Goal: Task Accomplishment & Management: Complete application form

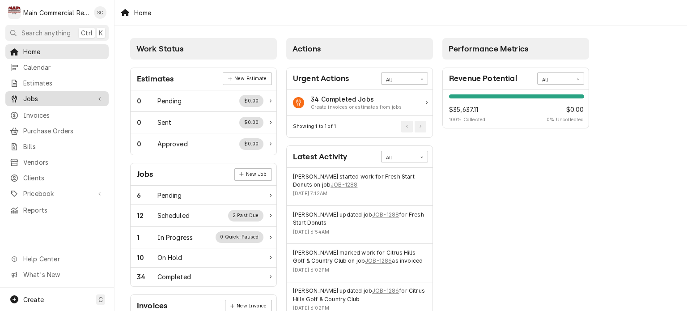
click at [47, 97] on span "Jobs" at bounding box center [57, 98] width 68 height 9
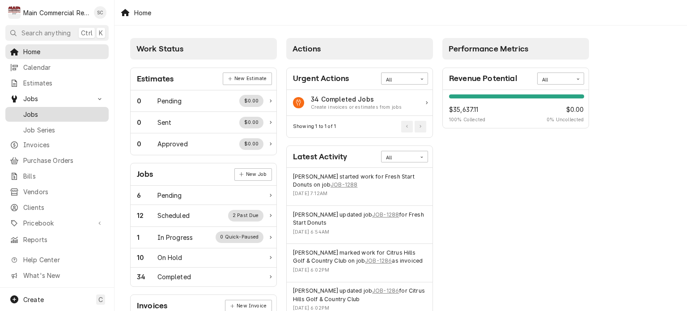
click at [52, 112] on span "Jobs" at bounding box center [63, 114] width 81 height 9
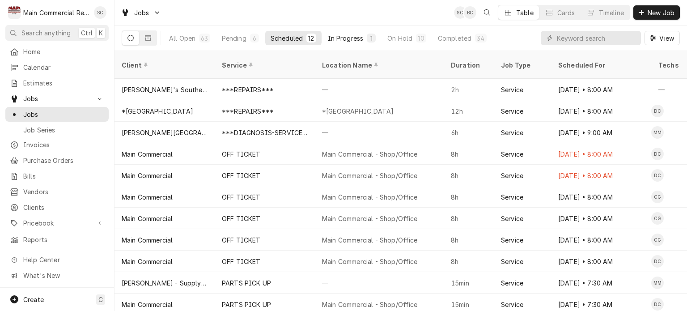
click at [356, 38] on div "In Progress" at bounding box center [346, 38] width 36 height 9
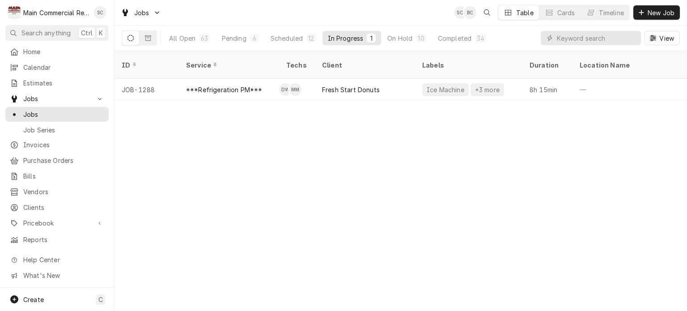
click at [429, 116] on div "ID Service Techs Client Labels Duration Location Name Date Received Status Prio…" at bounding box center [401, 181] width 573 height 260
click at [239, 37] on div "Pending" at bounding box center [234, 38] width 25 height 9
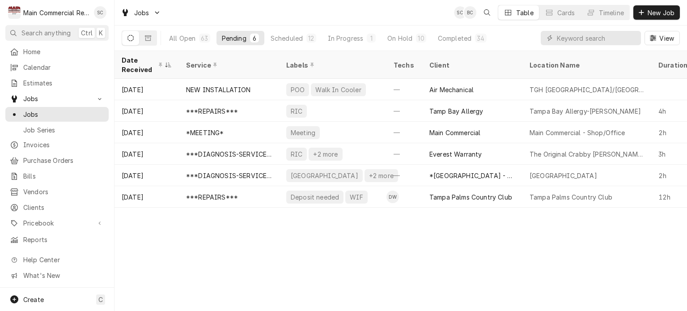
click at [514, 259] on div "Date Received Service Labels Techs Client Location Name Duration Priority Sched…" at bounding box center [401, 181] width 573 height 260
click at [603, 9] on div "Timeline" at bounding box center [611, 12] width 25 height 9
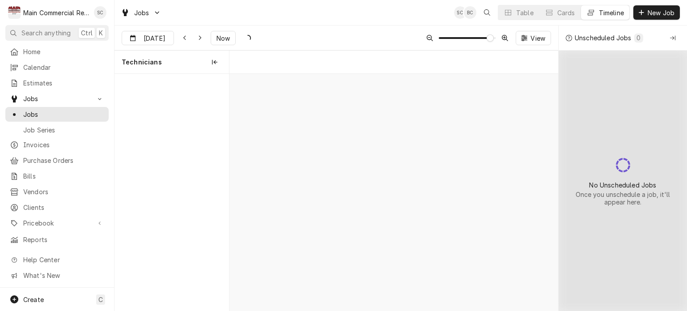
scroll to position [0, 6524]
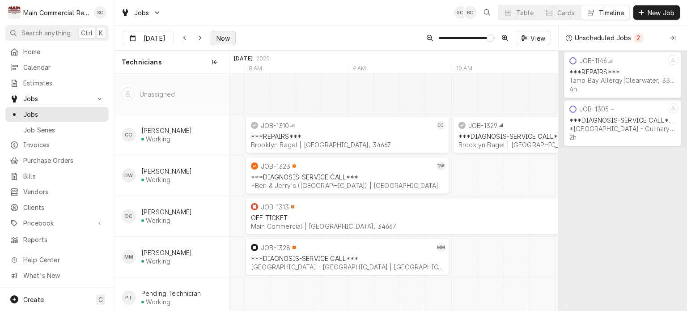
click at [224, 40] on span "Now" at bounding box center [223, 38] width 17 height 9
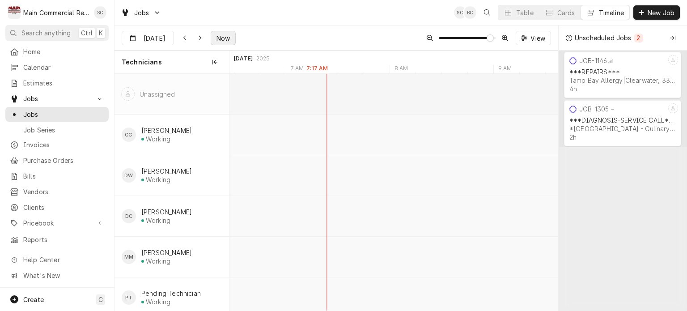
scroll to position [0, 6344]
type input "Sep 2"
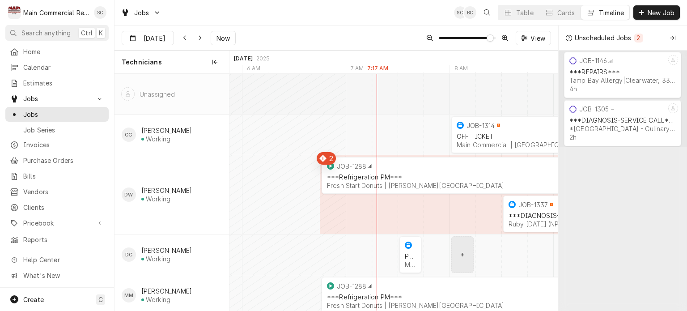
scroll to position [45, 0]
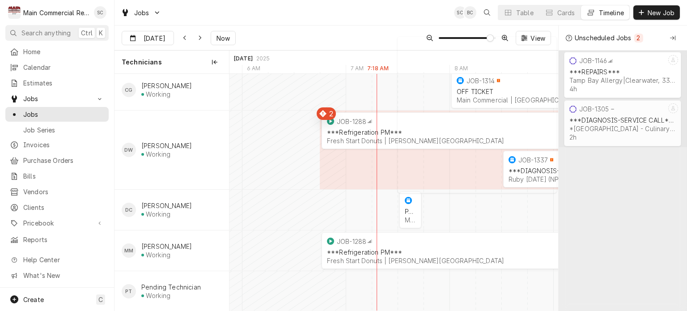
click at [607, 134] on div "2h" at bounding box center [622, 137] width 106 height 8
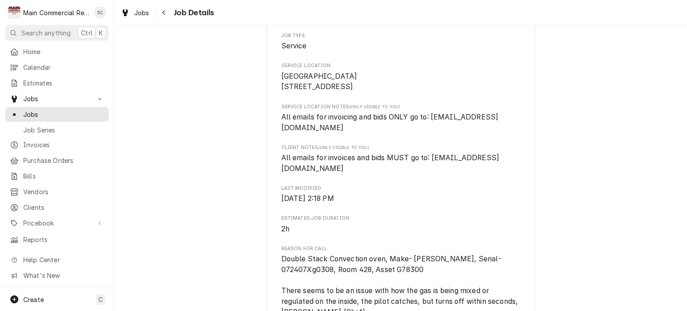
scroll to position [313, 0]
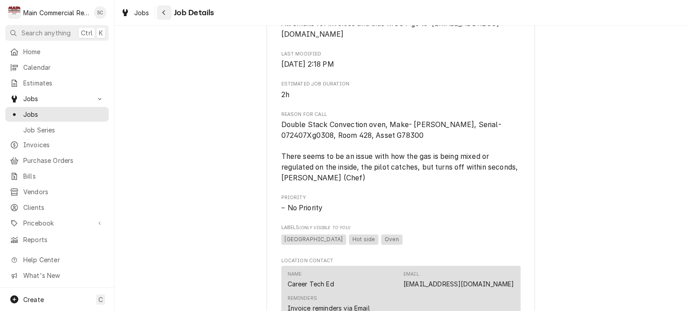
click at [166, 14] on div "Navigate back" at bounding box center [164, 12] width 9 height 9
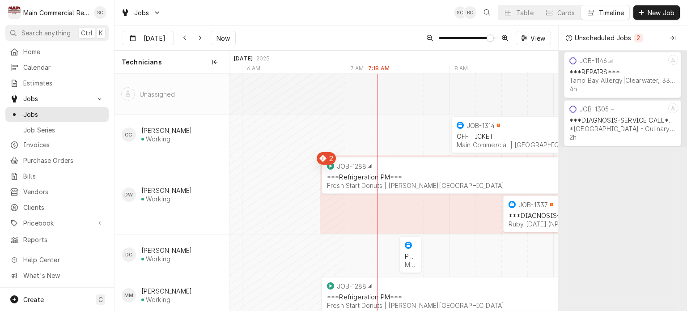
scroll to position [55, 0]
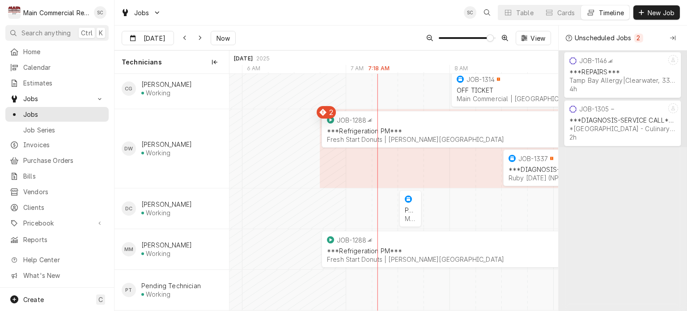
click at [323, 41] on div "[DATE] [DATE] Now View" at bounding box center [337, 37] width 444 height 25
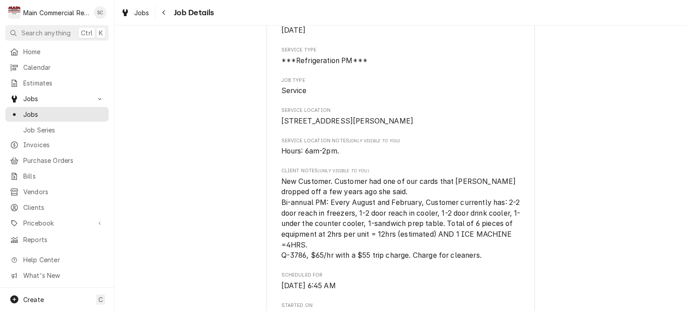
scroll to position [224, 0]
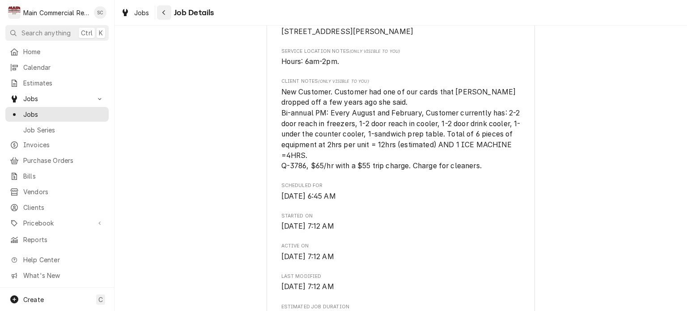
click at [163, 13] on icon "Navigate back" at bounding box center [163, 12] width 3 height 5
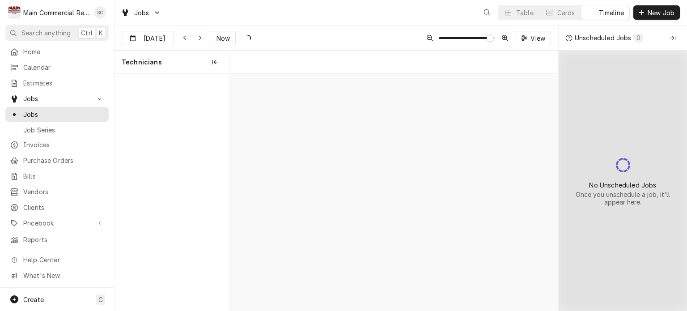
scroll to position [0, 6526]
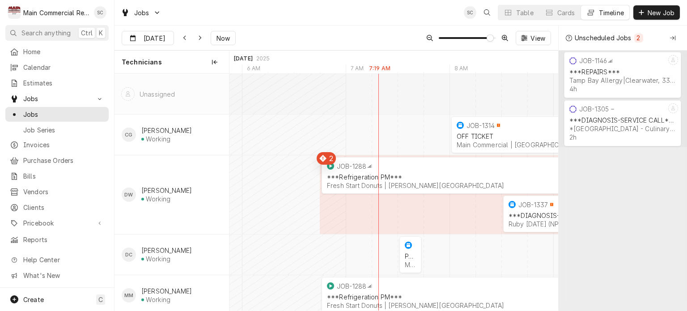
click at [371, 37] on div "[DATE] [DATE] Now View" at bounding box center [337, 37] width 444 height 25
click at [512, 225] on div "Dynamic Content Wrapper" at bounding box center [508, 213] width 11 height 37
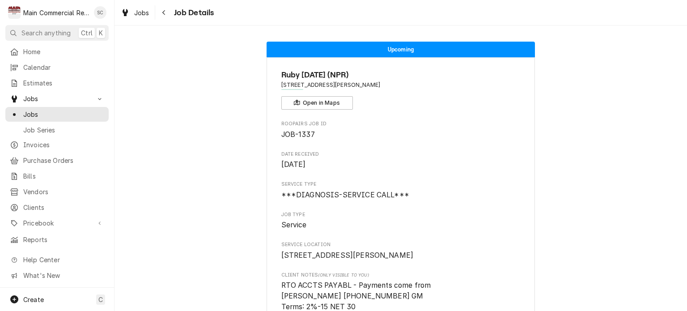
click at [505, 122] on span "Roopairs Job ID" at bounding box center [400, 123] width 239 height 7
click at [363, 138] on span "JOB-1337" at bounding box center [400, 134] width 239 height 11
click at [328, 161] on span "Sep 1, 2025" at bounding box center [400, 164] width 239 height 11
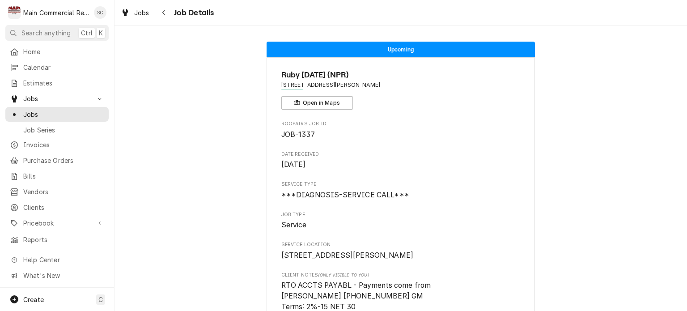
click at [317, 136] on span "JOB-1337" at bounding box center [400, 134] width 239 height 11
click at [325, 164] on span "Sep 1, 2025" at bounding box center [400, 164] width 239 height 11
click at [323, 222] on span "Service" at bounding box center [400, 225] width 239 height 11
click at [351, 252] on span "8512 Ridge Road New Port Richey, FL 34654" at bounding box center [400, 255] width 239 height 11
click at [371, 261] on span "8512 Ridge Road New Port Richey, FL 34654" at bounding box center [400, 255] width 239 height 11
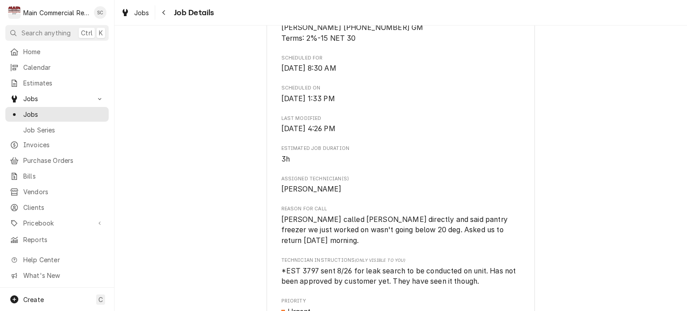
scroll to position [313, 0]
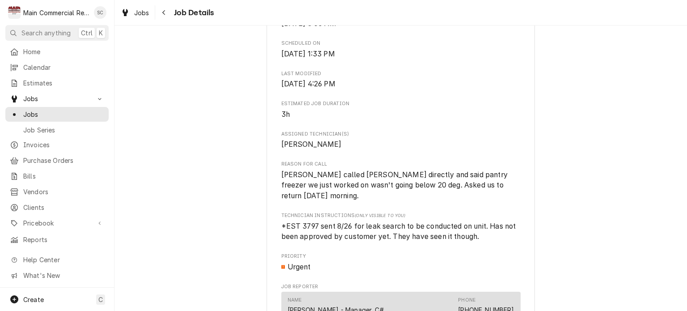
click at [502, 238] on span "*EST 3797 sent 8/26 for leak search to be conducted on unit. Has not been appro…" at bounding box center [400, 231] width 239 height 21
click at [427, 219] on div "Technician Instructions (Only Visible to You) *EST 3797 sent 8/26 for leak sear…" at bounding box center [400, 227] width 239 height 30
click at [322, 168] on span "Reason For Call" at bounding box center [400, 164] width 239 height 7
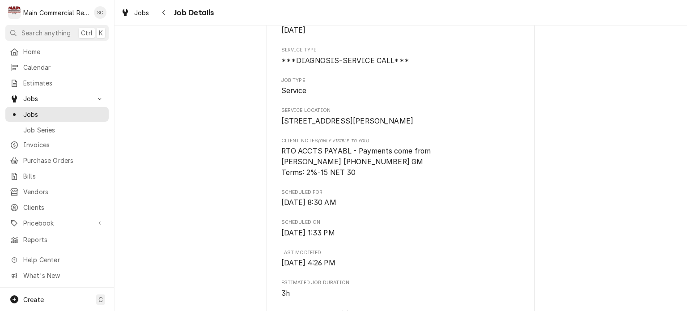
scroll to position [0, 0]
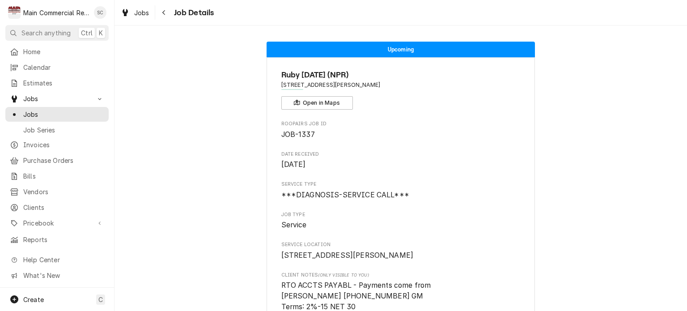
click at [437, 197] on span "***DIAGNOSIS-SERVICE CALL***" at bounding box center [400, 195] width 239 height 11
click at [322, 160] on span "Sep 1, 2025" at bounding box center [400, 164] width 239 height 11
click at [165, 12] on icon "Navigate back" at bounding box center [164, 12] width 4 height 6
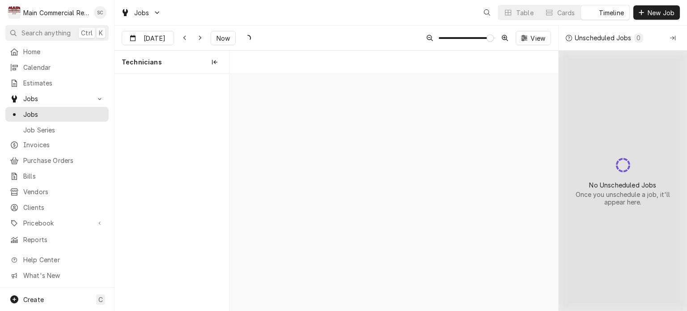
scroll to position [0, 6526]
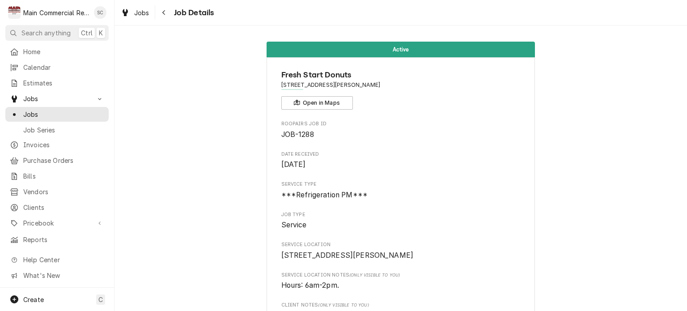
click at [482, 152] on span "Date Received" at bounding box center [400, 154] width 239 height 7
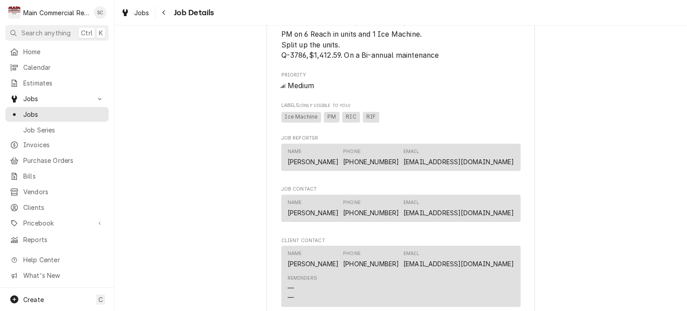
scroll to position [537, 0]
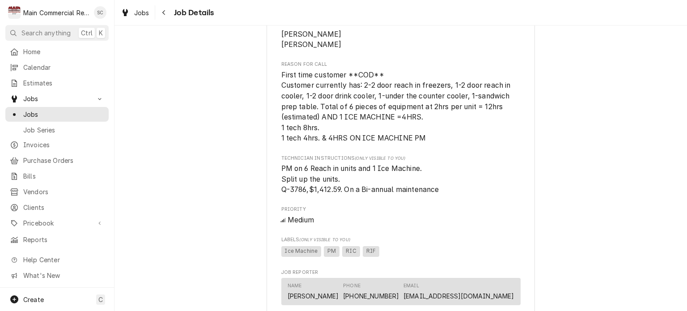
click at [502, 144] on span "First time customer **COD** Customer currently has: 2-2 door reach in freezers,…" at bounding box center [400, 107] width 239 height 74
click at [449, 162] on span "Technician Instructions (Only Visible to You)" at bounding box center [400, 158] width 239 height 7
click at [425, 144] on span "First time customer **COD** Customer currently has: 2-2 door reach in freezers,…" at bounding box center [400, 107] width 239 height 74
click at [326, 136] on span "First time customer **COD** Customer currently has: 2-2 door reach in freezers,…" at bounding box center [400, 107] width 239 height 74
click at [428, 129] on span "First time customer **COD** Customer currently has: 2-2 door reach in freezers,…" at bounding box center [400, 107] width 239 height 74
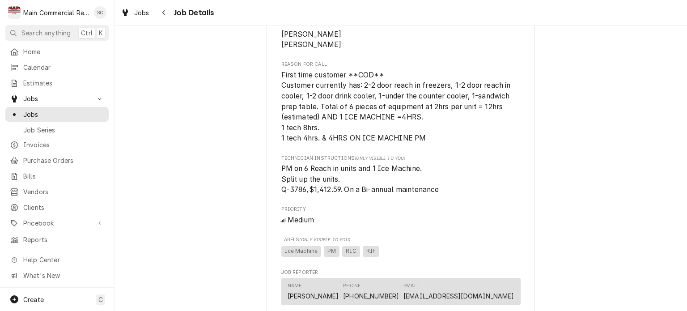
click at [388, 87] on span "First time customer **COD** Customer currently has: 2-2 door reach in freezers,…" at bounding box center [400, 107] width 239 height 74
click at [430, 125] on span "First time customer **COD** Customer currently has: 2-2 door reach in freezers,…" at bounding box center [400, 107] width 239 height 74
click at [336, 137] on span "First time customer **COD** Customer currently has: 2-2 door reach in freezers,…" at bounding box center [400, 107] width 239 height 74
click at [434, 144] on span "First time customer **COD** Customer currently has: 2-2 door reach in freezers,…" at bounding box center [400, 107] width 239 height 74
click at [358, 137] on span "First time customer **COD** Customer currently has: 2-2 door reach in freezers,…" at bounding box center [400, 107] width 239 height 74
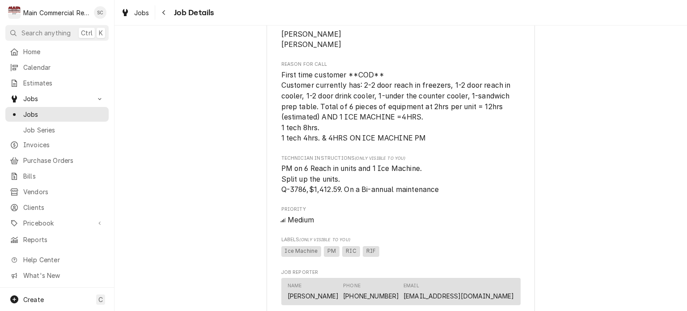
click at [431, 144] on span "First time customer **COD** Customer currently has: 2-2 door reach in freezers,…" at bounding box center [400, 107] width 239 height 74
click at [422, 126] on span "First time customer **COD** Customer currently has: 2-2 door reach in freezers,…" at bounding box center [400, 107] width 239 height 74
click at [426, 144] on span "First time customer **COD** Customer currently has: 2-2 door reach in freezers,…" at bounding box center [400, 107] width 239 height 74
click at [320, 136] on span "First time customer **COD** Customer currently has: 2-2 door reach in freezers,…" at bounding box center [400, 107] width 239 height 74
click at [430, 125] on span "First time customer **COD** Customer currently has: 2-2 door reach in freezers,…" at bounding box center [400, 107] width 239 height 74
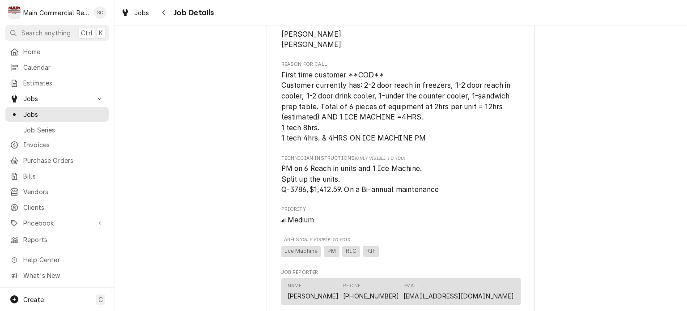
click at [374, 191] on span "PM on 6 Reach in units and 1 Ice Machine. Split up the units. Q-3786,$1,412.59.…" at bounding box center [400, 179] width 239 height 32
click at [422, 177] on span "PM on 6 Reach in units and 1 Ice Machine. Split up the units. Q-3786,$1,412.59.…" at bounding box center [400, 179] width 239 height 32
click at [429, 143] on span "First time customer **COD** Customer currently has: 2-2 door reach in freezers,…" at bounding box center [400, 107] width 239 height 74
click at [377, 135] on span "First time customer **COD** Customer currently has: 2-2 door reach in freezers,…" at bounding box center [400, 107] width 239 height 74
click at [423, 127] on span "First time customer **COD** Customer currently has: 2-2 door reach in freezers,…" at bounding box center [400, 107] width 239 height 74
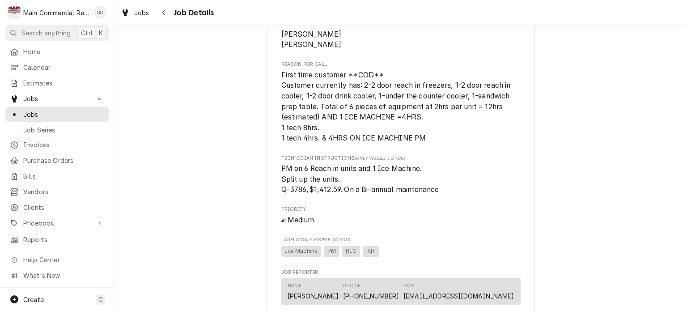
click at [387, 87] on span "First time customer **COD** Customer currently has: 2-2 door reach in freezers,…" at bounding box center [400, 107] width 239 height 74
click at [454, 134] on span "First time customer **COD** Customer currently has: 2-2 door reach in freezers,…" at bounding box center [400, 107] width 239 height 74
click at [610, 168] on div "Active Fresh Start Donuts 4001 N Lecanto Hwy, Beverly Hills, FL 34465 Open in M…" at bounding box center [401, 67] width 573 height 1138
click at [166, 15] on div "Navigate back" at bounding box center [164, 12] width 9 height 9
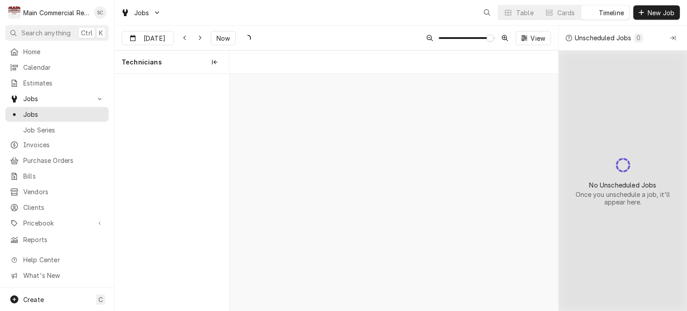
scroll to position [0, 6526]
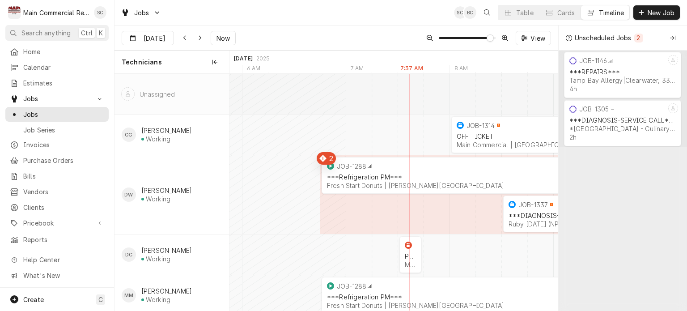
click at [386, 21] on div "Jobs SC BC Table Cards Timeline New Job" at bounding box center [401, 12] width 573 height 25
click at [384, 17] on div "Jobs SC BC Table Cards Timeline New Job" at bounding box center [401, 12] width 573 height 25
click at [510, 14] on div "Dynamic Content Wrapper" at bounding box center [508, 12] width 9 height 9
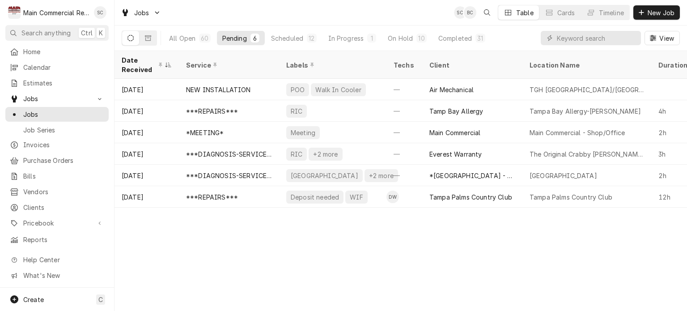
click at [453, 255] on div "Date Received Service Labels Techs Client Location Name Duration Priority Sched…" at bounding box center [401, 181] width 573 height 260
click at [454, 253] on div "Date Received Service Labels Techs Client Location Name Duration Priority Sched…" at bounding box center [401, 181] width 573 height 260
click at [455, 253] on div "Date Received Service Labels Techs Client Location Name Duration Priority Sched…" at bounding box center [401, 181] width 573 height 260
click at [397, 40] on div "On Hold" at bounding box center [400, 38] width 25 height 9
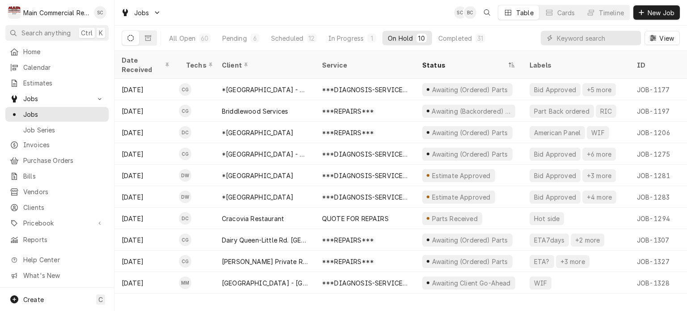
click at [384, 301] on div "Date Received Techs Client Service Status Labels ID Duration Location Name Job …" at bounding box center [401, 181] width 573 height 260
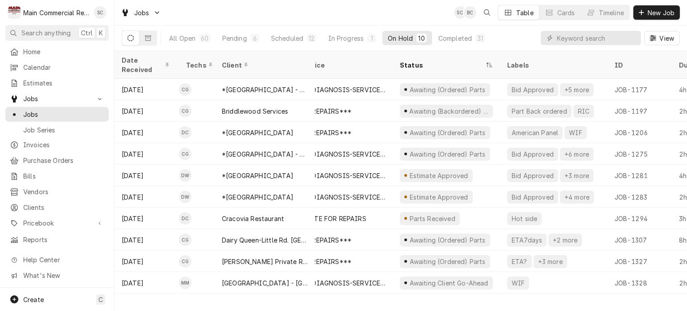
scroll to position [0, 0]
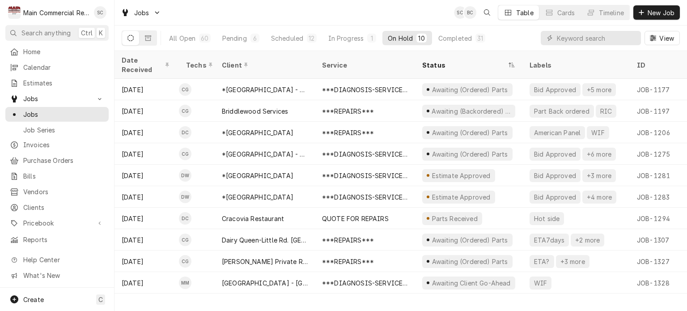
click at [487, 293] on div "Date Received Techs Client Service Status Labels ID Duration Location Name Job …" at bounding box center [401, 181] width 573 height 260
click at [622, 289] on div "Date Received Techs Client Service Status Labels ID Duration Location Name Job …" at bounding box center [401, 181] width 573 height 260
click at [621, 291] on div "Date Received Techs Client Service Status Labels ID Duration Location Name Job …" at bounding box center [401, 181] width 573 height 260
click at [338, 15] on div "Jobs SC BC Table Cards Timeline New Job" at bounding box center [401, 12] width 573 height 25
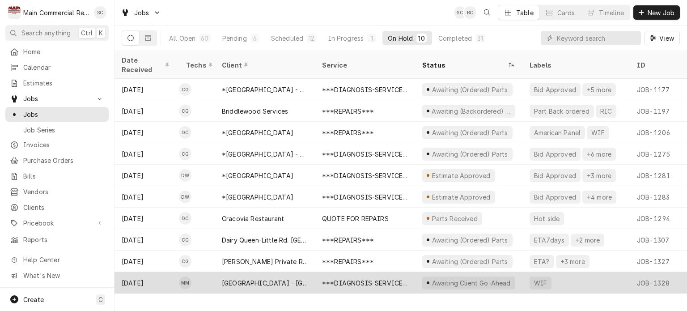
click at [320, 272] on div "***DIAGNOSIS-SERVICE CALL***" at bounding box center [365, 282] width 100 height 21
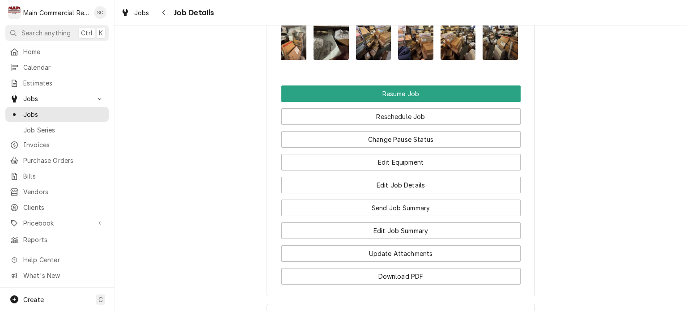
scroll to position [0, 183]
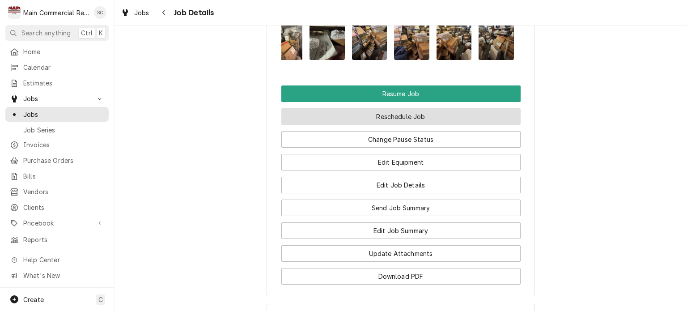
click at [405, 125] on button "Reschedule Job" at bounding box center [400, 116] width 239 height 17
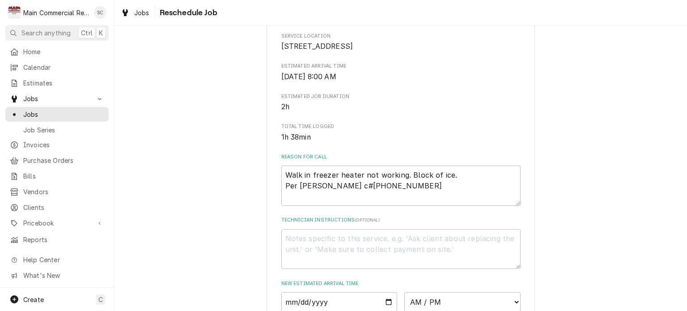
scroll to position [313, 0]
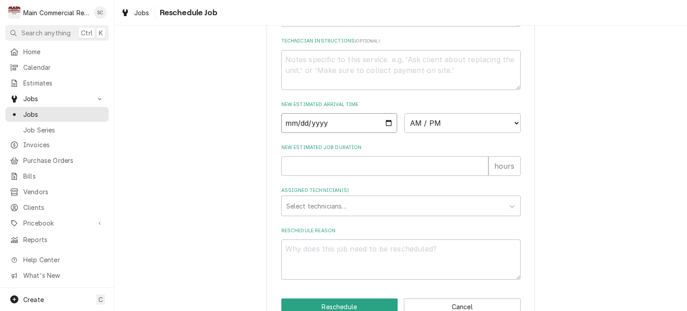
click at [384, 133] on input "Date" at bounding box center [339, 123] width 116 height 20
type input "2025-09-02"
type textarea "x"
click at [415, 133] on select "AM / PM 6:00 AM 6:15 AM 6:30 AM 6:45 AM 7:00 AM 7:15 AM 7:30 AM 7:45 AM 8:00 AM…" at bounding box center [462, 123] width 116 height 20
select select "08:30:00"
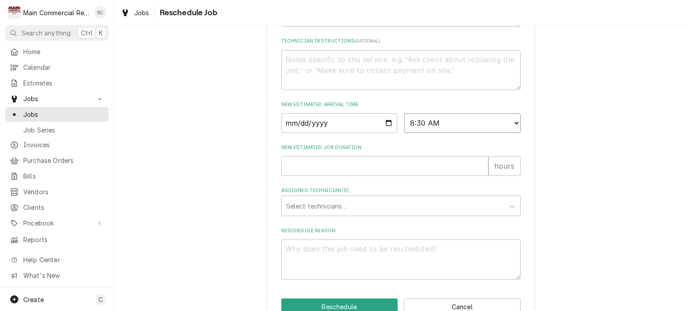
click at [404, 123] on select "AM / PM 6:00 AM 6:15 AM 6:30 AM 6:45 AM 7:00 AM 7:15 AM 7:30 AM 7:45 AM 8:00 AM…" at bounding box center [462, 123] width 116 height 20
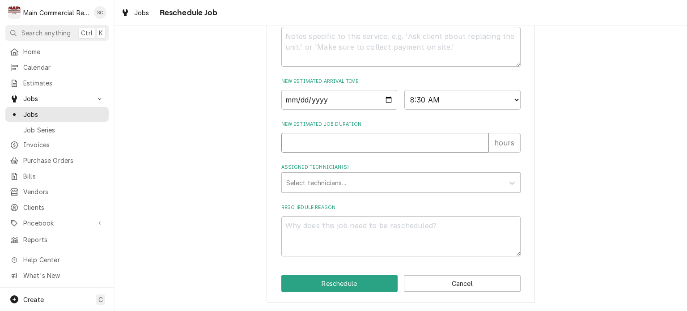
click at [372, 144] on input "New Estimated Job Duration" at bounding box center [384, 143] width 207 height 20
type textarea "x"
type input "2"
click at [371, 184] on div "Assigned Technician(s)" at bounding box center [392, 182] width 213 height 16
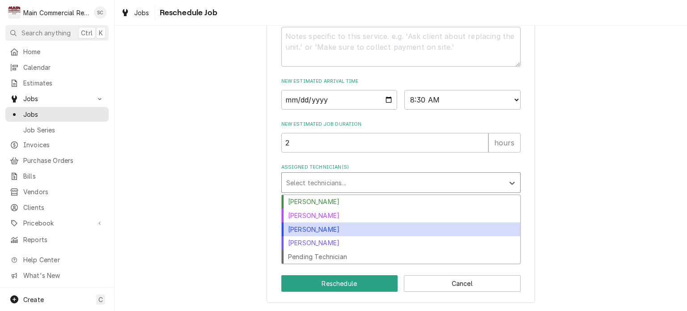
click at [336, 228] on div "Dylan Crawford" at bounding box center [401, 229] width 238 height 14
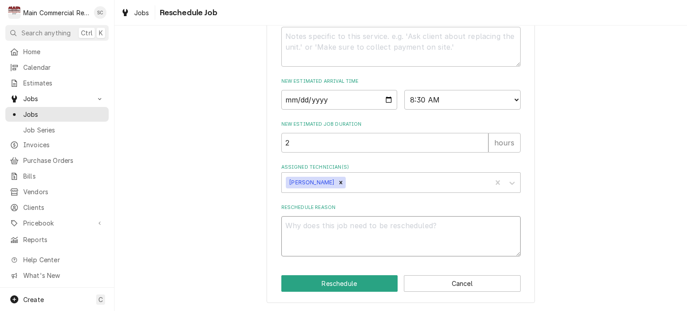
click at [357, 227] on textarea "Reschedule Reason" at bounding box center [400, 236] width 239 height 40
type textarea "x"
type textarea "C"
type textarea "x"
type textarea "Cu"
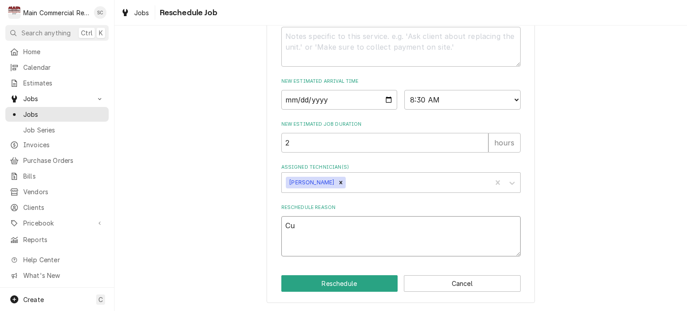
type textarea "x"
type textarea "Cus"
type textarea "x"
type textarea "Cust"
type textarea "x"
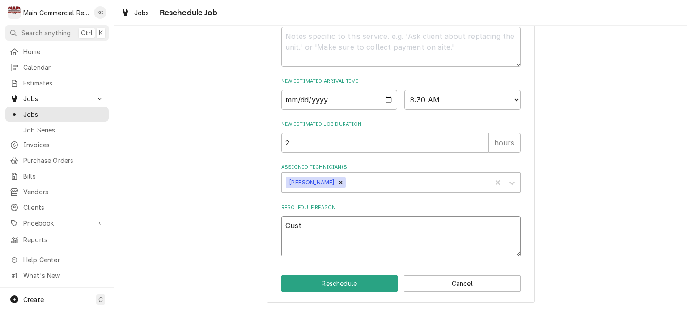
type textarea "Custo"
type textarea "x"
type textarea "Custom"
type textarea "x"
type textarea "Custome"
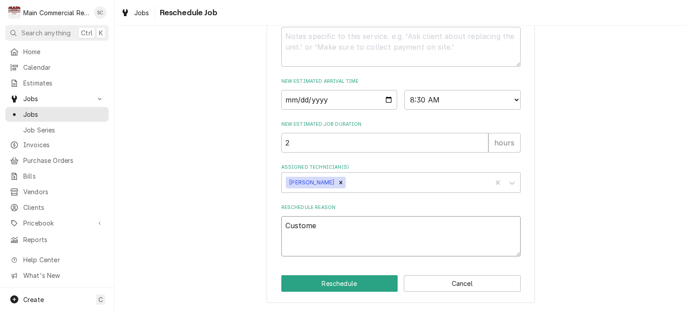
type textarea "x"
type textarea "Customer"
type textarea "x"
type textarea "Customer"
type textarea "x"
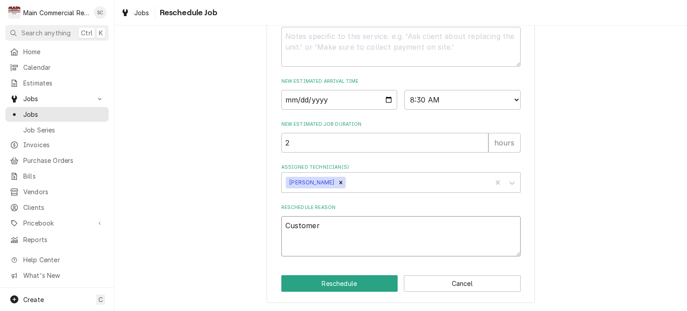
type textarea "Customer c"
type textarea "x"
type textarea "Customer ca"
type textarea "x"
type textarea "Customer cal"
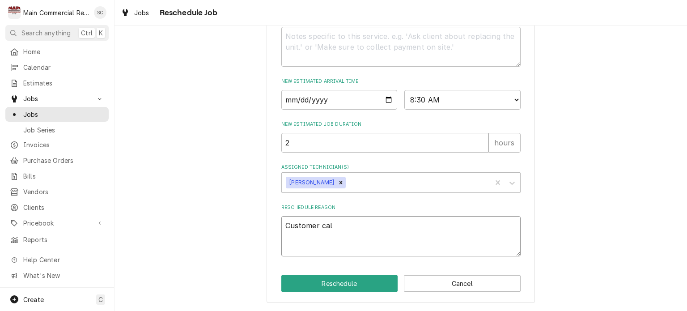
type textarea "x"
type textarea "Customer call"
type textarea "x"
type textarea "Customer callt"
type textarea "x"
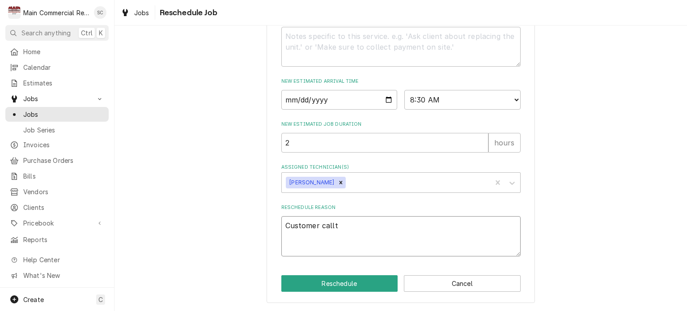
type textarea "Customer call"
type textarea "x"
type textarea "Customer calle"
type textarea "x"
type textarea "Customer called"
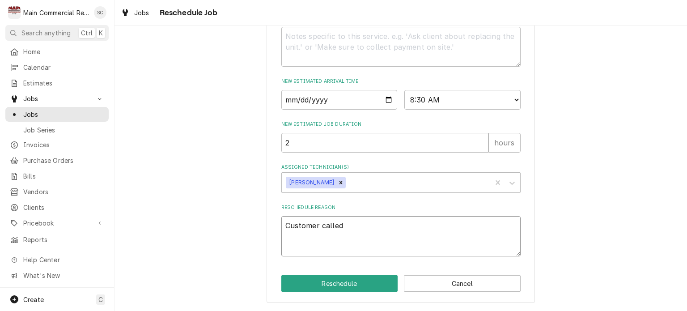
type textarea "x"
type textarea "Customer called"
type textarea "x"
type textarea "Customer called u"
type textarea "x"
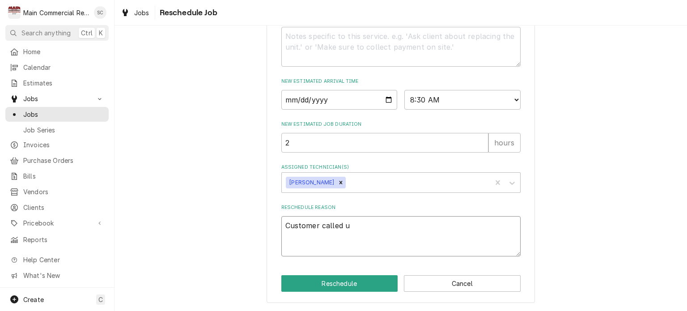
type textarea "Customer called us"
type textarea "x"
type textarea "Customer called us"
type textarea "x"
type textarea "Customer called us t"
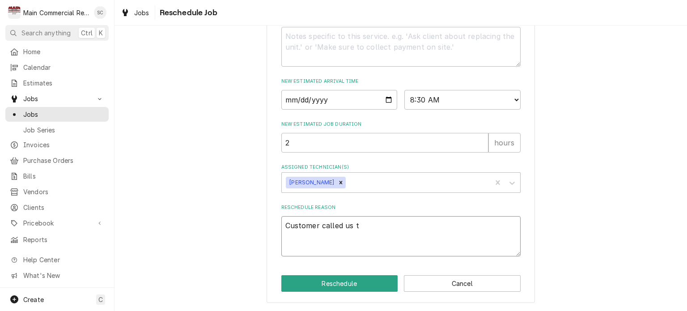
type textarea "x"
type textarea "Customer called us to"
type textarea "x"
type textarea "Customer called us to"
type textarea "x"
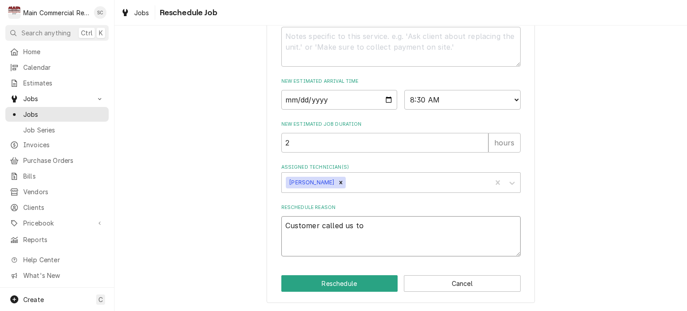
type textarea "Customer called us to c"
type textarea "x"
type textarea "Customer called us to co"
type textarea "x"
type textarea "Customer called us to com"
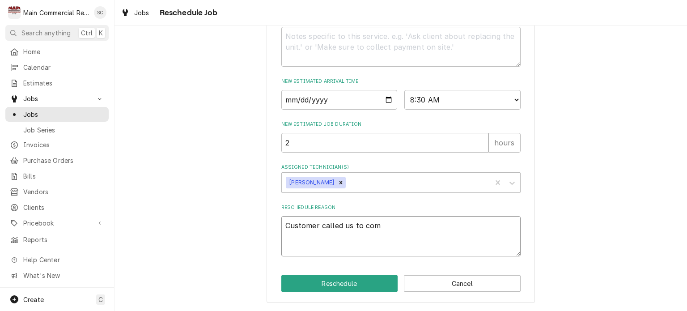
type textarea "x"
type textarea "Customer called us to come"
type textarea "x"
type textarea "Customer called us to come"
type textarea "x"
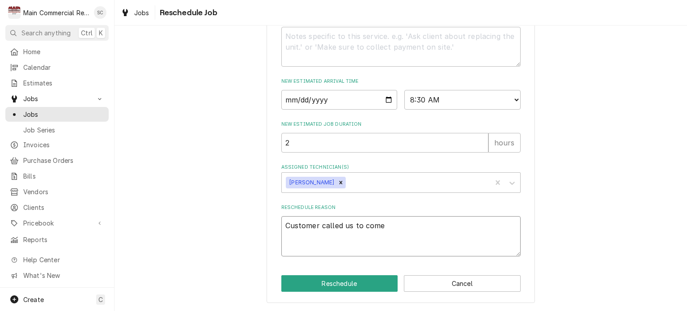
type textarea "Customer called us to come b"
type textarea "x"
type textarea "Customer called us to come ba"
type textarea "x"
type textarea "Customer called us to come bac"
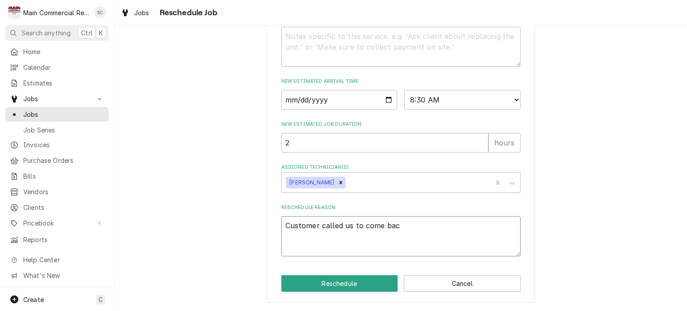
type textarea "x"
type textarea "Customer called us to come back"
type textarea "x"
type textarea "Customer called us to come back"
type textarea "x"
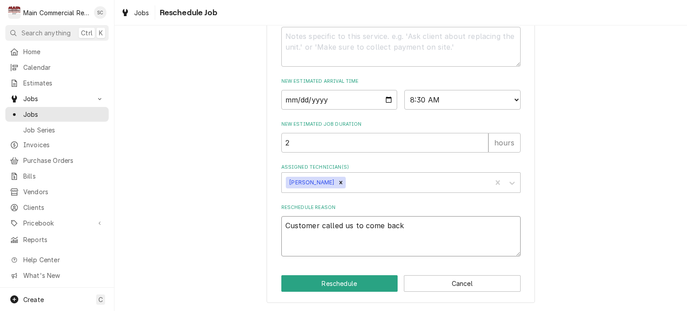
type textarea "Customer called us to come back o"
type textarea "x"
type textarea "Customer called us to come back ou"
type textarea "x"
type textarea "Customer called us to come back out"
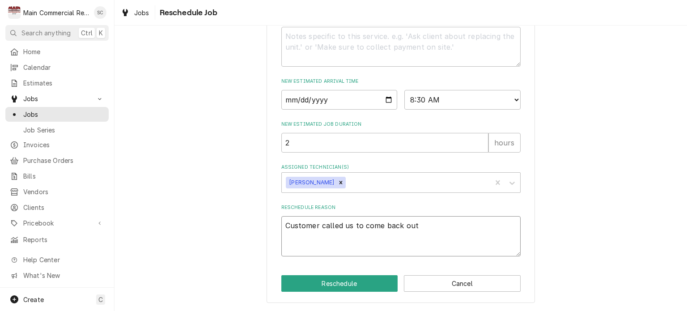
type textarea "x"
type textarea "Customer called us to come back out,"
type textarea "x"
type textarea "Customer called us to come back out,."
type textarea "x"
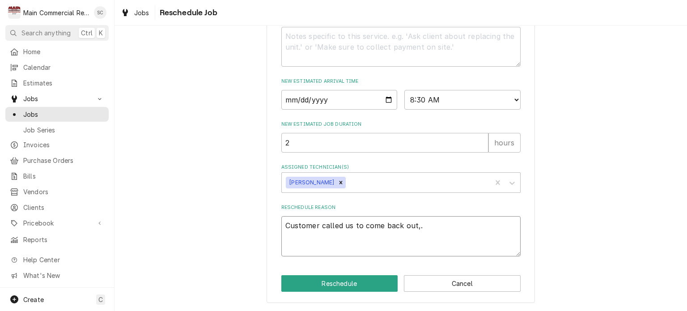
type textarea "Customer called us to come back out,"
type textarea "x"
type textarea "Customer called us to come back out"
type textarea "x"
type textarea "Customer called us to come back out."
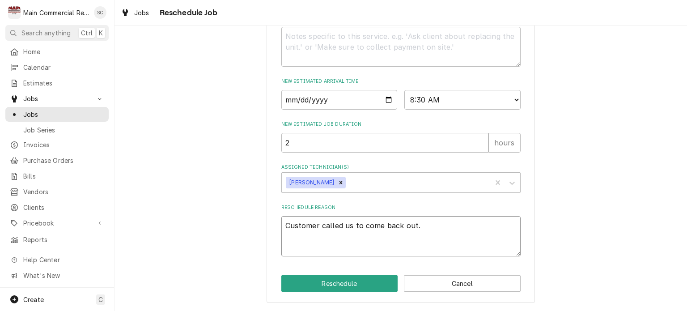
drag, startPoint x: 458, startPoint y: 223, endPoint x: 320, endPoint y: 229, distance: 138.3
click at [320, 229] on textarea "Customer called us to come back out." at bounding box center [400, 236] width 239 height 40
type textarea "x"
type textarea "Customer c"
type textarea "x"
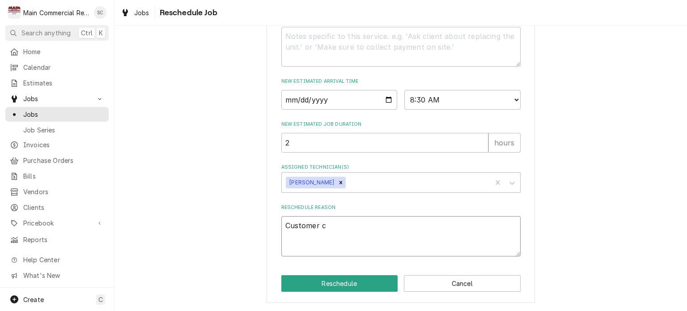
type textarea "Customer"
type textarea "x"
type textarea "Customer w"
type textarea "x"
type textarea "Customer wa"
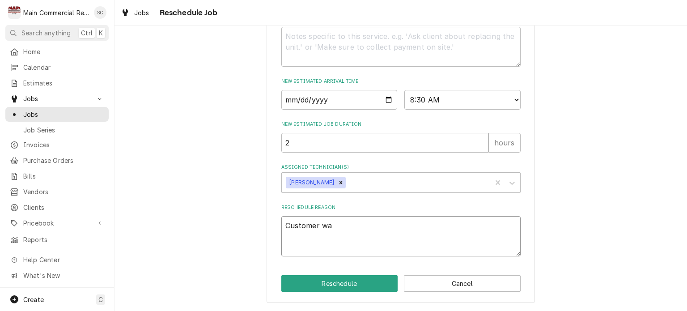
type textarea "x"
type textarea "Customer wan"
type textarea "x"
type textarea "Customer want"
type textarea "x"
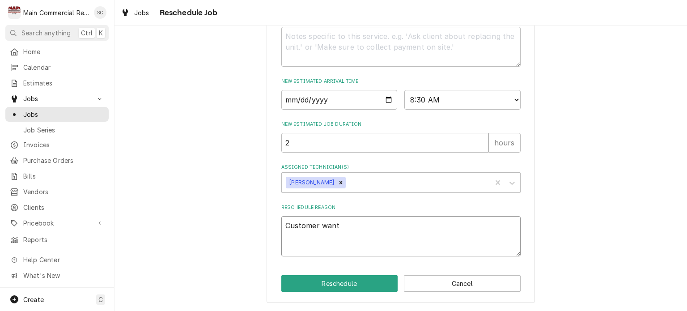
type textarea "Customer wante"
type textarea "x"
type textarea "Customer wanted"
type textarea "x"
type textarea "Customer wanted"
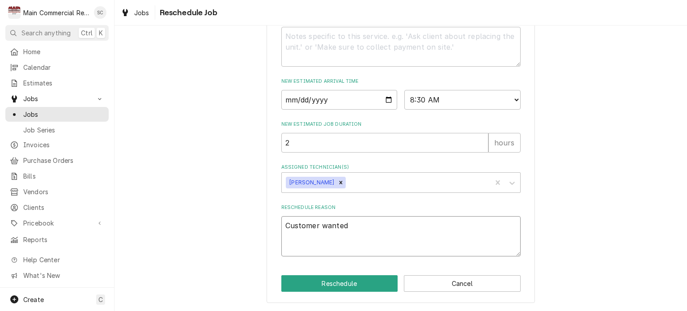
type textarea "x"
type textarea "Customer wanted u"
type textarea "x"
type textarea "Customer wanted us"
type textarea "x"
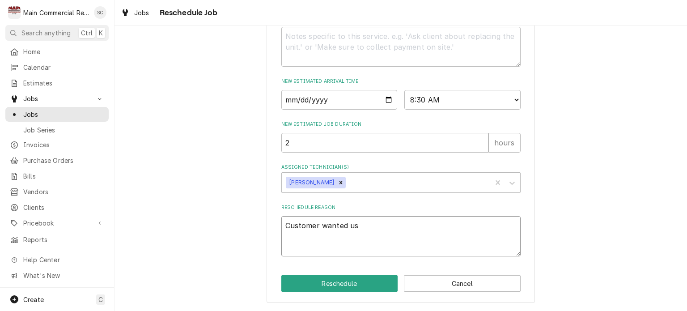
type textarea "Customer wanted us"
type textarea "x"
type textarea "Customer wanted us t"
type textarea "x"
type textarea "Customer wanted us to"
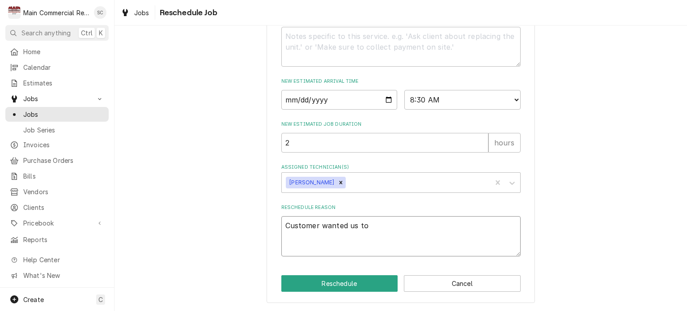
type textarea "x"
type textarea "Customer wanted us to"
type textarea "x"
type textarea "Customer wanted us to c"
type textarea "x"
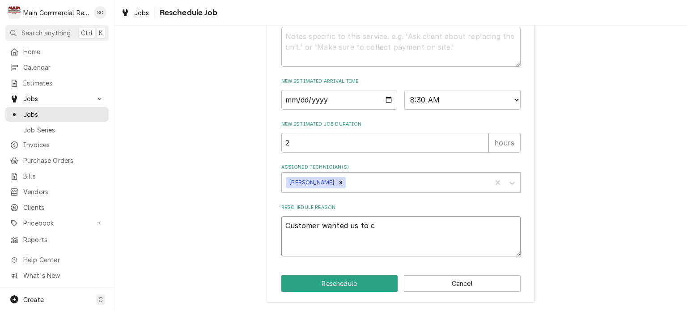
type textarea "Customer wanted us to co"
type textarea "x"
type textarea "Customer wanted us to com"
type textarea "x"
type textarea "Customer wanted us to come"
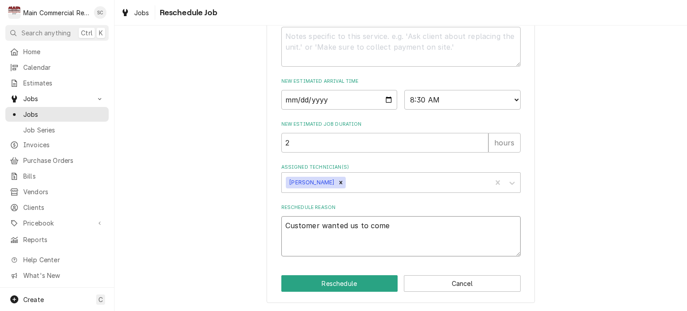
type textarea "x"
type textarea "Customer wanted us to come"
type textarea "x"
type textarea "Customer wanted us to come b"
type textarea "x"
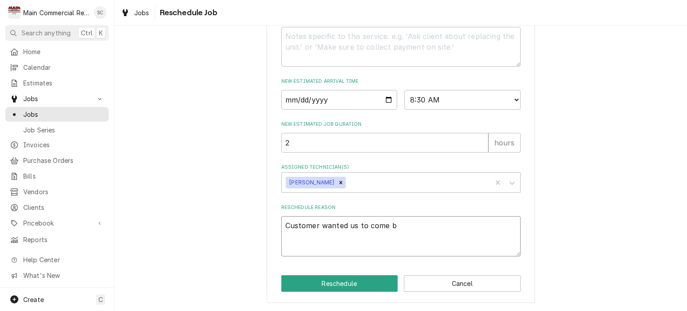
type textarea "Customer wanted us to come ba"
type textarea "x"
type textarea "Customer wanted us to come bac"
type textarea "x"
type textarea "Customer wanted us to come back"
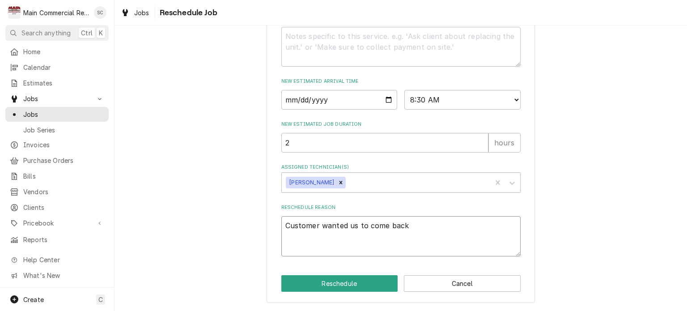
type textarea "x"
type textarea "Customer wanted us to come back"
type textarea "x"
type textarea "Customer wanted us to come back o"
type textarea "x"
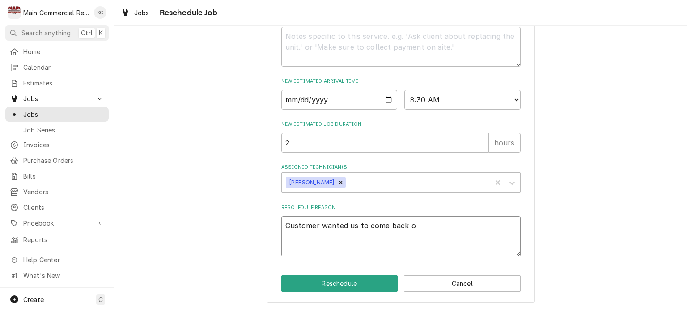
type textarea "Customer wanted us to come back ou"
type textarea "x"
type textarea "Customer wanted us to come back out"
type textarea "x"
type textarea "Customer wanted us to come back out"
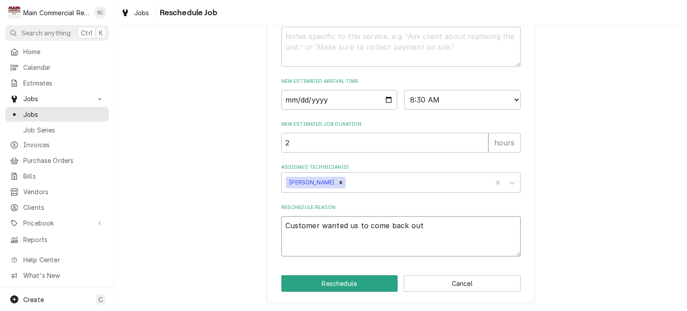
type textarea "x"
type textarea "Customer wanted us to come back out t"
type textarea "x"
type textarea "Customer wanted us to come back out to"
type textarea "x"
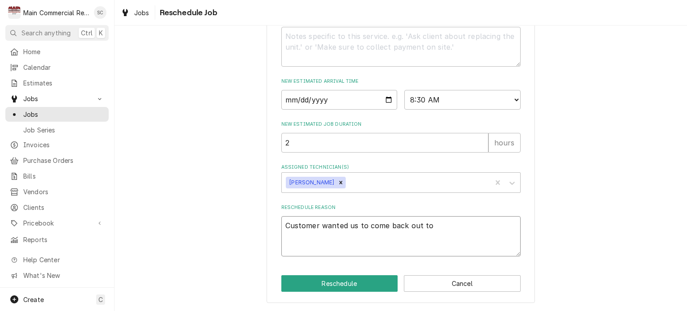
type textarea "Customer wanted us to come back out tod"
type textarea "x"
type textarea "Customer wanted us to come back out toda"
type textarea "x"
type textarea "Customer wanted us to come back out today"
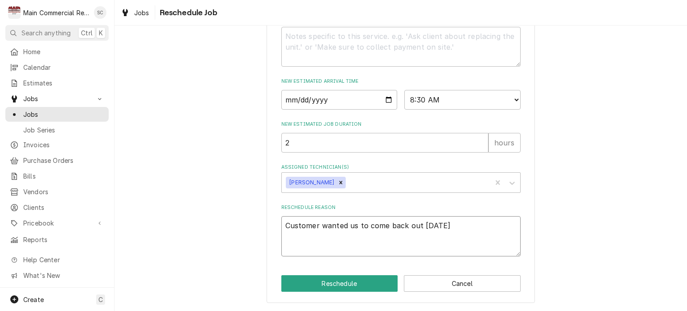
type textarea "x"
type textarea "Customer wanted us to come back out today."
type textarea "x"
type textarea "Customer wanted us to come back out today."
click at [333, 287] on button "Reschedule" at bounding box center [339, 283] width 117 height 17
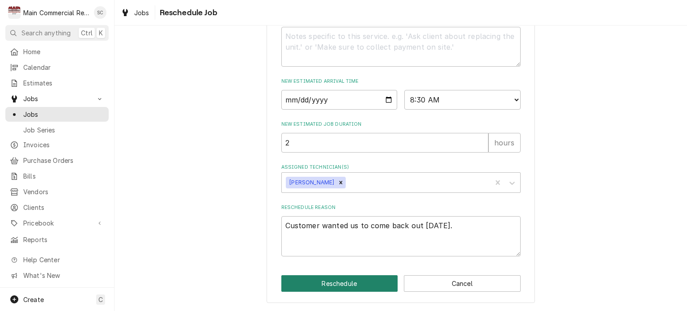
type textarea "x"
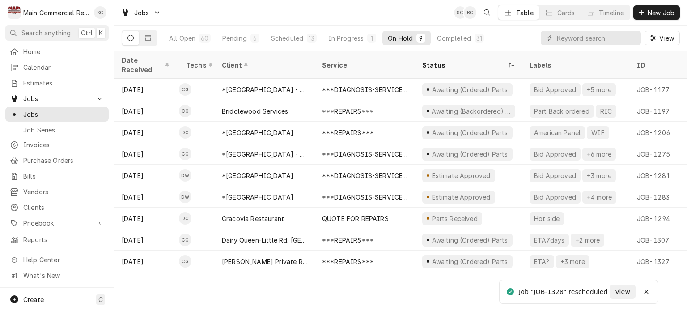
click at [344, 275] on div "Date Received Techs Client Service Status Labels ID Duration Location Name Job …" at bounding box center [401, 181] width 573 height 260
click at [354, 39] on div "In Progress" at bounding box center [346, 38] width 36 height 9
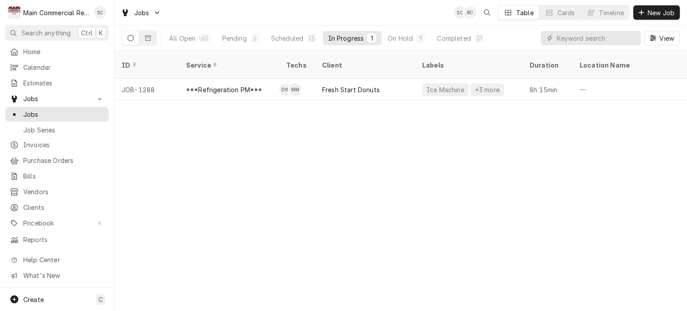
click at [341, 161] on div "ID Service Techs Client Labels Duration Location Name Date Received Status Prio…" at bounding box center [401, 181] width 573 height 260
click at [296, 39] on div "Scheduled" at bounding box center [287, 38] width 32 height 9
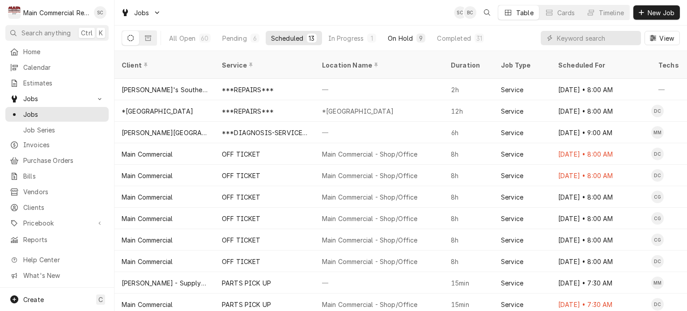
click at [416, 39] on div "9" at bounding box center [420, 38] width 9 height 9
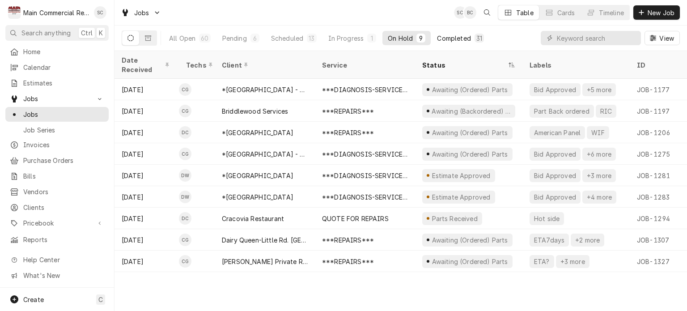
click at [460, 37] on div "Completed" at bounding box center [454, 38] width 34 height 9
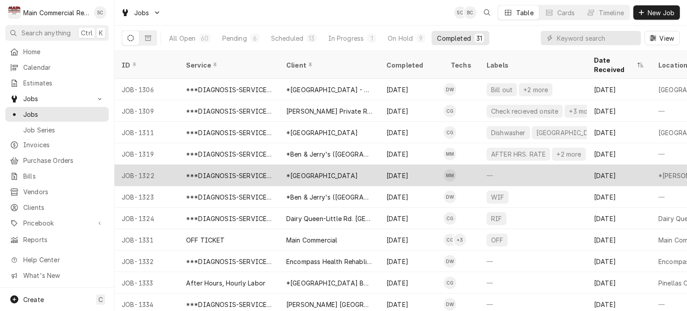
scroll to position [429, 0]
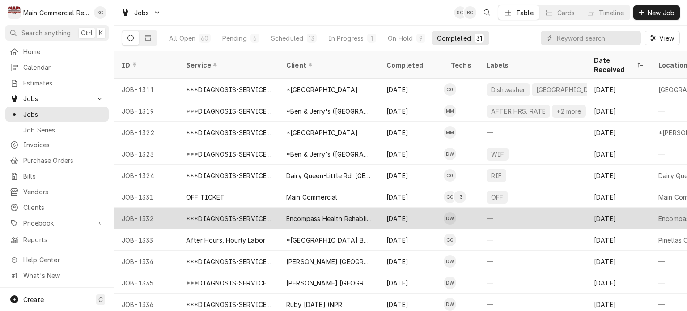
click at [331, 214] on div "Encompass Health Rehablitation" at bounding box center [329, 218] width 86 height 9
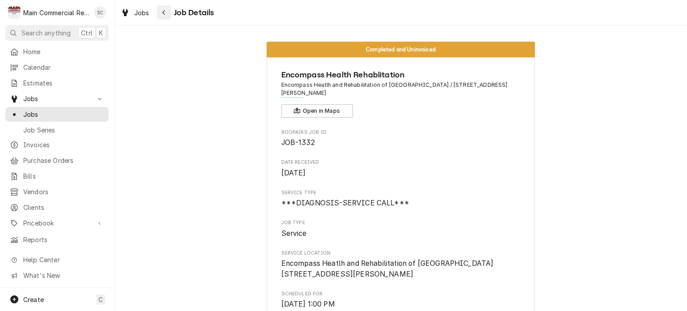
click at [157, 16] on button "Navigate back" at bounding box center [164, 12] width 14 height 14
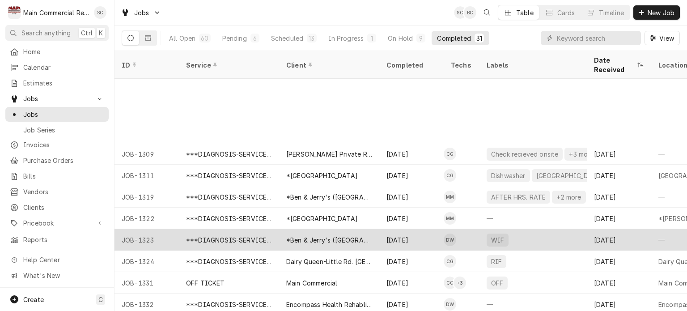
scroll to position [429, 0]
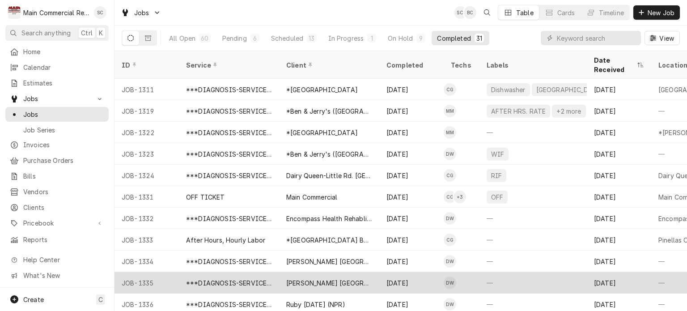
click at [320, 278] on div "[PERSON_NAME] [GEOGRAPHIC_DATA]" at bounding box center [329, 282] width 86 height 9
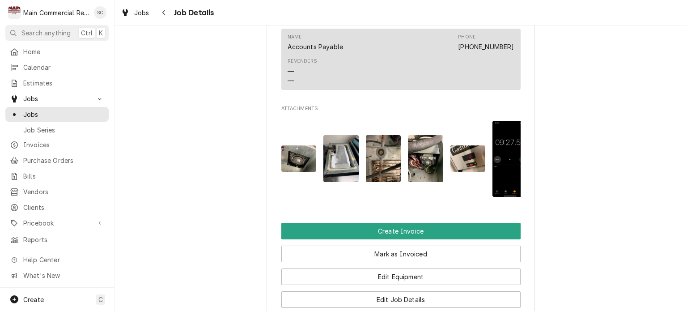
scroll to position [858, 0]
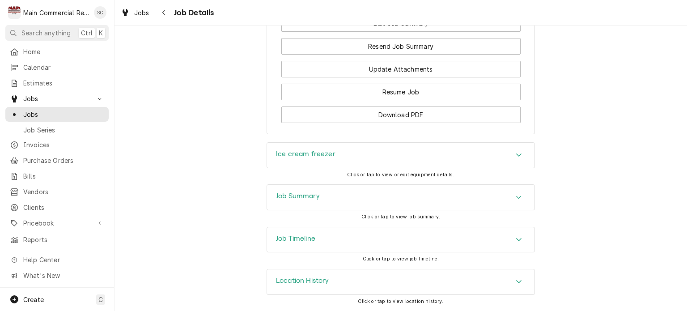
click at [516, 200] on icon "Accordion Header" at bounding box center [519, 197] width 6 height 7
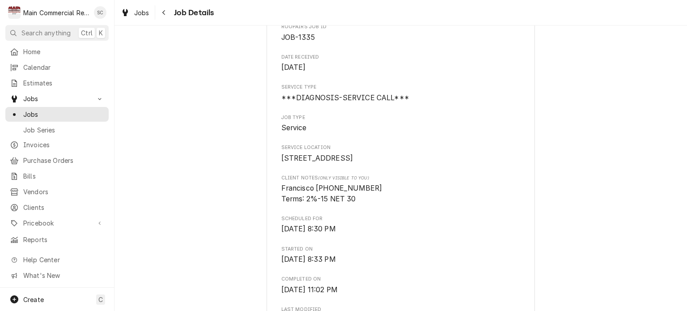
scroll to position [0, 0]
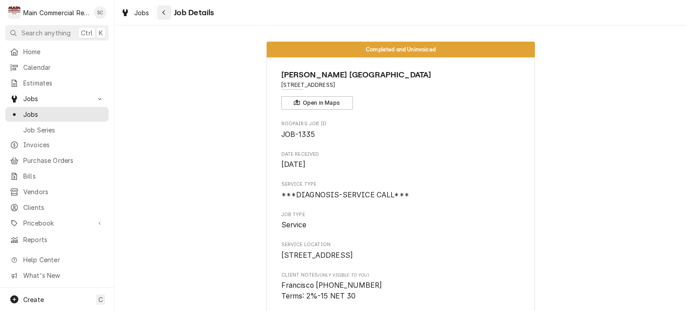
click at [166, 13] on div "Navigate back" at bounding box center [164, 12] width 9 height 9
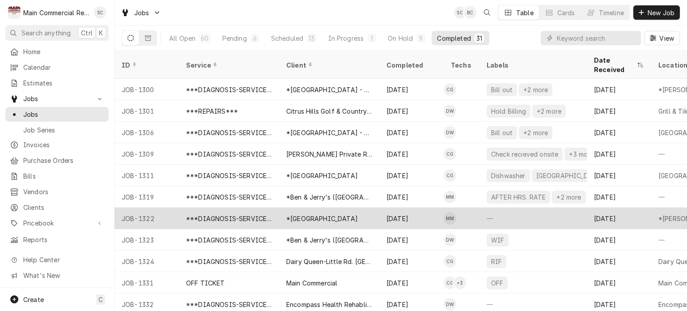
scroll to position [429, 0]
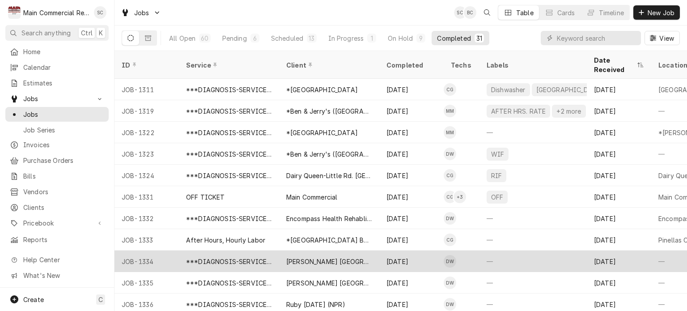
click at [354, 257] on div "[PERSON_NAME] [GEOGRAPHIC_DATA]" at bounding box center [329, 261] width 86 height 9
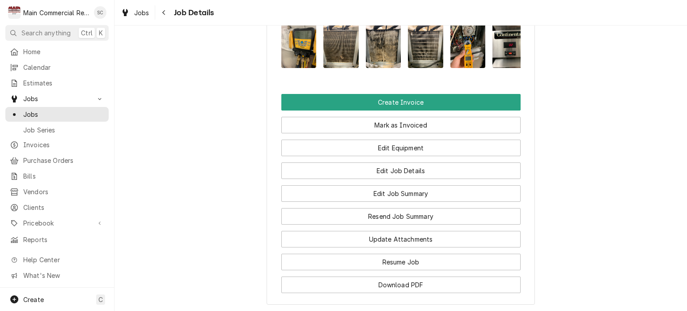
scroll to position [941, 0]
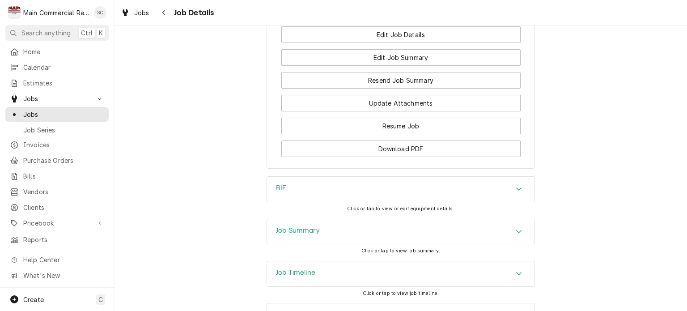
click at [520, 226] on div "Accordion Header" at bounding box center [518, 231] width 13 height 11
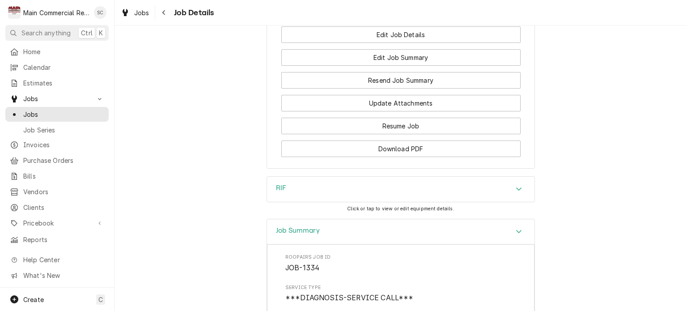
scroll to position [762, 0]
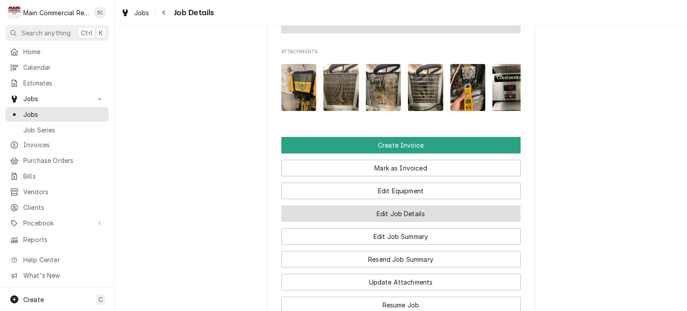
click at [430, 205] on button "Edit Job Details" at bounding box center [400, 213] width 239 height 17
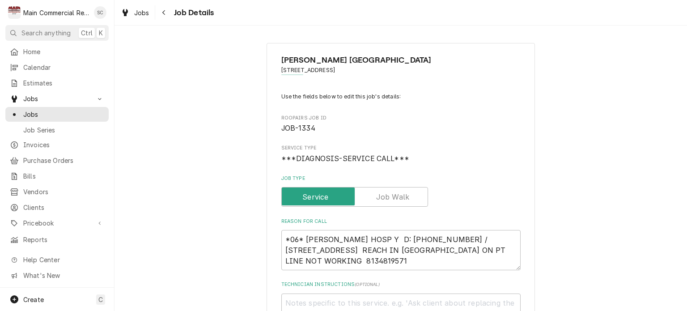
type textarea "x"
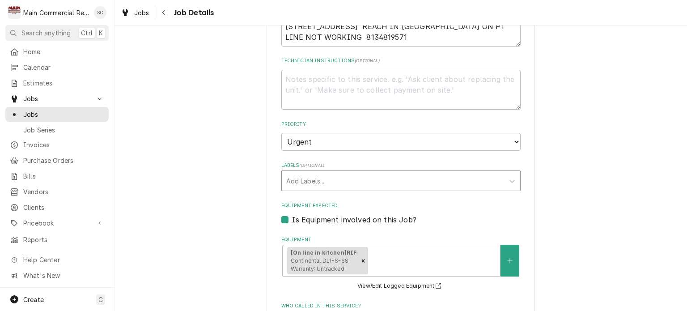
click at [327, 182] on div "Labels" at bounding box center [392, 181] width 213 height 16
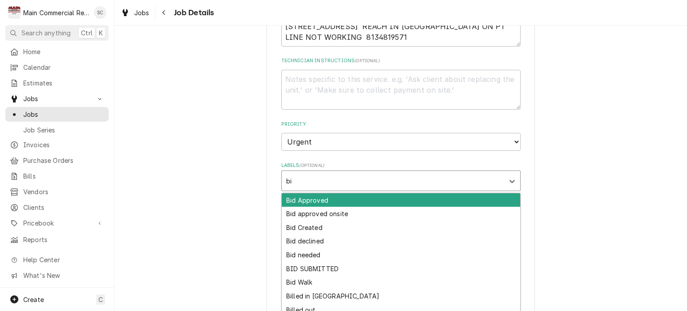
type input "bid"
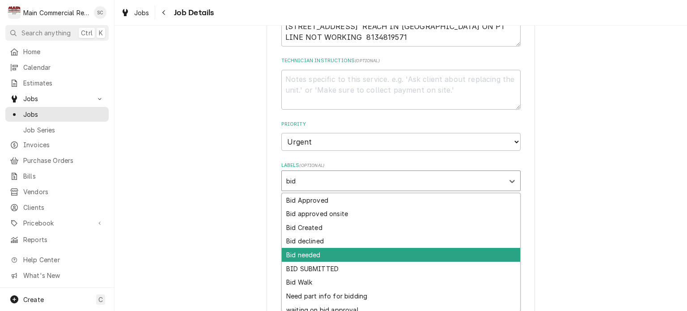
click at [310, 249] on div "Bid needed" at bounding box center [401, 255] width 238 height 14
type textarea "x"
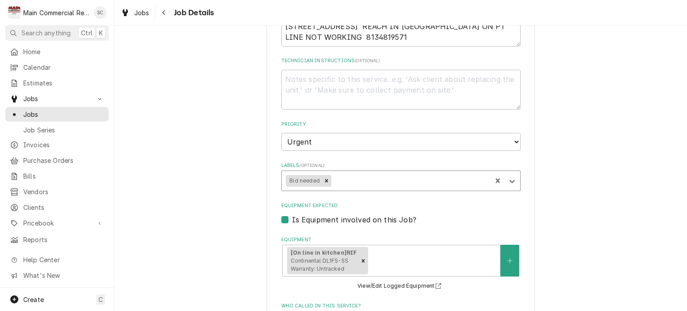
type textarea "x"
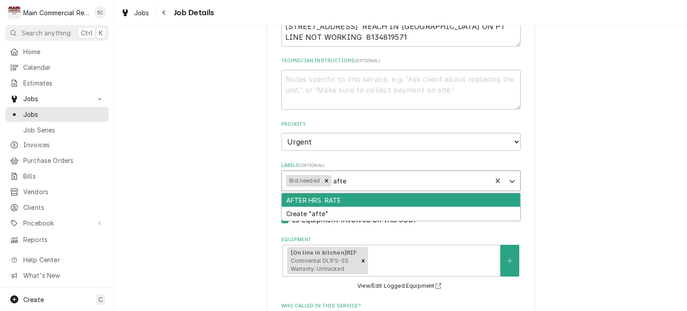
type input "after"
click at [378, 200] on div "AFTER HRS. RATE" at bounding box center [401, 200] width 238 height 14
type textarea "x"
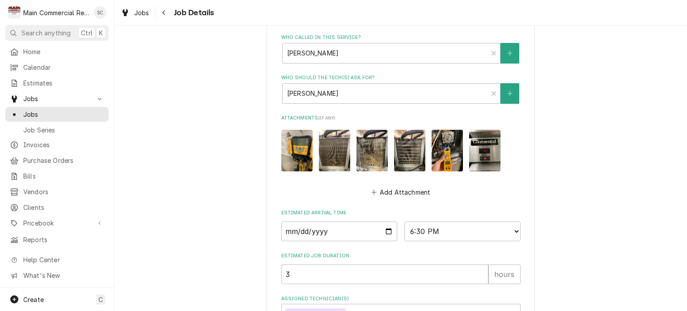
scroll to position [558, 0]
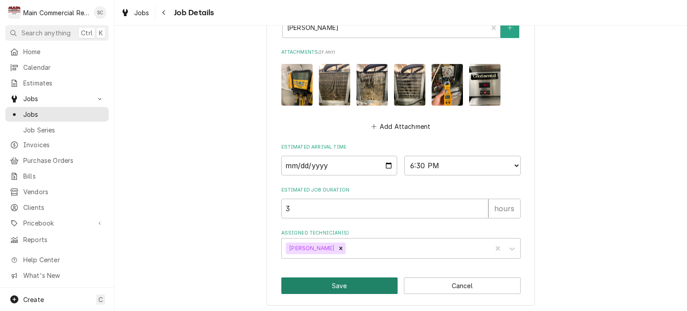
click at [357, 282] on button "Save" at bounding box center [339, 285] width 117 height 17
type textarea "x"
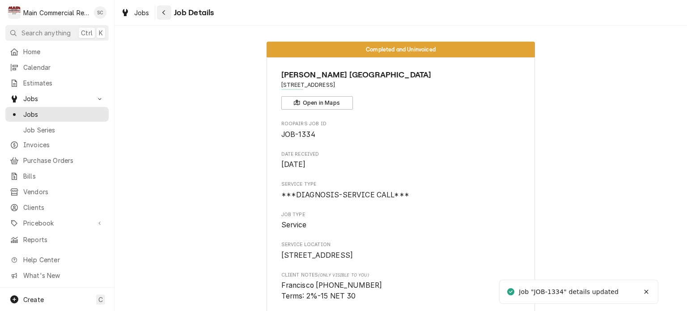
click at [167, 9] on div "Navigate back" at bounding box center [164, 12] width 9 height 9
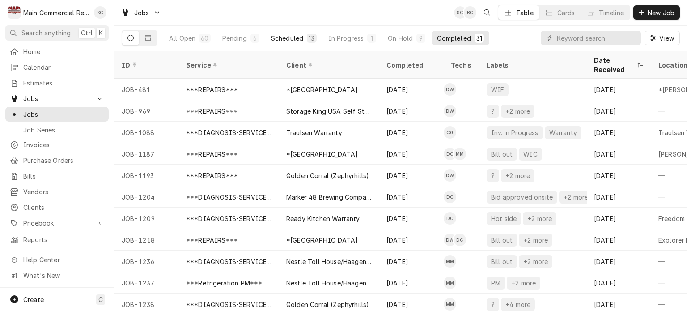
click at [297, 36] on div "Scheduled" at bounding box center [287, 38] width 32 height 9
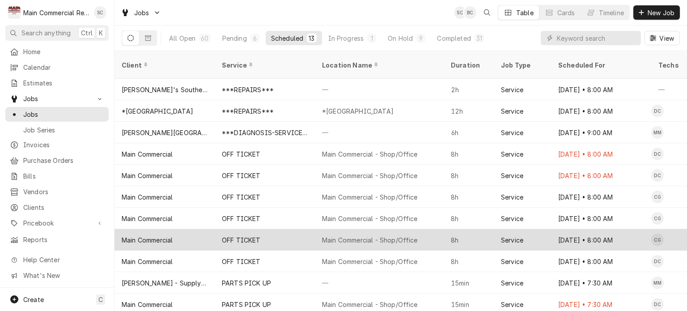
scroll to position [42, 0]
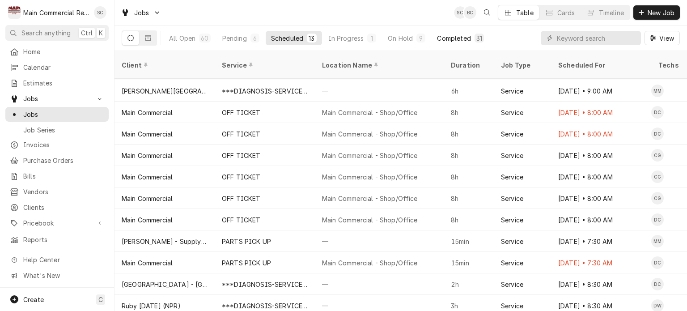
click at [439, 36] on div "Completed" at bounding box center [454, 38] width 34 height 9
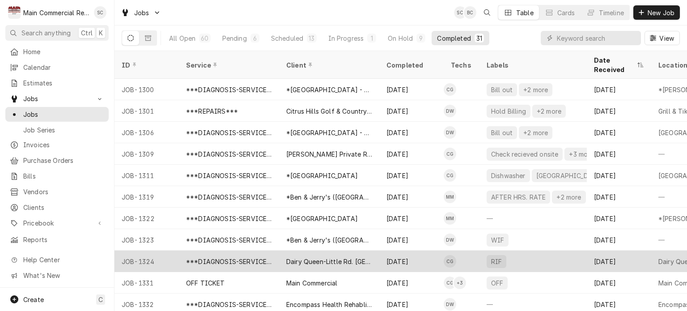
scroll to position [429, 0]
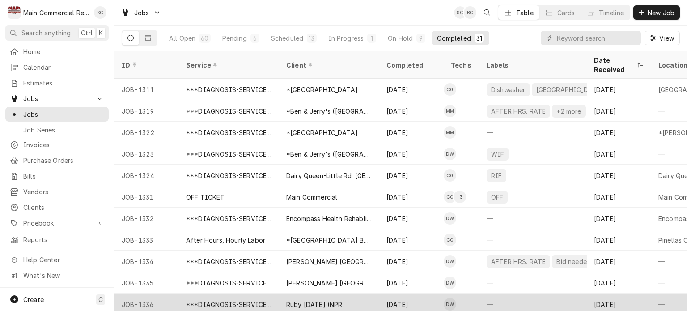
click at [356, 293] on div "Ruby [DATE] (NPR)" at bounding box center [329, 303] width 100 height 21
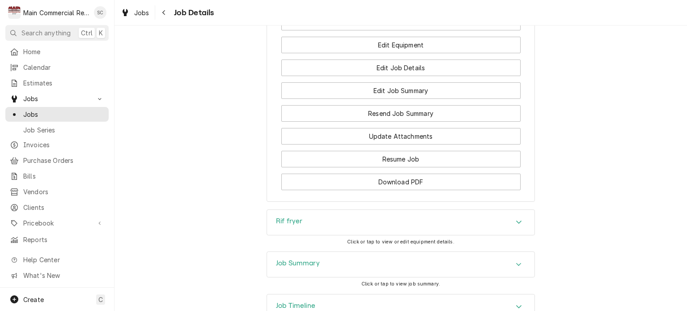
scroll to position [970, 0]
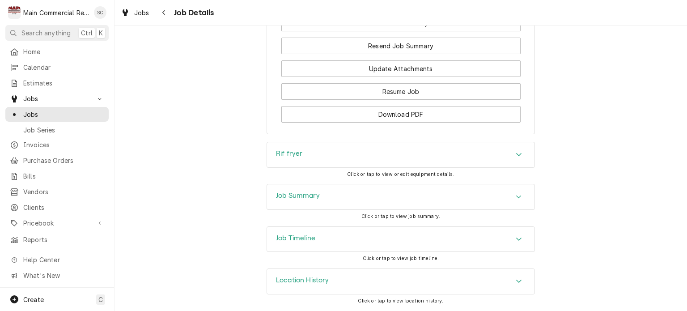
click at [506, 156] on div "Rif fryer" at bounding box center [401, 154] width 268 height 25
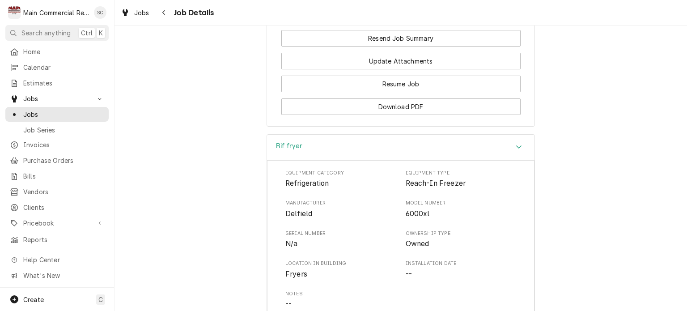
scroll to position [1104, 0]
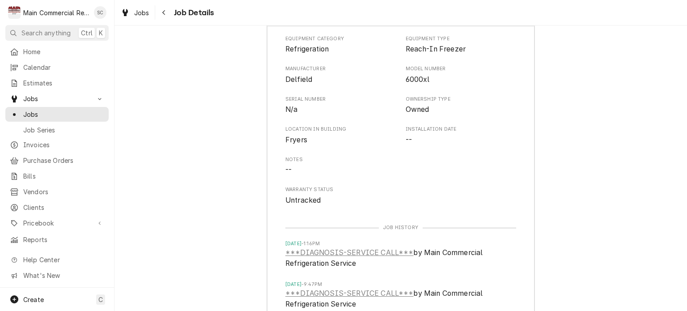
click at [562, 141] on div "Rif fryer Equipment Category Refrigeration Equipment Type Reach-In Freezer Manu…" at bounding box center [401, 201] width 573 height 402
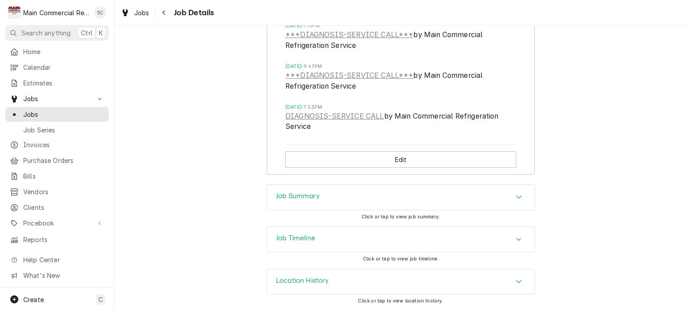
scroll to position [1329, 0]
click at [516, 194] on icon "Accordion Header" at bounding box center [519, 196] width 6 height 7
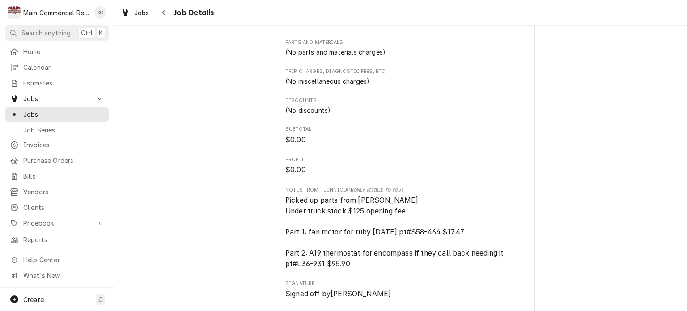
scroll to position [2537, 0]
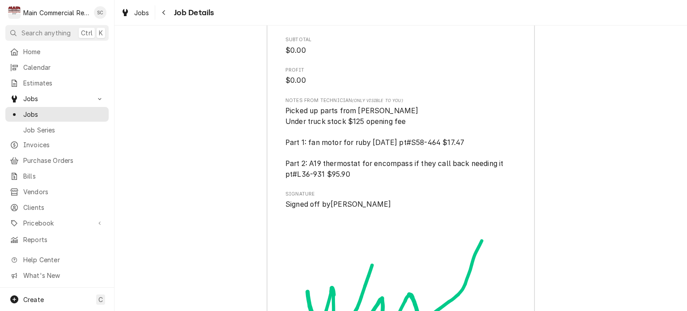
click at [421, 179] on span "Picked up parts from [PERSON_NAME] Under truck stock $125 opening fee Part 1: f…" at bounding box center [400, 143] width 231 height 74
click at [408, 179] on span "Picked up parts from Johnstone Under truck stock $125 opening fee Part 1: fan m…" at bounding box center [400, 143] width 231 height 74
click at [390, 171] on span "Picked up parts from Johnstone Under truck stock $125 opening fee Part 1: fan m…" at bounding box center [400, 143] width 231 height 74
click at [372, 179] on span "Picked up parts from Johnstone Under truck stock $125 opening fee Part 1: fan m…" at bounding box center [400, 143] width 231 height 74
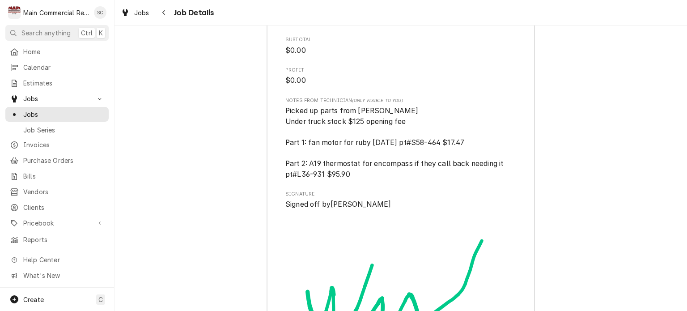
click at [350, 179] on span "Picked up parts from Johnstone Under truck stock $125 opening fee Part 1: fan m…" at bounding box center [400, 143] width 231 height 74
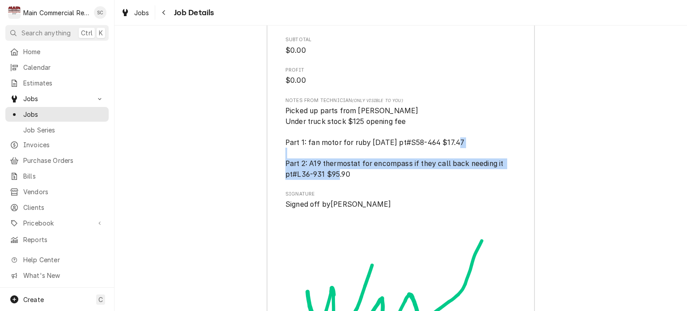
drag, startPoint x: 348, startPoint y: 191, endPoint x: 272, endPoint y: 179, distance: 77.0
copy span "Part 2: A19 thermostat for encompass if they call back needing it pt#L36-931 $9…"
click at [161, 8] on div "Navigate back" at bounding box center [164, 12] width 9 height 9
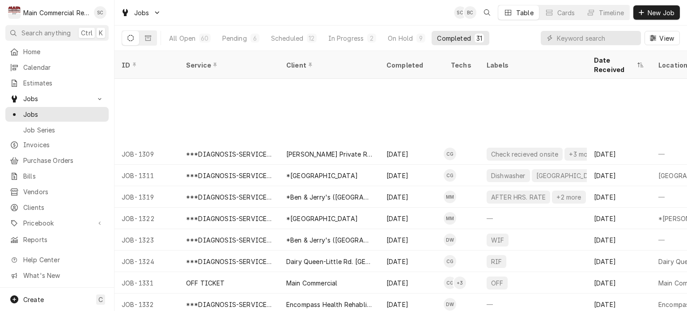
scroll to position [429, 0]
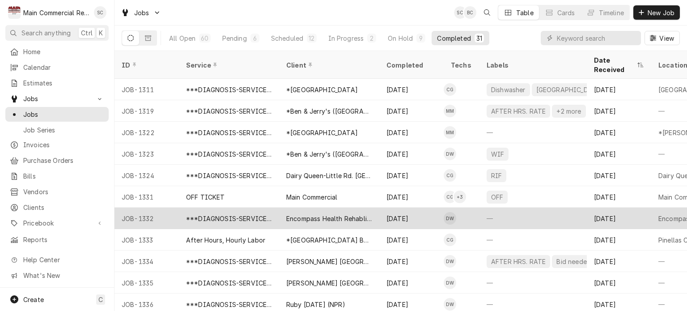
click at [354, 214] on div "Encompass Health Rehablitation" at bounding box center [329, 218] width 86 height 9
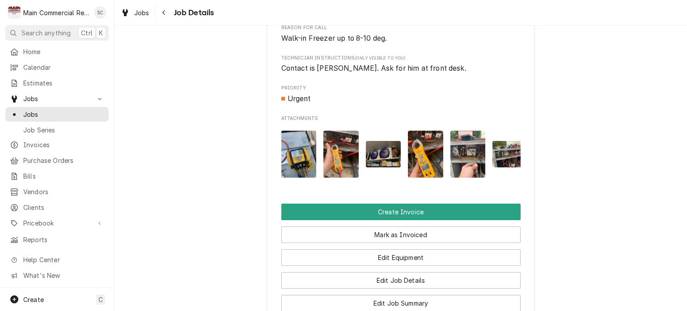
scroll to position [582, 0]
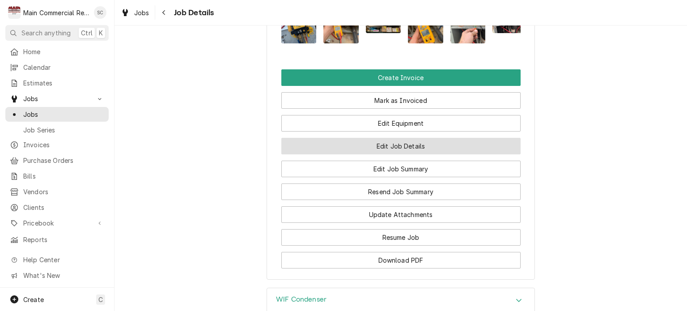
click at [430, 154] on button "Edit Job Details" at bounding box center [400, 146] width 239 height 17
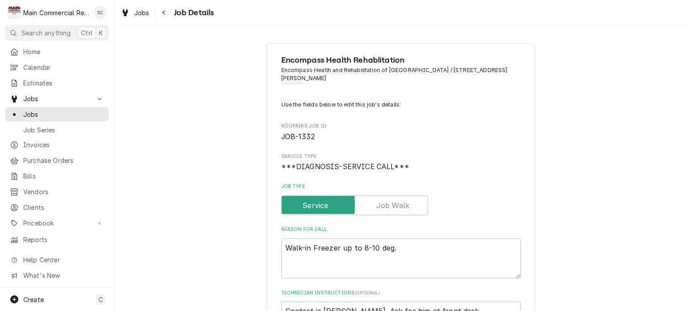
scroll to position [224, 0]
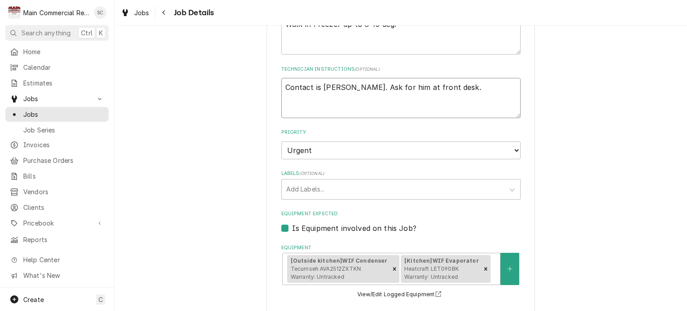
click at [485, 94] on textarea "Contact is Jack Heartly. Ask for him at front desk." at bounding box center [400, 98] width 239 height 40
type textarea "x"
type textarea "Contact is Jack Heartly. Ask for him at front desk."
type textarea "x"
type textarea "Contact is Jack Heartly. Ask for him at front desk."
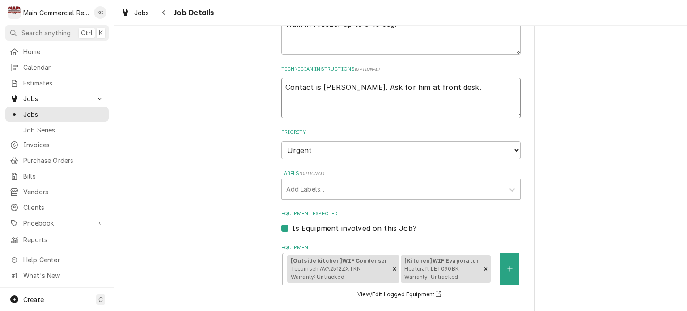
type textarea "x"
type textarea "Contact is Jack Heartly. Ask for him at front desk. P"
type textarea "x"
type textarea "Contact is Jack Heartly. Ask for him at front desk. Pe"
type textarea "x"
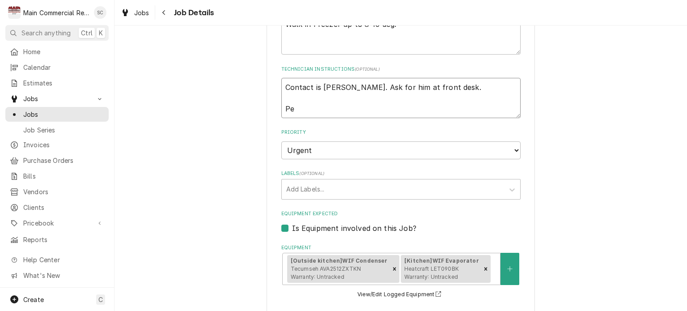
type textarea "Contact is Jack Heartly. Ask for him at front desk. Per"
type textarea "x"
type textarea "Contact is Jack Heartly. Ask for him at front desk. Per"
type textarea "x"
type textarea "Contact is Jack Heartly. Ask for him at front desk. Per D"
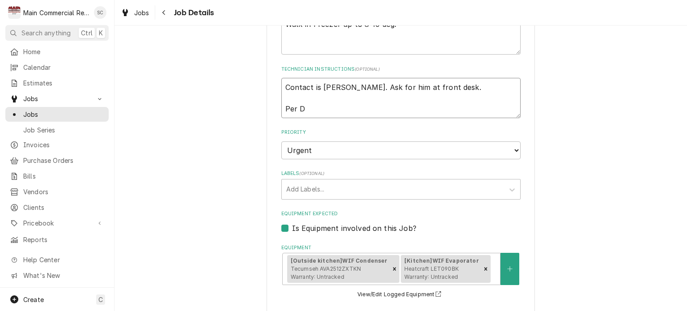
type textarea "x"
type textarea "Contact is Jack Heartly. Ask for him at front desk. Per Do"
type textarea "x"
type textarea "Contact is Jack Heartly. Ask for him at front desk. Per Dor"
type textarea "x"
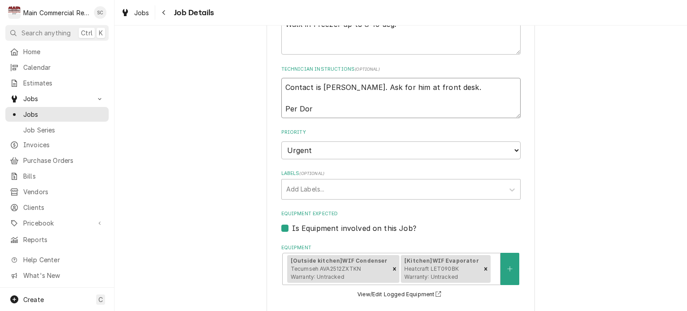
type textarea "Contact is Jack Heartly. Ask for him at front desk. Per Dori"
type textarea "x"
type textarea "Contact is Jack Heartly. Ask for him at front desk. Per Doria"
type textarea "x"
type textarea "Contact is Jack Heartly. Ask for him at front desk. Per Dorian"
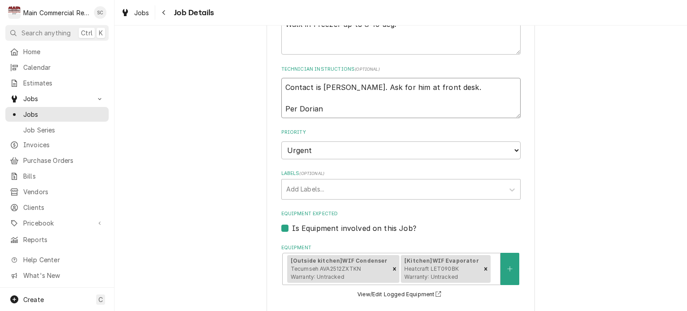
type textarea "x"
type textarea "Contact is Jack Heartly. Ask for him at front desk. Per Dorian:"
type textarea "x"
type textarea "Contact is Jack Heartly. Ask for him at front desk. Per Dorian:"
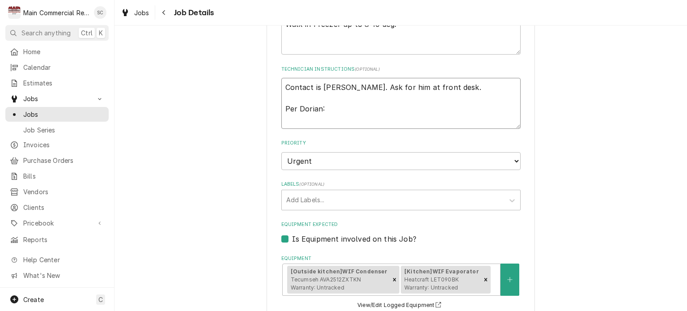
type textarea "x"
type textarea "Contact is Jack Heartly. Ask for him at front desk. Per Dorian: B"
type textarea "x"
type textarea "Contact is Jack Heartly. Ask for him at front desk. Per Dorian: Bi"
type textarea "x"
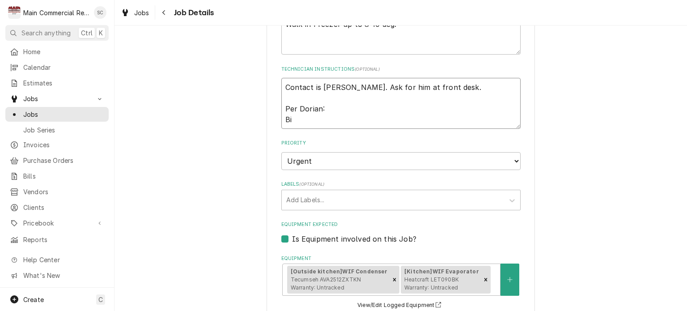
type textarea "Contact is Jack Heartly. Ask for him at front desk. Per Dorian: Bid"
type textarea "x"
type textarea "Contact is Jack Heartly. Ask for him at front desk. Per Dorian: Bid:"
paste textarea "Part 2: A19 thermostat for encompass if they call back needing it pt#L36-931 $9…"
type textarea "x"
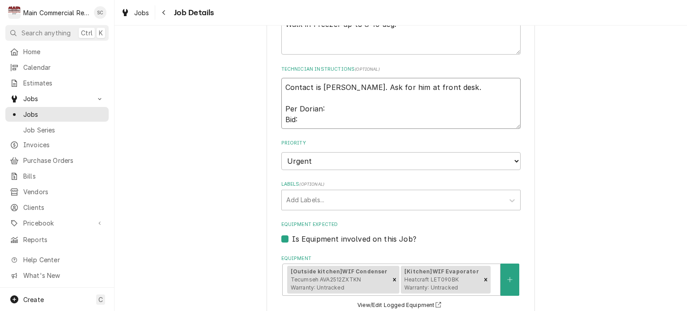
type textarea "Contact is Jack Heartly. Ask for him at front desk. Per Dorian: Bid:Part 2: A19…"
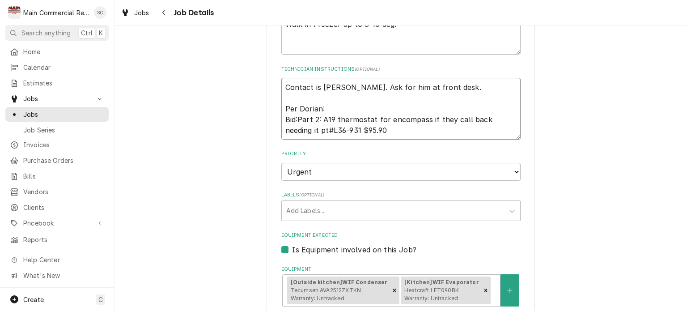
type textarea "x"
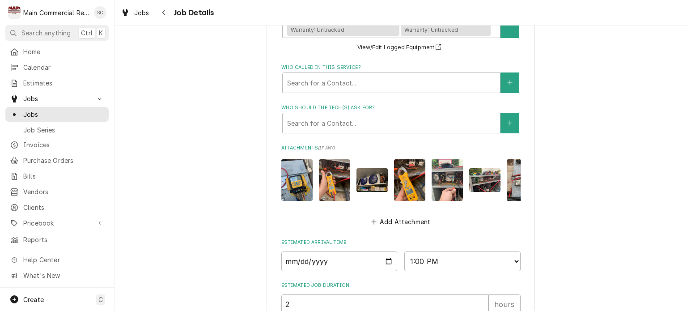
scroll to position [594, 0]
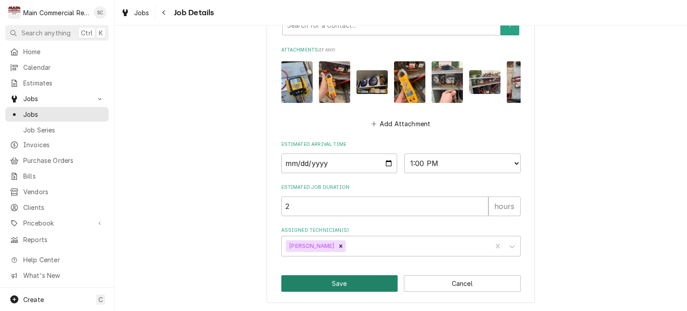
type textarea "Contact is Jack Heartly. Ask for him at front desk. Per Dorian: Bid:Part 2: A19…"
click at [376, 282] on button "Save" at bounding box center [339, 283] width 117 height 17
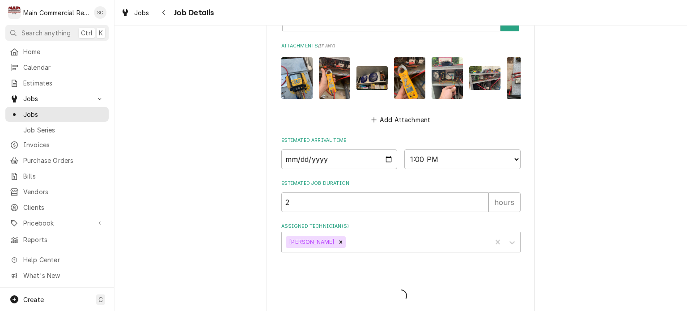
type textarea "x"
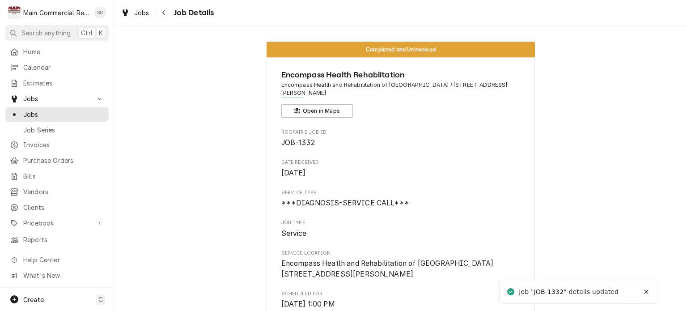
click at [166, 16] on div "Navigate back" at bounding box center [164, 12] width 9 height 9
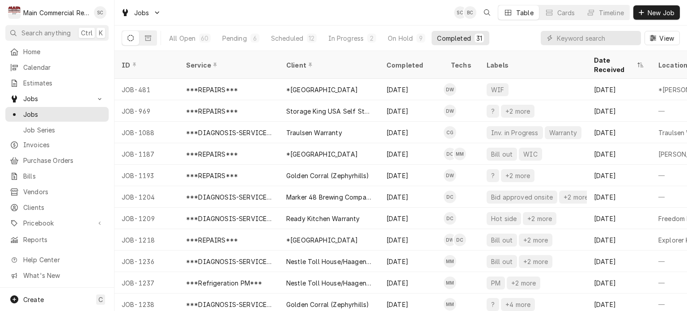
click at [402, 17] on div "Jobs SC BC Table Cards Timeline New Job" at bounding box center [401, 12] width 573 height 25
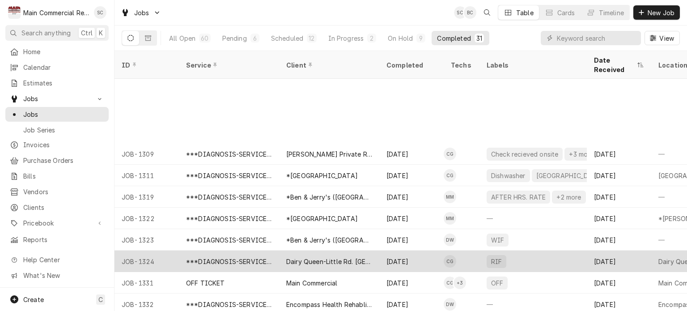
scroll to position [429, 0]
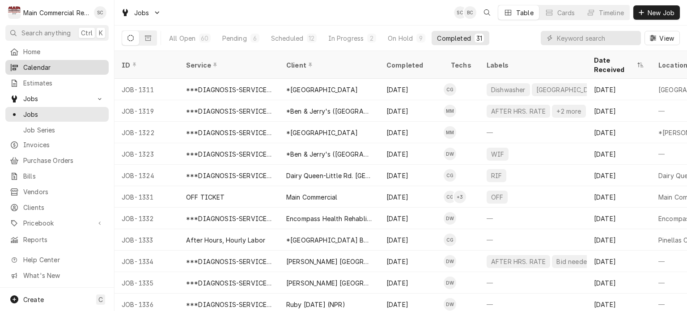
click at [45, 66] on span "Calendar" at bounding box center [63, 67] width 81 height 9
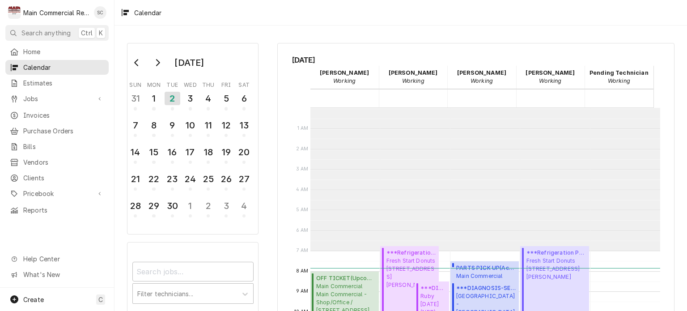
scroll to position [143, 0]
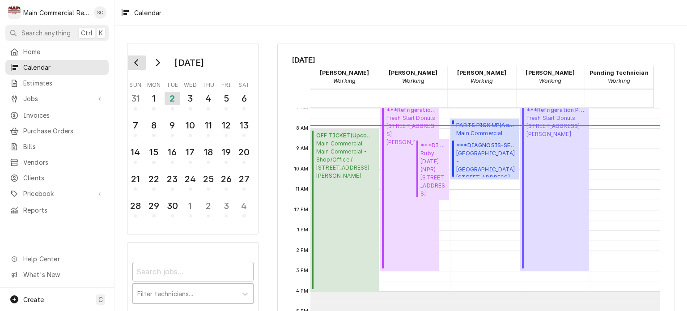
click at [136, 66] on button "Go to previous month" at bounding box center [137, 62] width 18 height 14
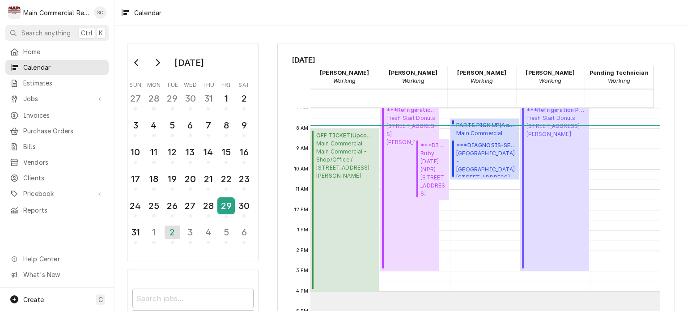
click at [224, 207] on div "29" at bounding box center [226, 205] width 16 height 15
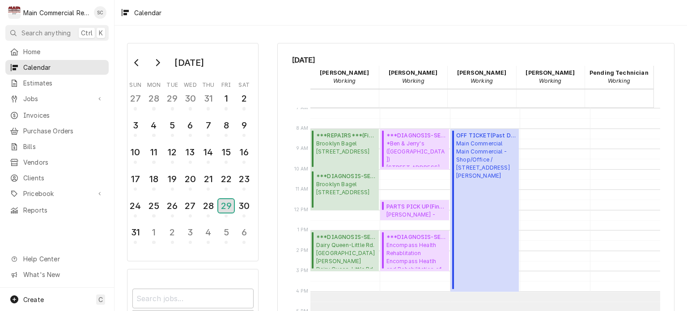
scroll to position [217, 0]
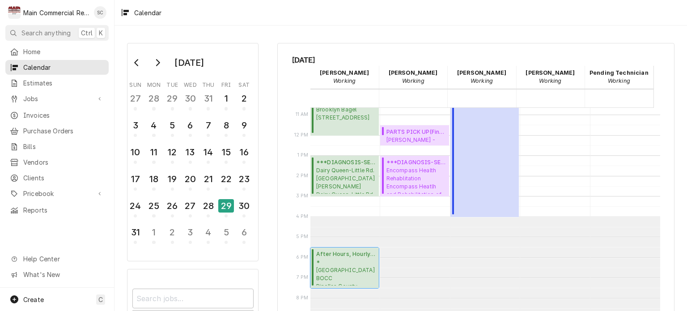
click at [353, 269] on span "*Pinellas County BOCC Pinellas County Animal Services / 12450 Ulmerton Rd, Larg…" at bounding box center [346, 271] width 60 height 27
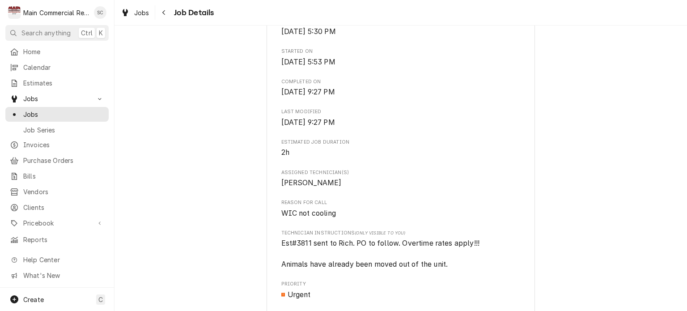
scroll to position [492, 0]
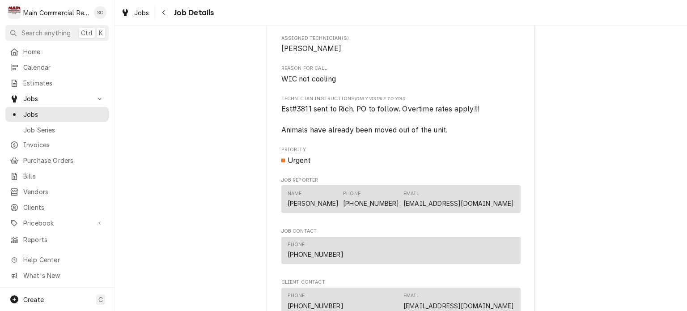
click at [495, 136] on span "Est#3811 sent to Rich. PO to follow. Overtime rates apply!!! Animals have alrea…" at bounding box center [400, 120] width 239 height 32
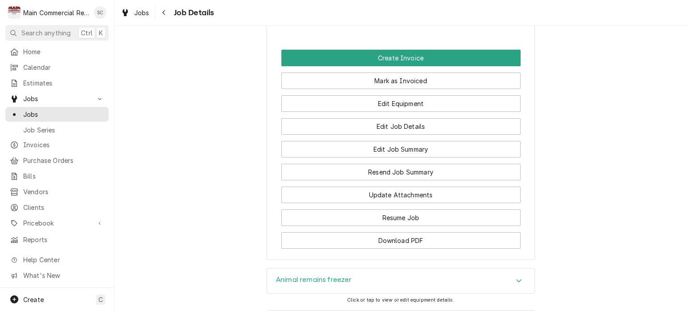
scroll to position [1029, 0]
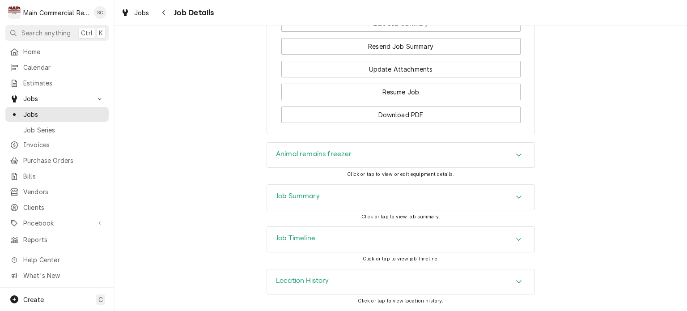
click at [516, 241] on icon "Accordion Header" at bounding box center [518, 239] width 5 height 3
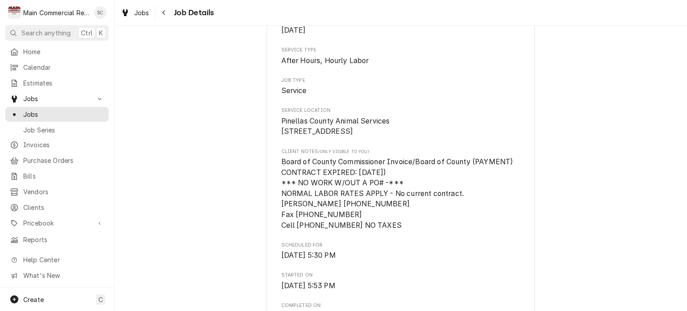
scroll to position [0, 0]
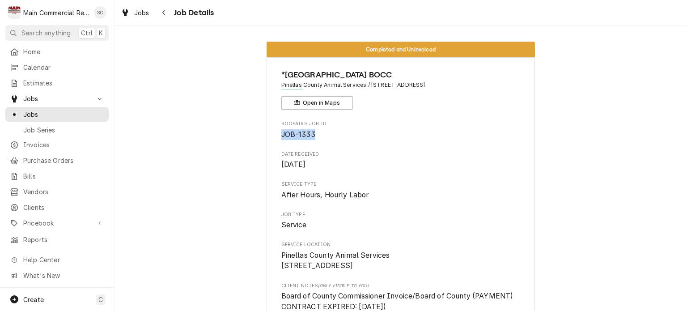
drag, startPoint x: 313, startPoint y: 135, endPoint x: 277, endPoint y: 135, distance: 36.2
copy span "JOB-1333"
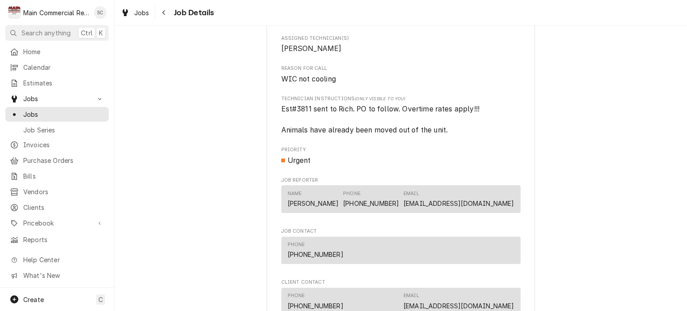
scroll to position [626, 0]
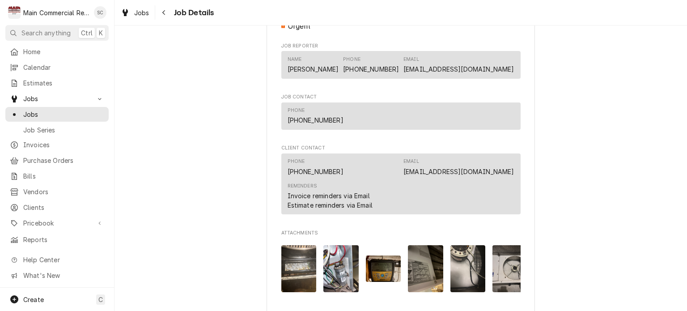
drag, startPoint x: 612, startPoint y: 169, endPoint x: 616, endPoint y: 174, distance: 7.3
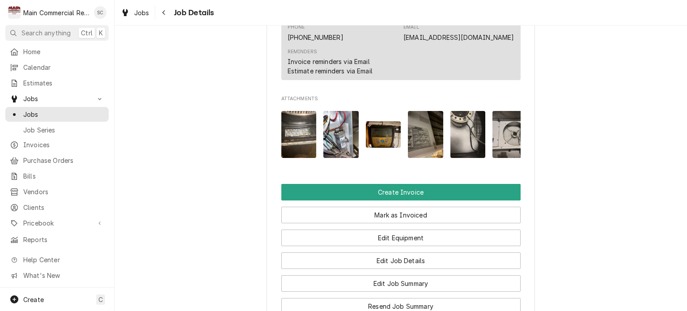
scroll to position [939, 0]
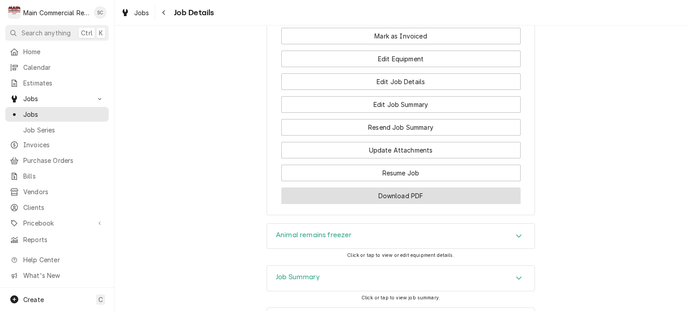
click at [471, 204] on button "Download PDF" at bounding box center [400, 195] width 239 height 17
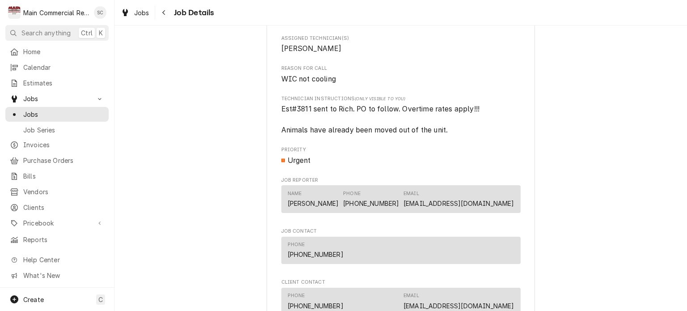
scroll to position [447, 0]
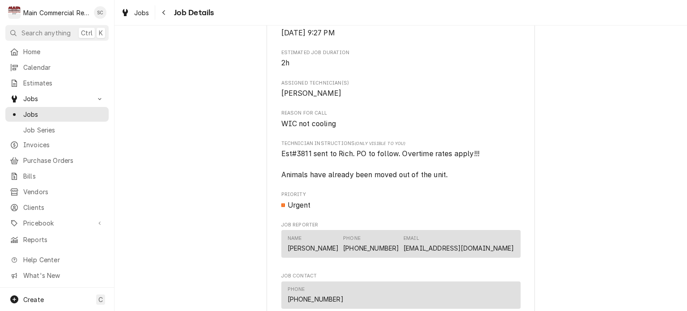
click at [626, 164] on div "Completed and Uninvoiced *Pinellas County BOCC Pinellas County Animal Services …" at bounding box center [401, 152] width 573 height 1128
click at [590, 120] on div "Completed and Uninvoiced *Pinellas County BOCC Pinellas County Animal Services …" at bounding box center [401, 152] width 573 height 1128
click at [559, 115] on div "Completed and Uninvoiced *Pinellas County BOCC Pinellas County Animal Services …" at bounding box center [401, 152] width 573 height 1128
click at [166, 14] on div "Navigate back" at bounding box center [164, 12] width 9 height 9
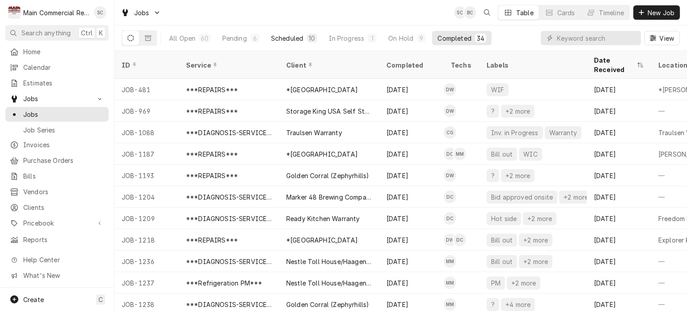
click at [295, 41] on div "Scheduled" at bounding box center [287, 38] width 32 height 9
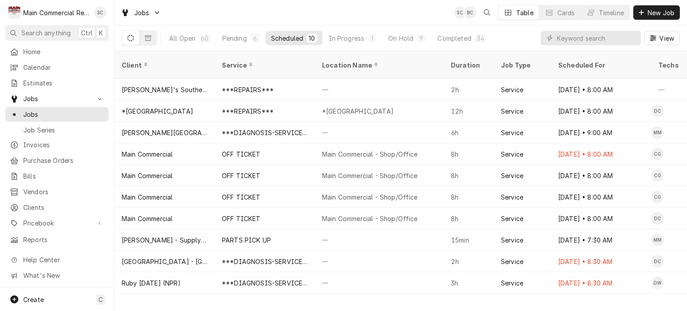
click at [390, 302] on div "Client Service Location Name Duration Job Type Scheduled For Techs Status Label…" at bounding box center [401, 181] width 573 height 260
click at [389, 302] on div "Client Service Location Name Duration Job Type Scheduled For Techs Status Label…" at bounding box center [401, 181] width 573 height 260
click at [417, 295] on div "Client Service Location Name Duration Job Type Scheduled For Techs Status Label…" at bounding box center [401, 181] width 573 height 260
click at [447, 300] on div "Client Service Location Name Duration Job Type Scheduled For Techs Status Label…" at bounding box center [401, 181] width 573 height 260
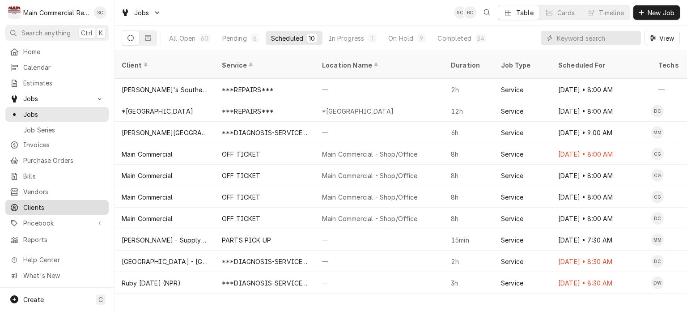
click at [35, 207] on div "Clients" at bounding box center [57, 207] width 100 height 11
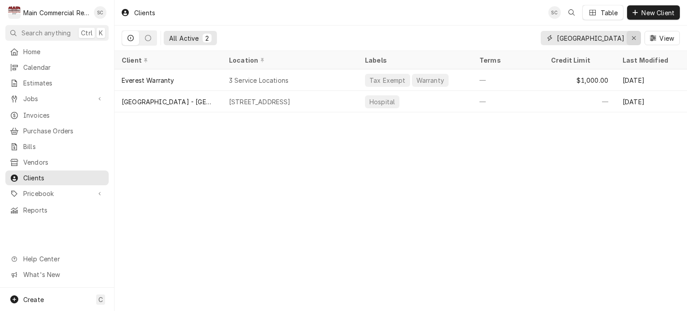
click at [633, 37] on icon "Erase input" at bounding box center [634, 38] width 5 height 6
click at [619, 37] on input "Dynamic Content Wrapper" at bounding box center [599, 38] width 84 height 14
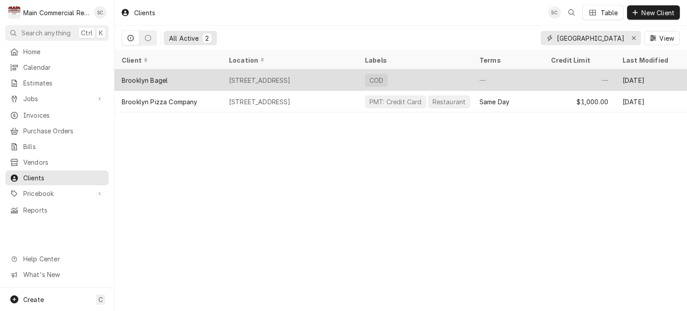
type input "Brooklyn"
click at [291, 80] on div "[STREET_ADDRESS]" at bounding box center [260, 80] width 62 height 9
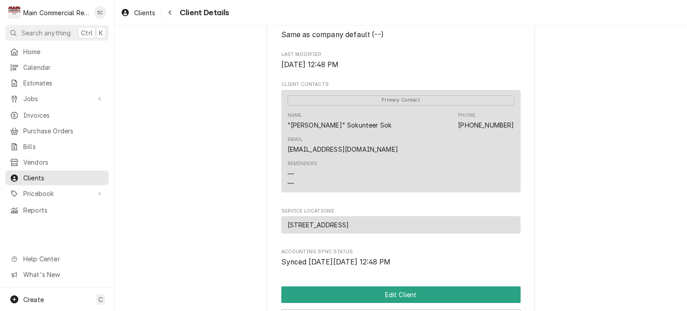
scroll to position [374, 0]
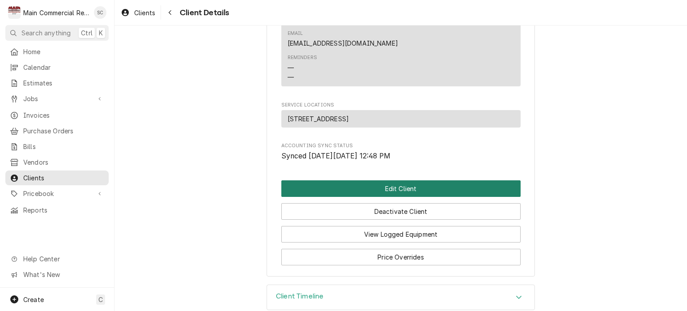
click at [411, 180] on button "Edit Client" at bounding box center [400, 188] width 239 height 17
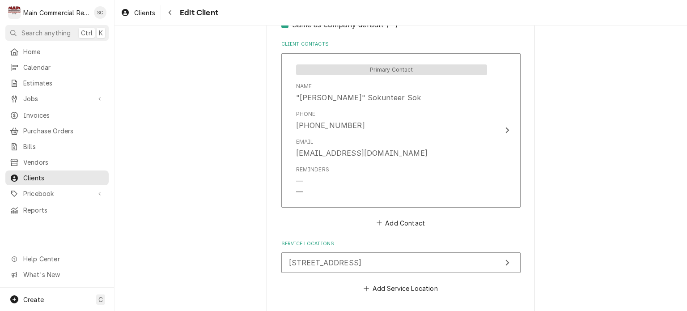
scroll to position [663, 0]
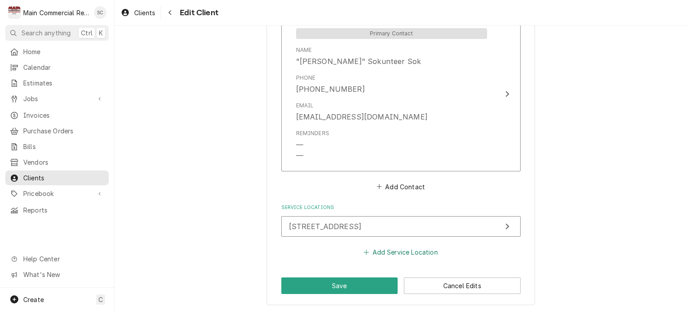
click at [386, 250] on button "Add Service Location" at bounding box center [400, 252] width 77 height 13
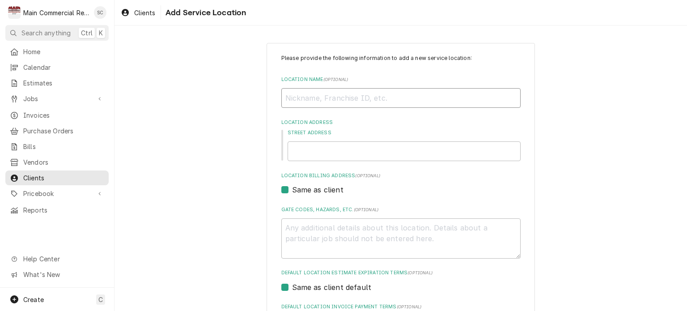
click at [324, 100] on input "Location Name ( optional )" at bounding box center [400, 98] width 239 height 20
type textarea "x"
type input "b"
type textarea "x"
type input "br"
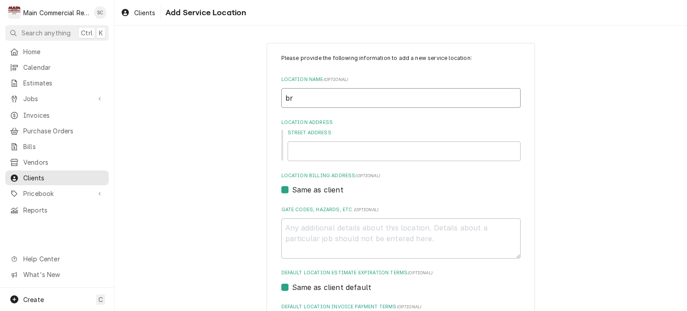
type textarea "x"
type input "bro"
type textarea "x"
type input "broo"
type textarea "x"
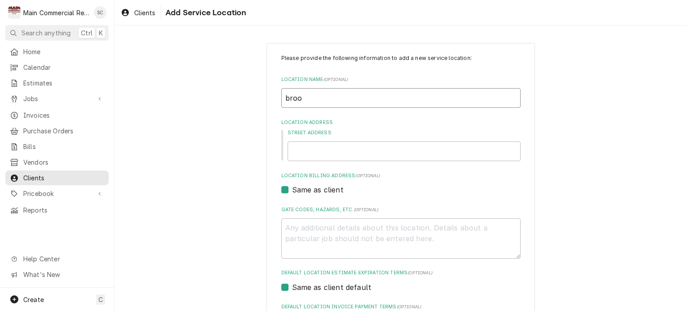
type input "brook"
type textarea "x"
type input "broo"
type textarea "x"
type input "bro"
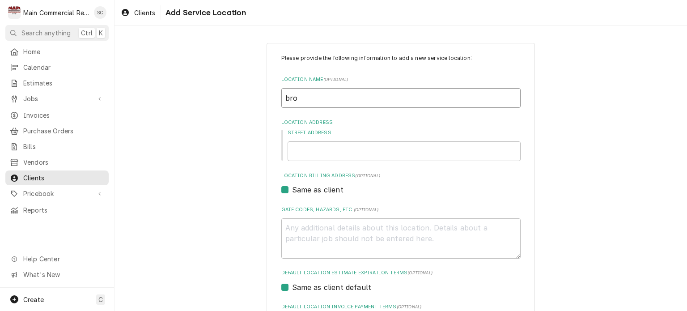
type textarea "x"
type input "br"
type textarea "x"
type input "b"
type textarea "x"
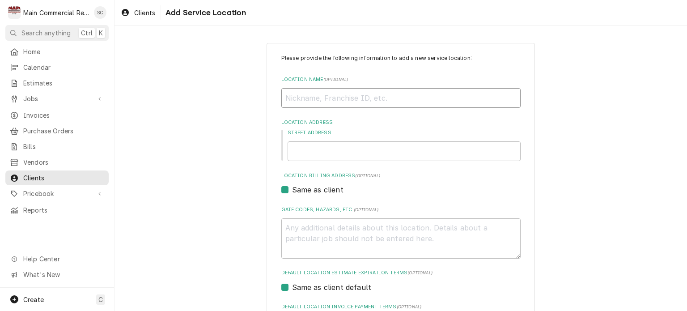
type textarea "x"
type input "B"
type textarea "x"
type input "Br"
type textarea "x"
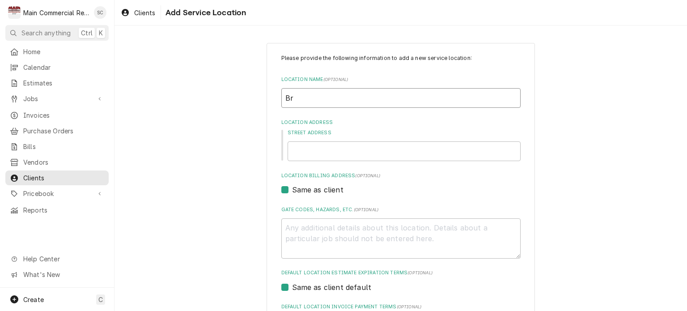
type input "Bro"
type textarea "x"
type input "Broo"
type textarea "x"
type input "Brook"
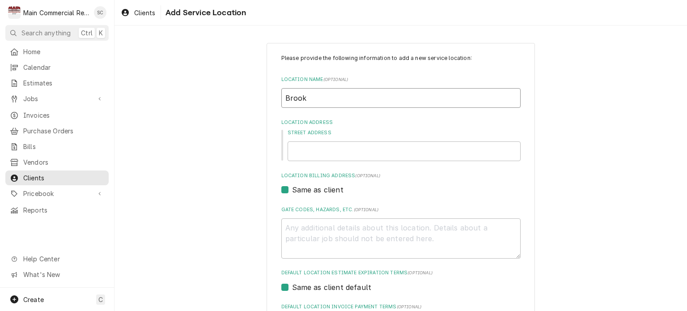
type textarea "x"
type input "Brookl"
type textarea "x"
type input "Brookly"
type textarea "x"
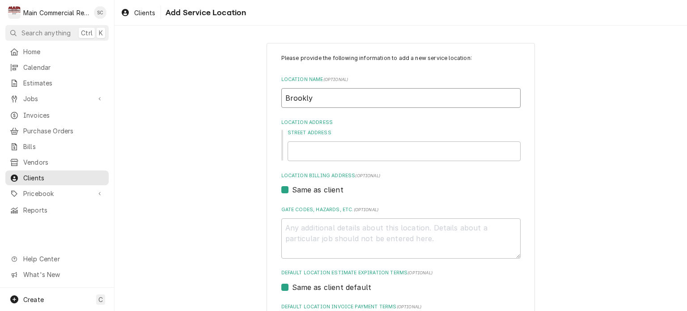
type input "Brooklyn"
type textarea "x"
type input "Brooklyn"
type textarea "x"
type input "Brooklyn B"
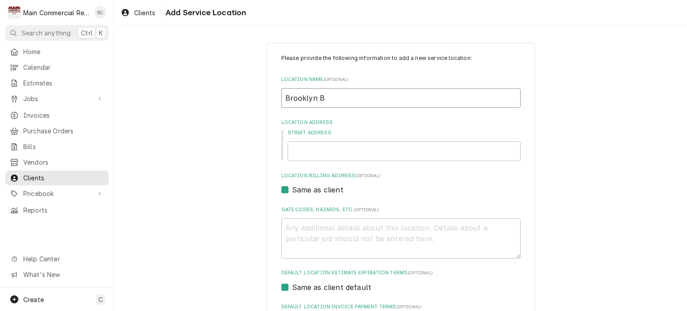
type textarea "x"
type input "Brooklyn Ba"
type textarea "x"
type input "Brooklyn Bae"
type textarea "x"
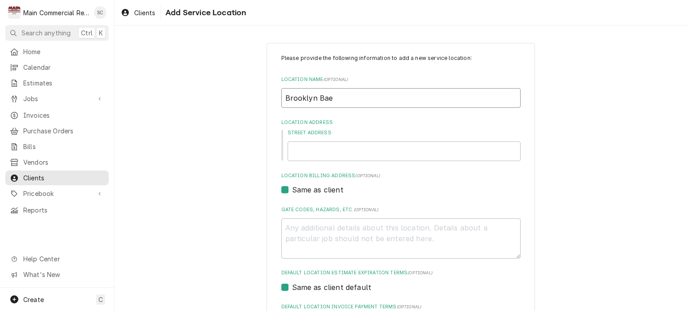
type input "Brooklyn Ba"
type textarea "x"
type input "Brooklyn Bag"
type textarea "x"
type input "Brooklyn Bage"
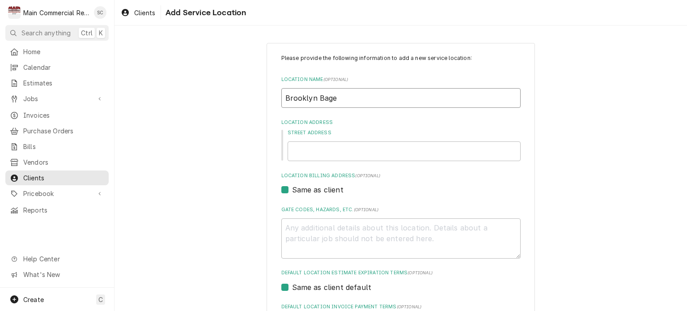
type textarea "x"
type input "Brooklyn Bagel"
type textarea "x"
type input "Brooklyn Bagel"
type textarea "x"
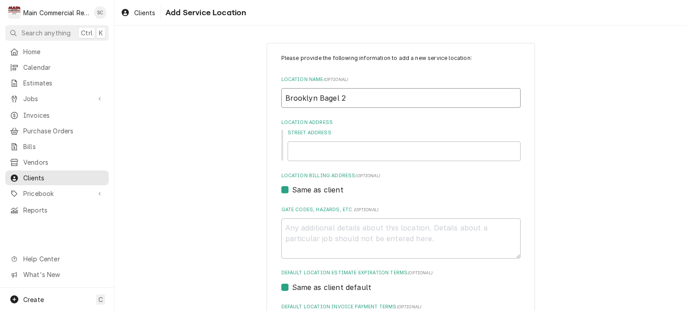
type input "Brooklyn Bagel 2"
click at [376, 153] on input "Street Address" at bounding box center [404, 151] width 233 height 20
type textarea "x"
type input "8"
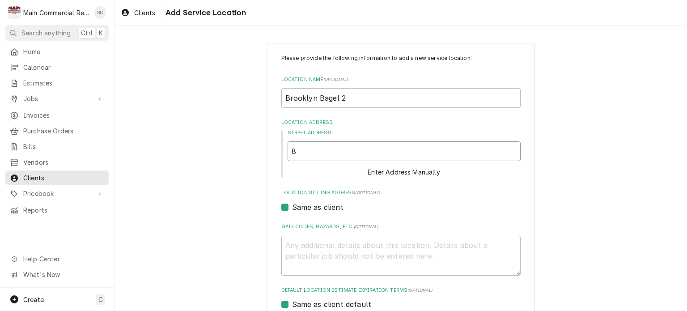
type textarea "x"
type input "81"
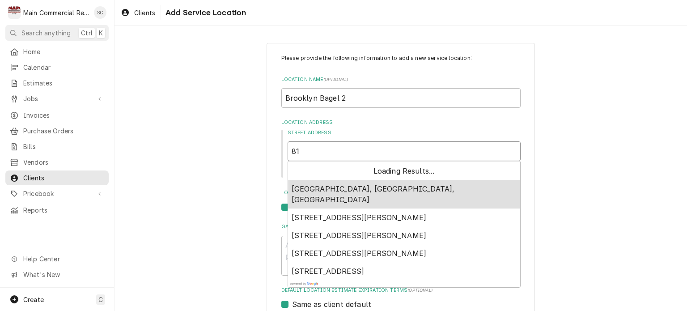
type textarea "x"
type input "812"
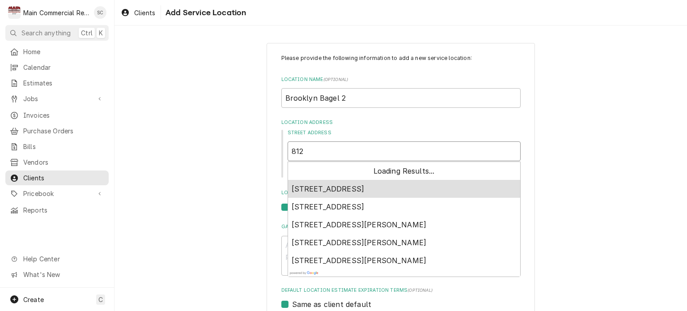
type textarea "x"
type input "8123"
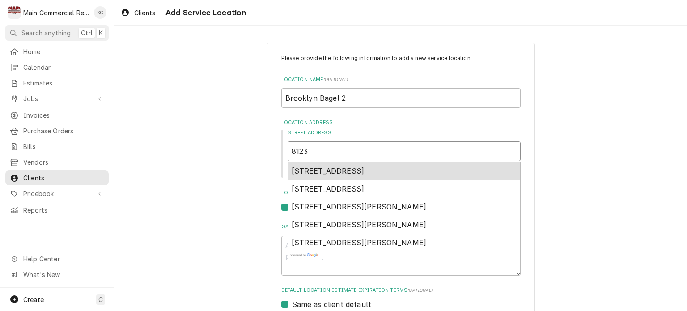
type textarea "x"
type input "8123"
type textarea "x"
type input "8123 R"
type textarea "x"
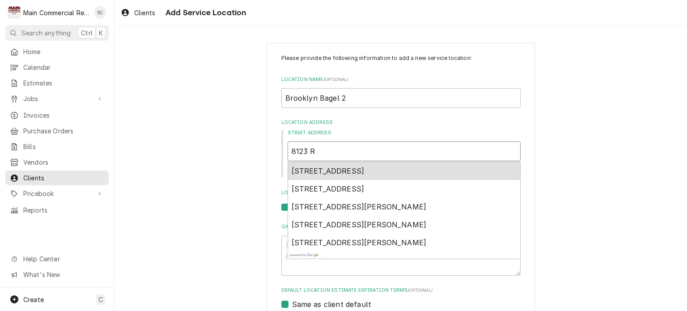
type input "8123 Ri"
type textarea "x"
type input "8123 Rid"
type textarea "x"
type input "8123 Ridg"
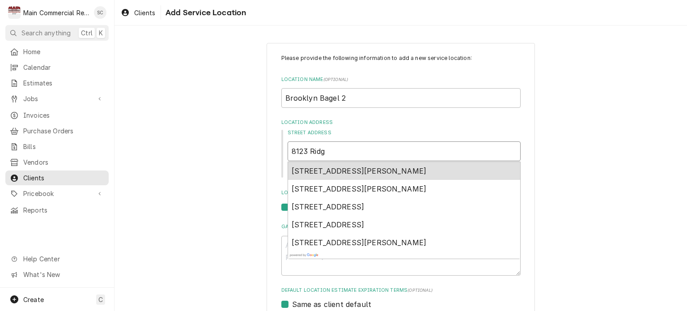
type textarea "x"
type input "8123 Ridge"
type textarea "x"
type input "8123 Ridge"
type textarea "x"
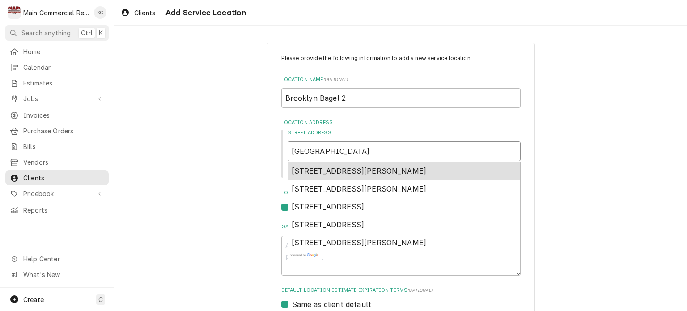
type input "8123 Ridge R"
type textarea "x"
type input "8123 Ridge Rd"
click at [379, 174] on span "8123 Ridge Rd, Port Richey, FL, USA" at bounding box center [359, 170] width 135 height 9
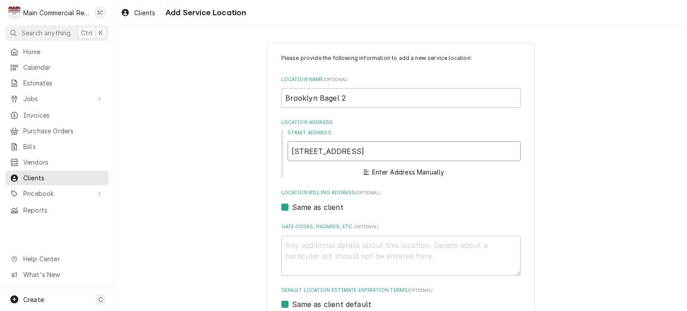
type textarea "x"
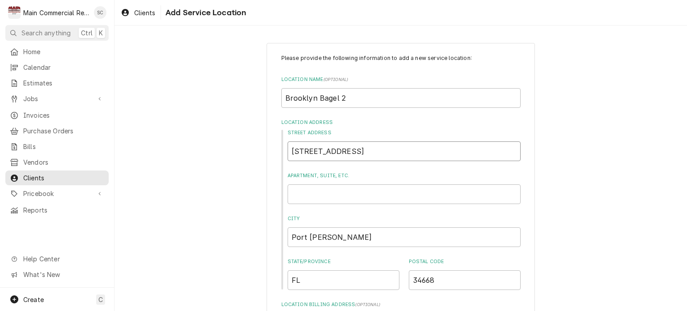
type input "8123 Ridge Rd"
click at [358, 194] on input "Apartment, Suite, etc." at bounding box center [404, 194] width 233 height 20
type textarea "x"
type input "U"
type textarea "x"
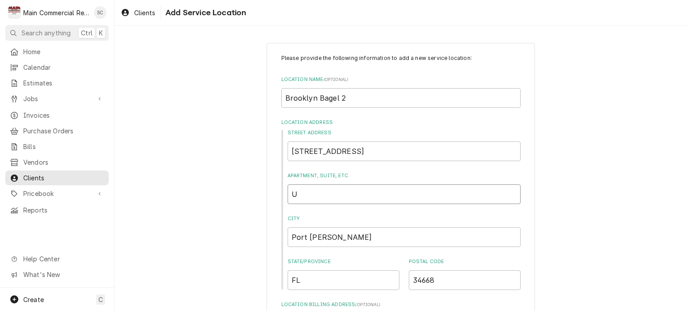
type input "Un"
type textarea "x"
type input "Uni"
type textarea "x"
type input "Unit"
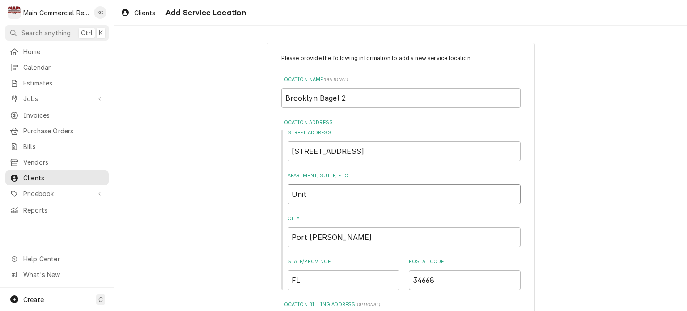
type textarea "x"
type input "Unit"
type textarea "x"
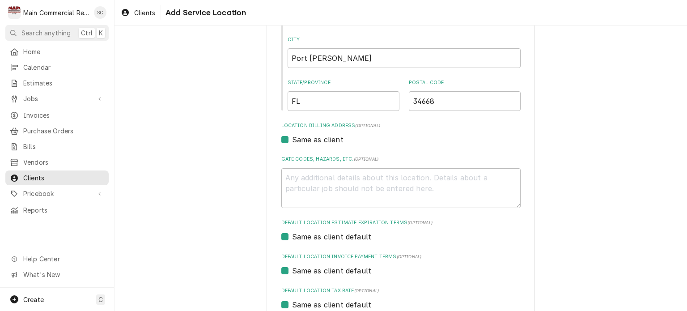
type input "Unit 1"
click at [310, 178] on textarea "Gate Codes, Hazards, etc. ( optional )" at bounding box center [400, 188] width 239 height 40
type textarea "x"
type textarea "T"
type textarea "x"
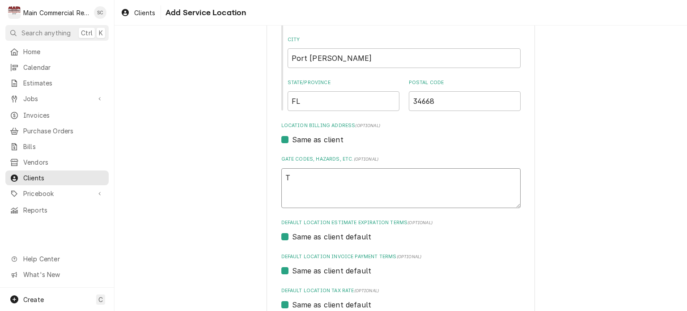
type textarea "Th"
type textarea "x"
type textarea "Thi"
type textarea "x"
type textarea "This"
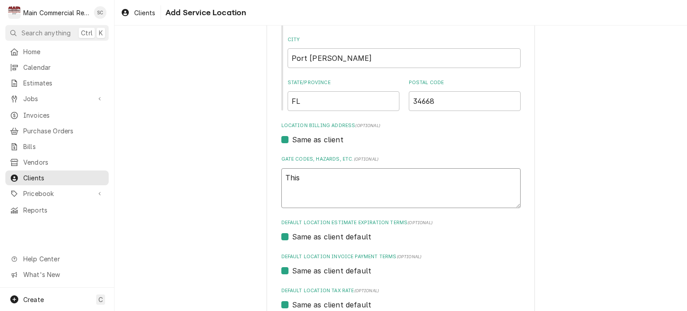
type textarea "x"
type textarea "This i"
type textarea "x"
type textarea "This is"
type textarea "x"
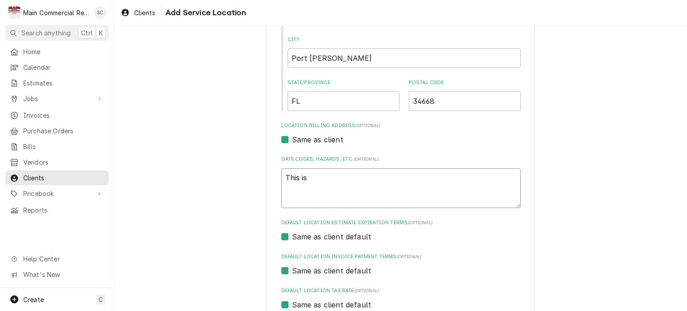
type textarea "This is"
type textarea "x"
type textarea "This is S"
type textarea "x"
type textarea "This is Sa"
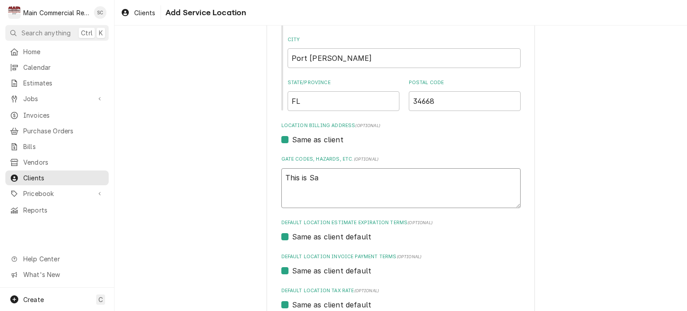
type textarea "x"
type textarea "This is Sam"
type textarea "x"
type textarea "This is Sams"
type textarea "x"
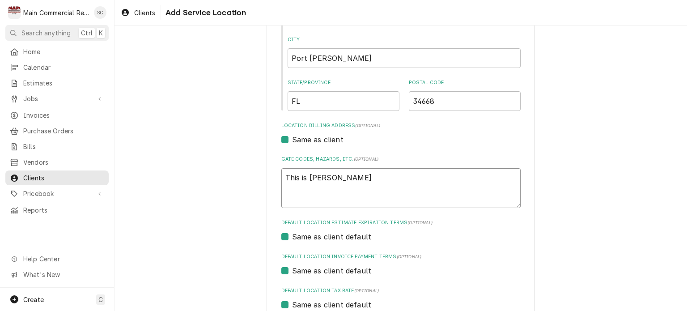
type textarea "This is Sams"
type textarea "x"
type textarea "This is Sams S"
type textarea "x"
type textarea "This is Sams"
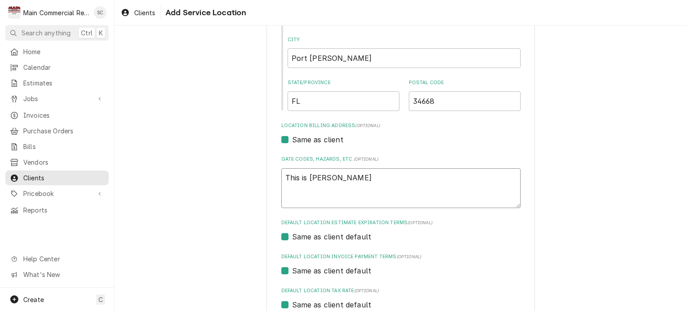
type textarea "x"
type textarea "This is Sams s"
type textarea "x"
type textarea "This is Sams se"
type textarea "x"
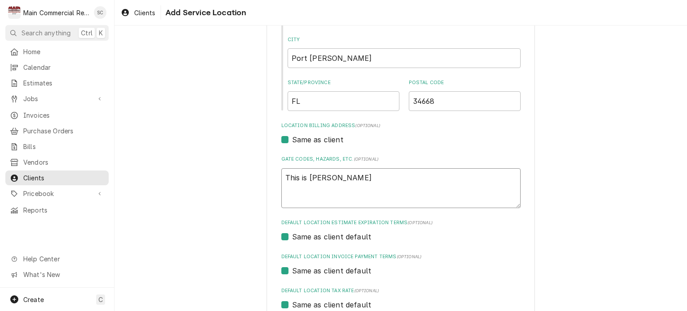
type textarea "This is Sams sec"
type textarea "x"
type textarea "This is Sams seco"
type textarea "x"
type textarea "This is Sams secon"
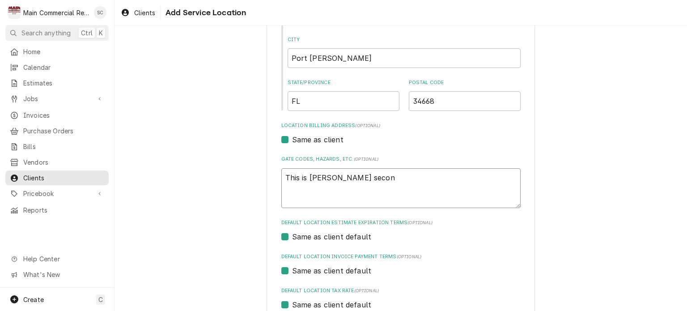
type textarea "x"
type textarea "This is Sams second"
type textarea "x"
type textarea "This is Sams second"
type textarea "x"
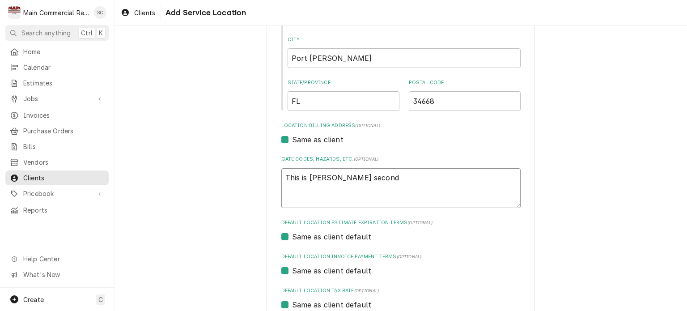
type textarea "This is Sams second l"
type textarea "x"
type textarea "This is Sams second lo"
type textarea "x"
type textarea "This is Sams second loc"
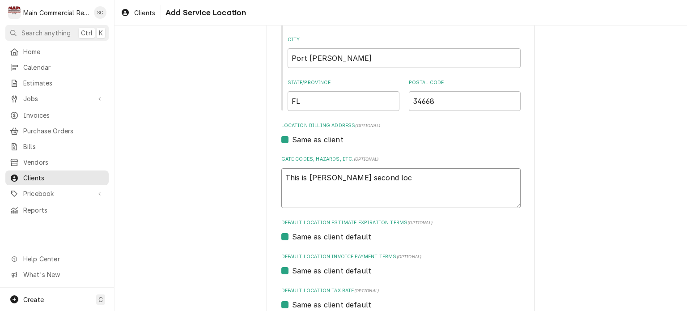
type textarea "x"
type textarea "This is Sams second loca"
type textarea "x"
type textarea "This is Sams second locat"
type textarea "x"
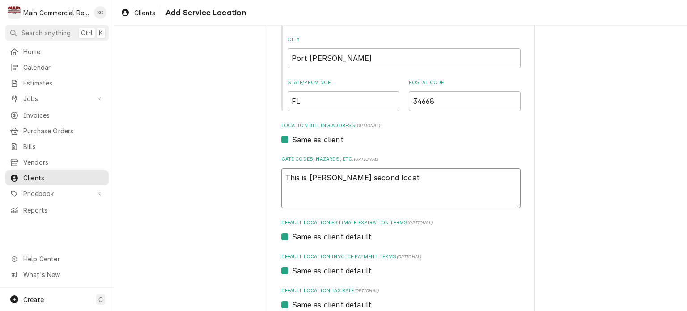
type textarea "This is Sams second locati"
type textarea "x"
type textarea "This is Sams second locatio"
type textarea "x"
type textarea "This is Sams second location"
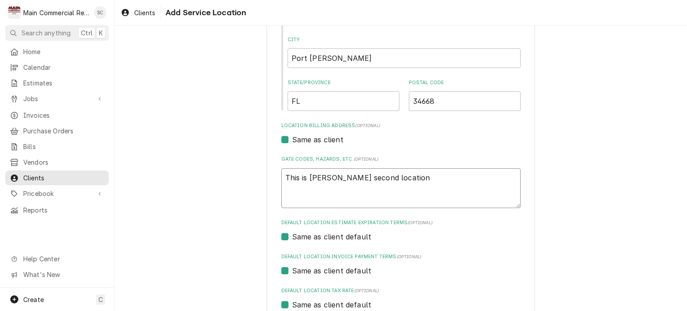
type textarea "x"
type textarea "This is Sams second location."
type textarea "x"
type textarea "This is Sams second location."
type textarea "x"
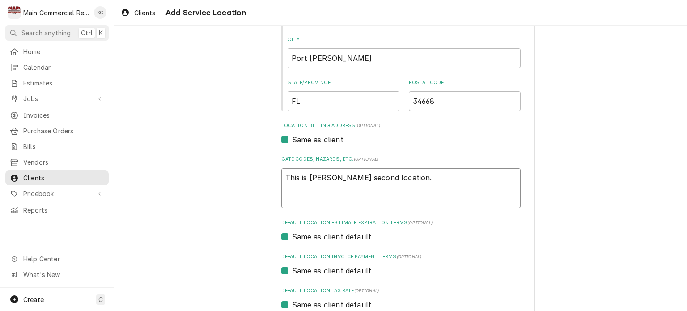
type textarea "This is Sams second location. N"
type textarea "x"
type textarea "This is Sams second location. Ne"
type textarea "x"
type textarea "This is Sams second location. Nee"
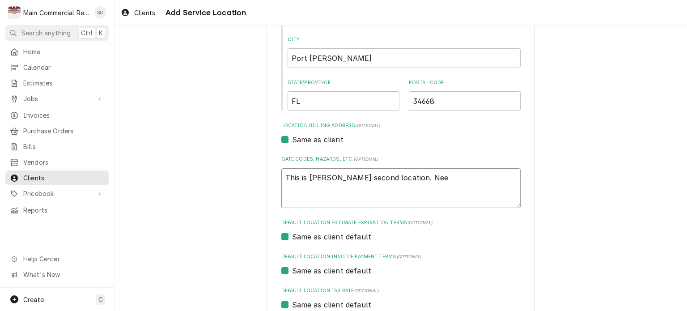
type textarea "x"
type textarea "This is Sams second location. Need"
type textarea "x"
type textarea "This is Sams second location. Need"
type textarea "x"
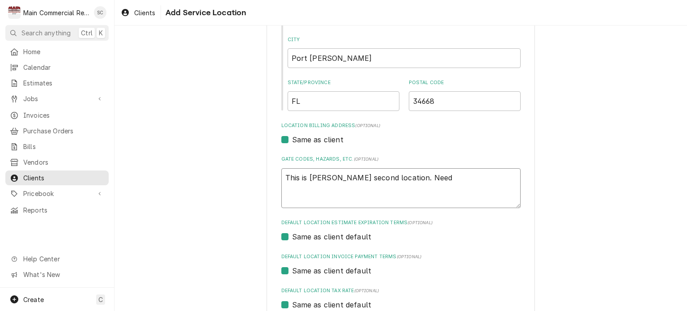
type textarea "This is Sams second location. Need t"
type textarea "x"
type textarea "This is Sams second location. Need to"
type textarea "x"
type textarea "This is Sams second location. Need to"
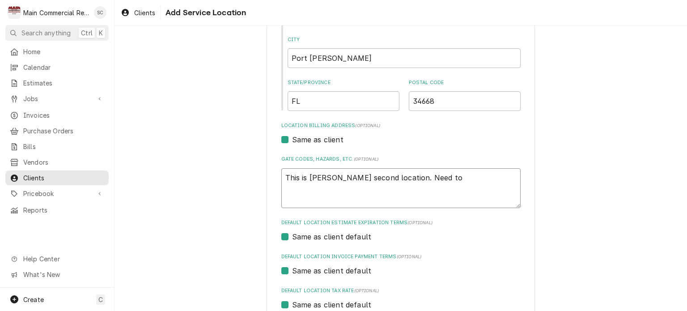
type textarea "x"
type textarea "This is Sams second location. Need to c"
type textarea "x"
type textarea "This is Sams second location. Need to ca"
type textarea "x"
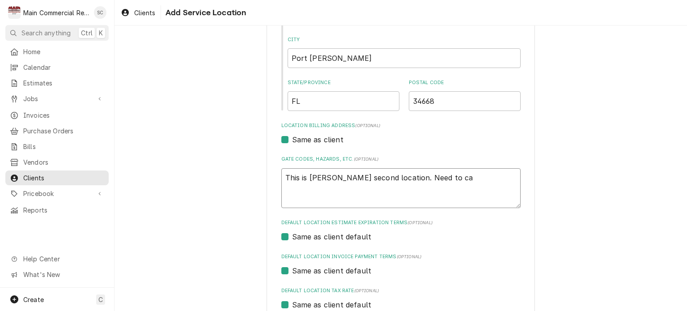
type textarea "This is Sams second location. Need to cal"
type textarea "x"
type textarea "This is Sams second location. Need to call"
type textarea "x"
type textarea "This is Sams second location. Need to call"
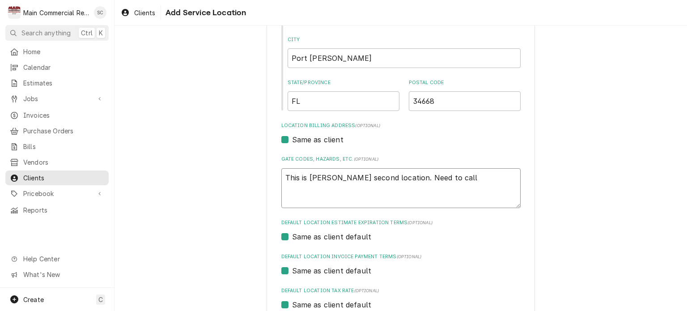
type textarea "x"
type textarea "This is Sams second location. Need to call h"
type textarea "x"
type textarea "This is Sams second location. Need to call hi"
type textarea "x"
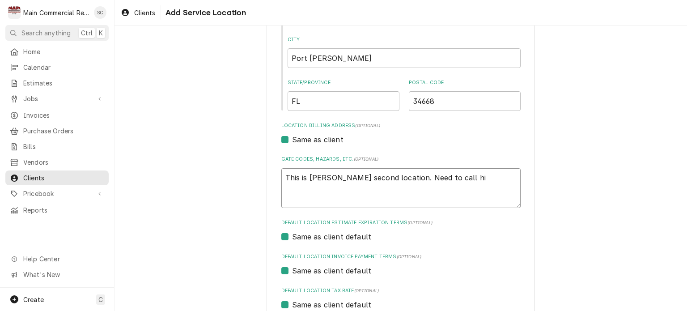
type textarea "This is Sams second location. Need to call him"
type textarea "x"
type textarea "This is Sams second location. Need to call him"
type textarea "x"
type textarea "This is Sams second location. Need to call him u"
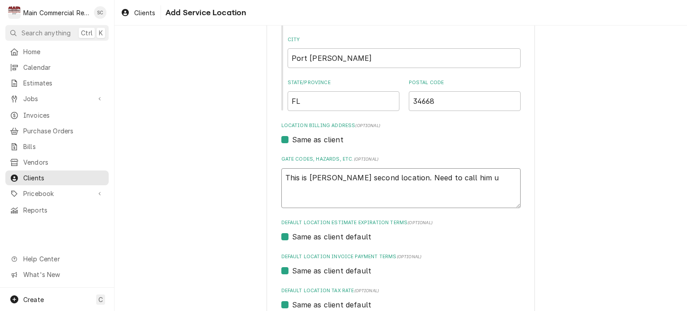
type textarea "x"
type textarea "This is Sams second location. Need to call him us"
type textarea "x"
type textarea "This is Sams second location. Need to call him usu"
type textarea "x"
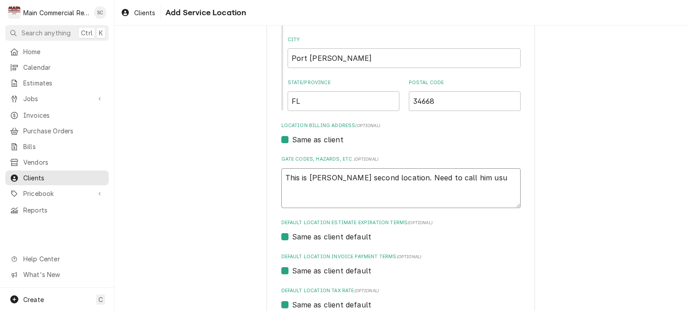
type textarea "This is Sams second location. Need to call him usus"
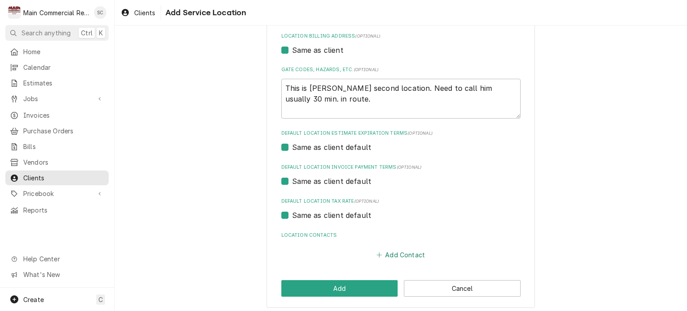
click at [412, 252] on button "Add Contact" at bounding box center [400, 255] width 51 height 13
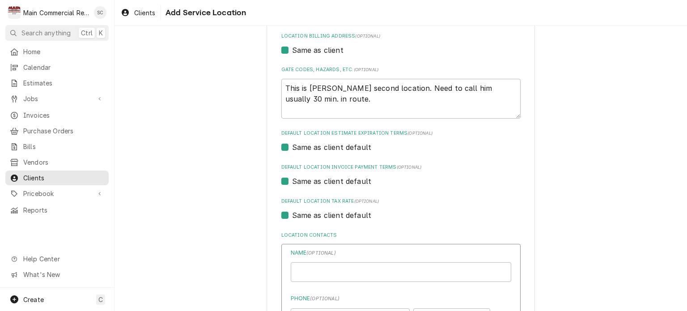
scroll to position [447, 0]
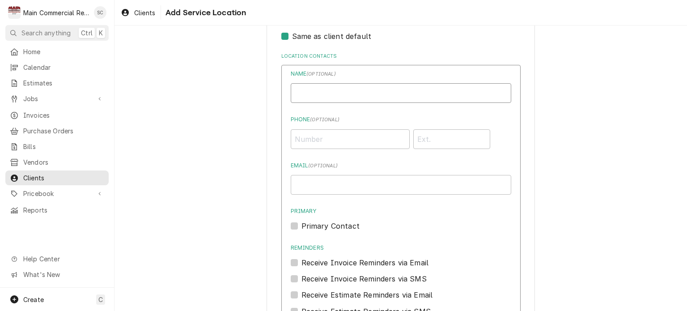
click at [341, 96] on input "Location Name ( optional )" at bounding box center [401, 93] width 221 height 20
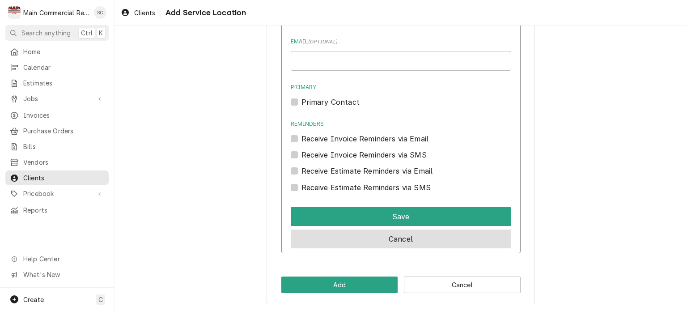
click at [433, 237] on button "Cancel" at bounding box center [401, 238] width 221 height 19
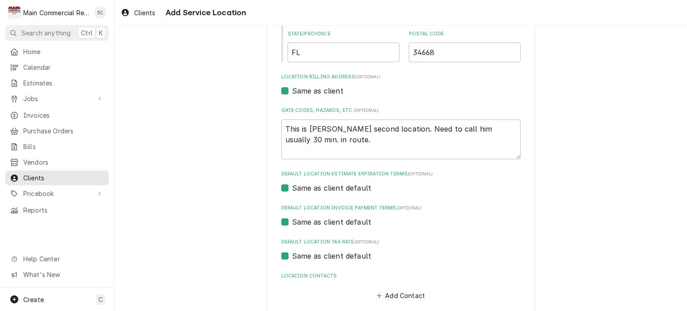
scroll to position [272, 0]
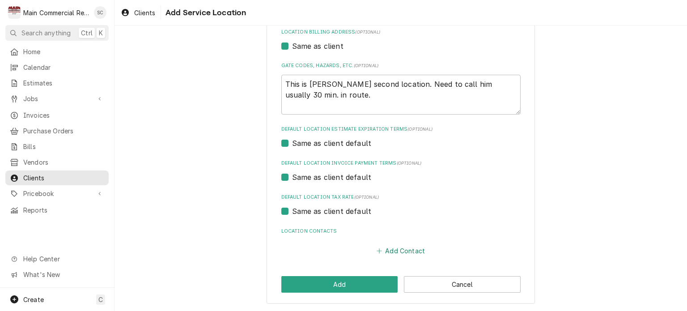
click at [400, 249] on button "Add Contact" at bounding box center [400, 251] width 51 height 13
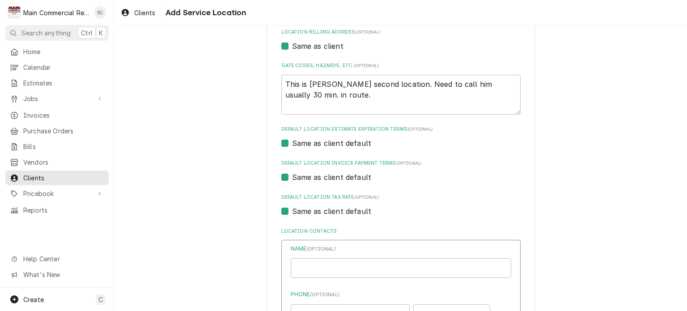
scroll to position [451, 0]
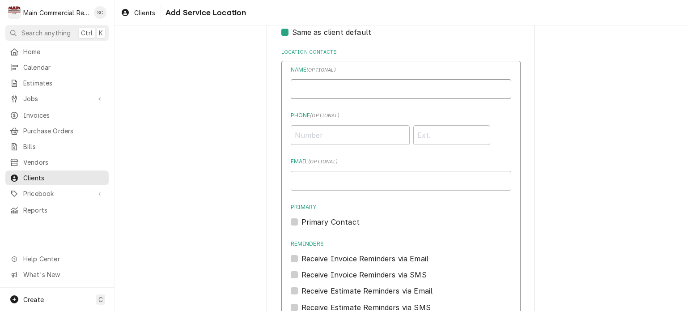
click at [352, 90] on input "Location Name ( optional )" at bounding box center [401, 89] width 221 height 20
click at [385, 130] on input "Phone ( optional )" at bounding box center [350, 135] width 119 height 20
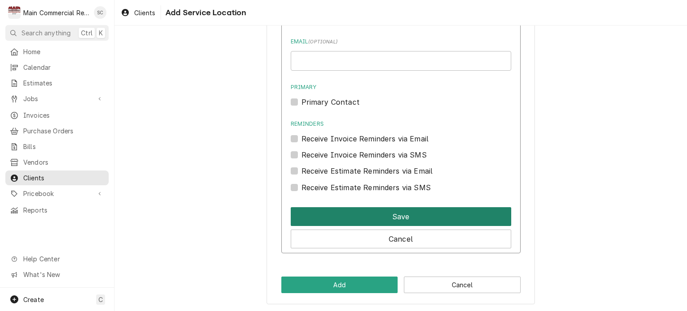
click at [412, 214] on button "Save" at bounding box center [401, 216] width 221 height 19
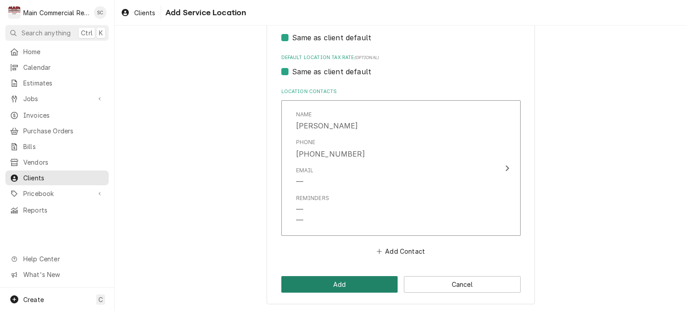
click at [340, 286] on button "Add" at bounding box center [339, 284] width 117 height 17
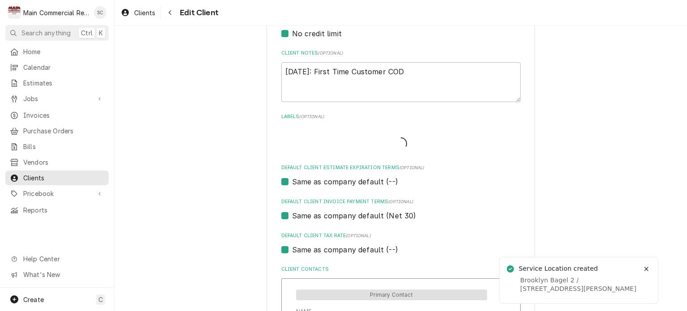
scroll to position [652, 0]
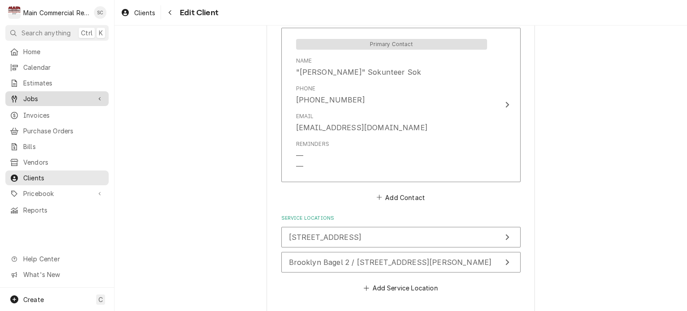
click at [49, 95] on span "Jobs" at bounding box center [57, 98] width 68 height 9
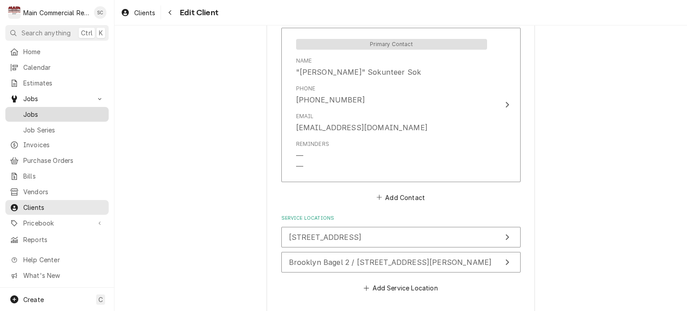
click at [56, 114] on span "Jobs" at bounding box center [63, 114] width 81 height 9
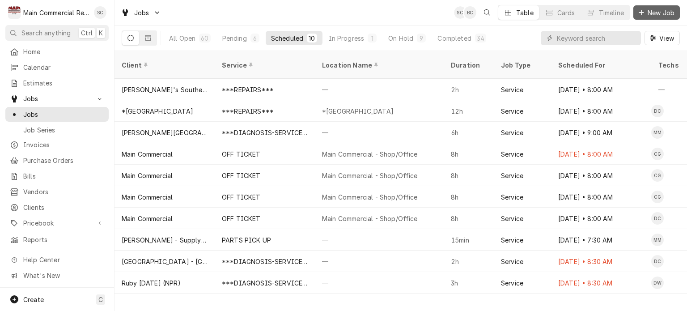
click at [660, 13] on span "New Job" at bounding box center [661, 12] width 30 height 9
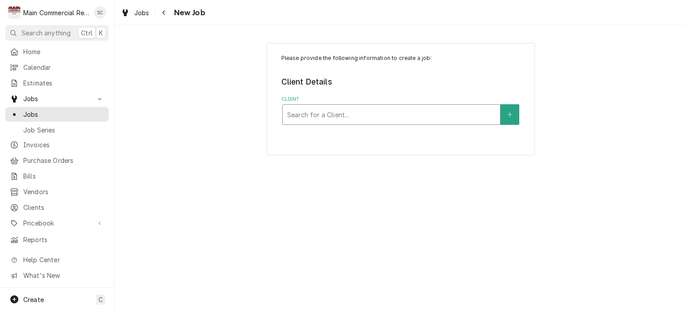
click at [399, 116] on div "Client" at bounding box center [391, 114] width 208 height 16
type input "Brooklyn Bagel"
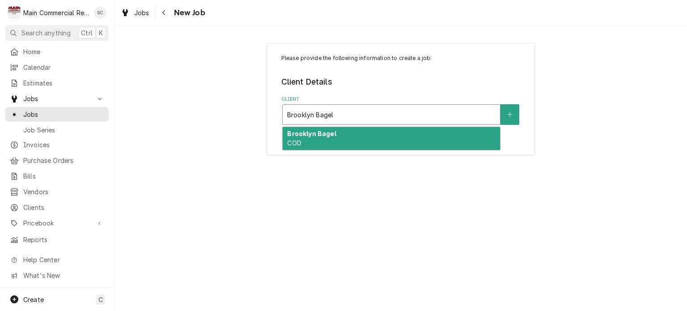
click at [349, 144] on div "Brooklyn Bagel COD" at bounding box center [391, 138] width 217 height 23
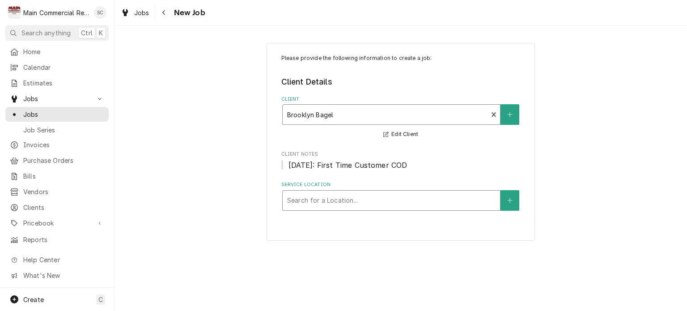
click at [395, 200] on div "Service Location" at bounding box center [391, 200] width 208 height 16
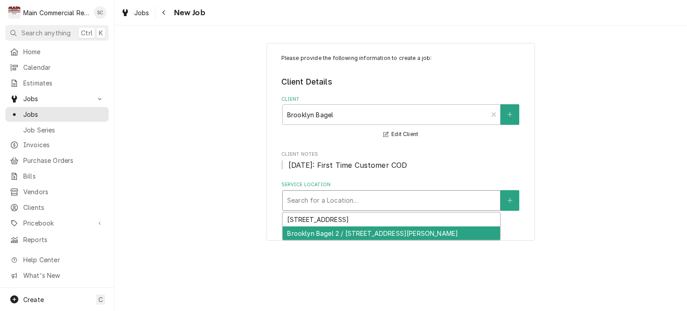
click at [394, 233] on div "Brooklyn Bagel 2 / 8123 Ridge Rd Unit 1, Port Richey, FL 34668" at bounding box center [391, 233] width 217 height 14
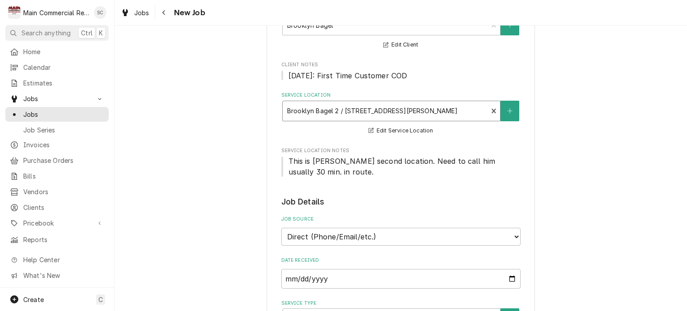
scroll to position [179, 0]
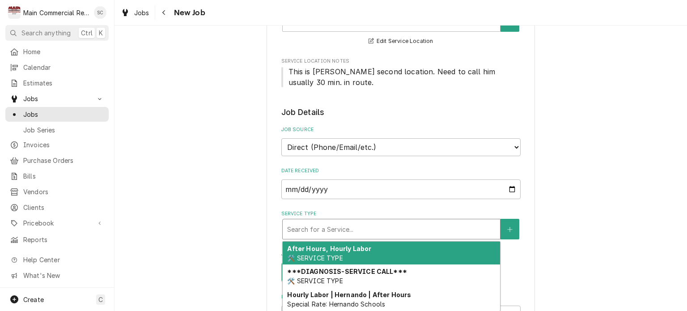
click at [378, 230] on div "Service Type" at bounding box center [391, 229] width 208 height 16
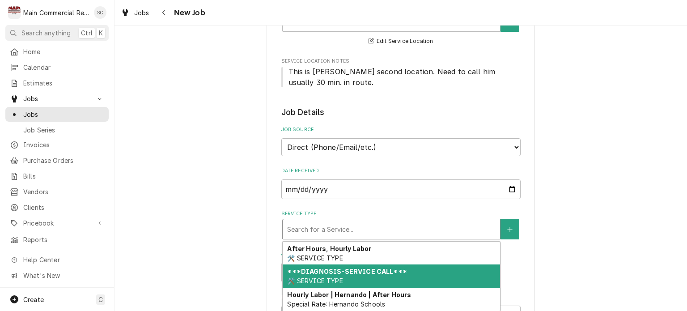
click at [347, 273] on strong "***DIAGNOSIS-SERVICE CALL***" at bounding box center [346, 272] width 119 height 8
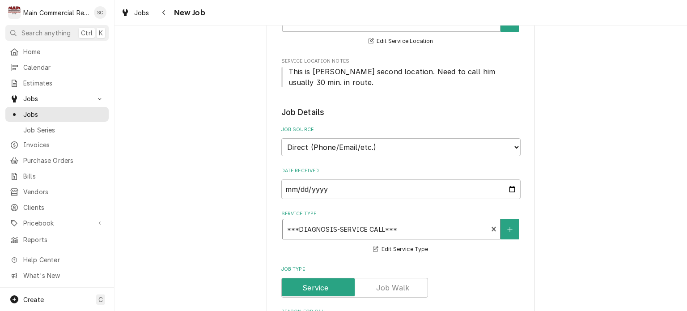
scroll to position [313, 0]
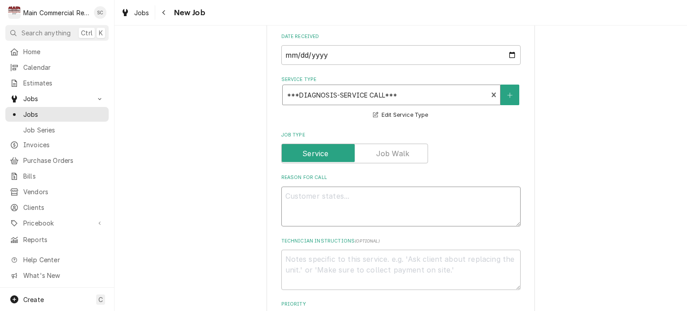
click at [403, 197] on textarea "Reason For Call" at bounding box center [400, 207] width 239 height 40
type textarea "x"
type textarea "D"
type textarea "x"
type textarea "Dr"
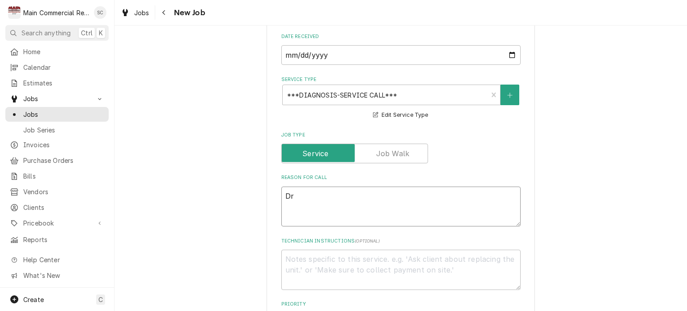
type textarea "x"
type textarea "Dri"
type textarea "x"
type textarea "Drin"
type textarea "x"
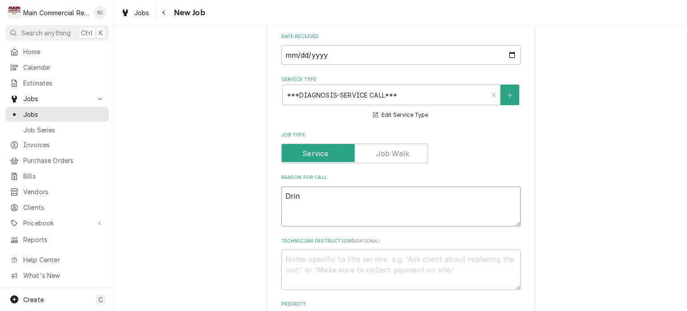
type textarea "Drink"
type textarea "x"
type textarea "Drink"
type textarea "x"
type textarea "Drink C"
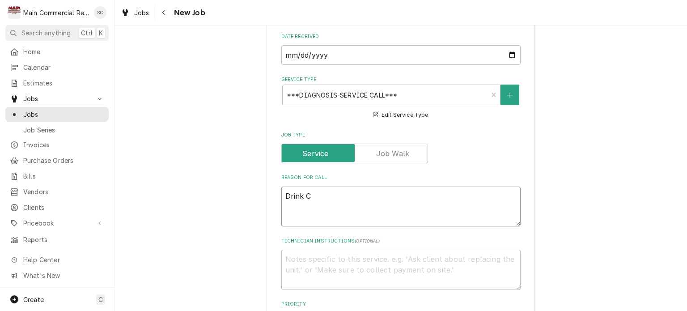
type textarea "x"
type textarea "Drink Co"
type textarea "x"
type textarea "Drink Coo"
type textarea "x"
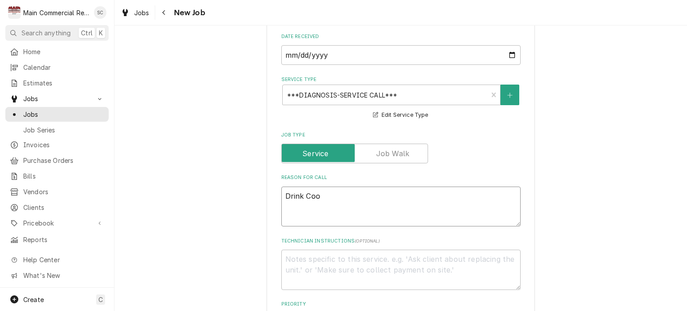
type textarea "Drink Cool"
type textarea "x"
type textarea "Drink Coole"
type textarea "x"
type textarea "Drink Cooler"
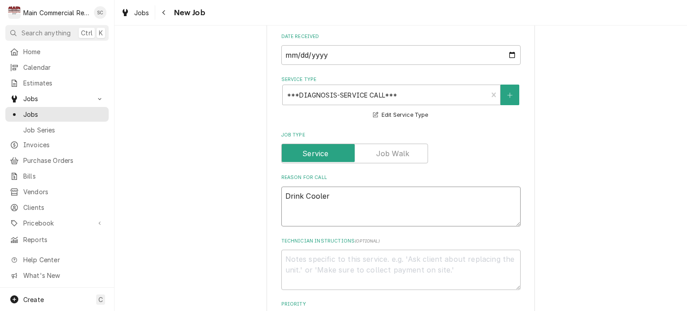
type textarea "x"
type textarea "Drink Cooler"
type textarea "x"
type textarea "Drink Cooler n"
type textarea "x"
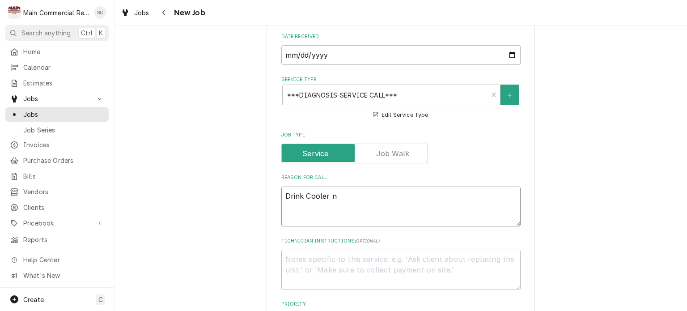
type textarea "Drink Cooler no"
type textarea "x"
type textarea "Drink Cooler not"
type textarea "x"
type textarea "Drink Cooler not"
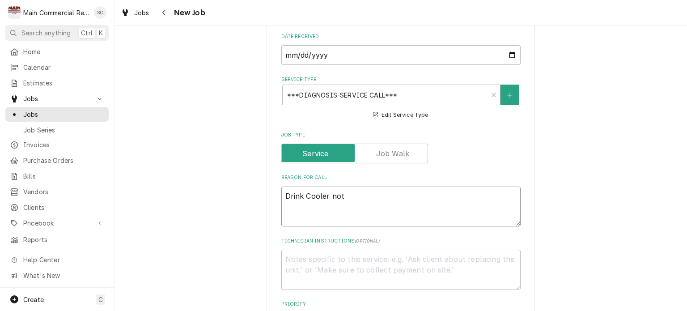
type textarea "x"
type textarea "Drink Cooler not c"
type textarea "x"
type textarea "Drink Cooler not co"
type textarea "x"
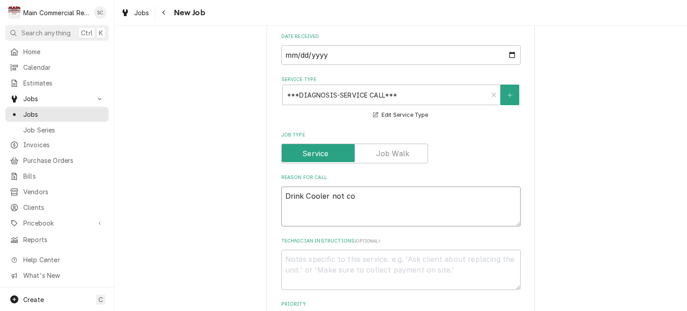
type textarea "Drink Cooler not col"
type textarea "x"
type textarea "Drink Cooler not cold"
type textarea "x"
type textarea "Drink Cooler not cold"
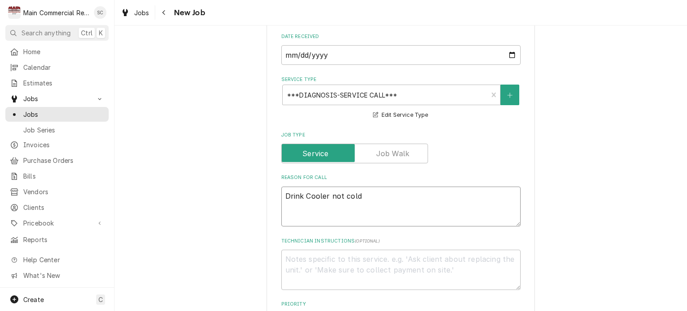
type textarea "x"
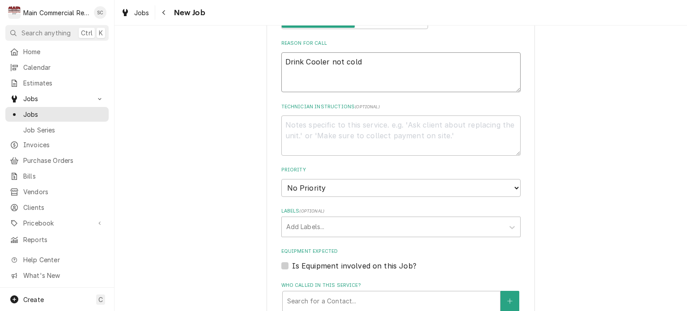
type textarea "Drink Cooler not cold"
click at [365, 126] on textarea "Technician Instructions ( optional )" at bounding box center [400, 135] width 239 height 40
type textarea "x"
type textarea "N"
type textarea "x"
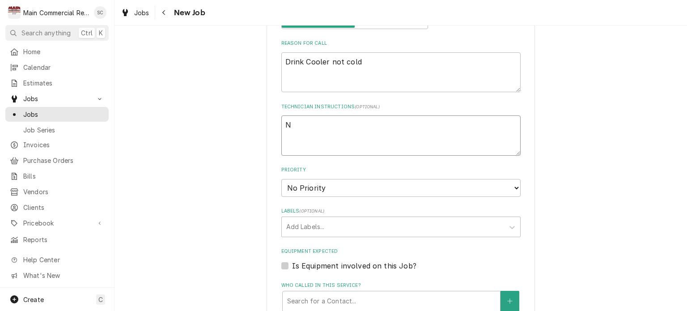
type textarea "Ne"
type textarea "x"
type textarea "Nee"
type textarea "x"
type textarea "Need"
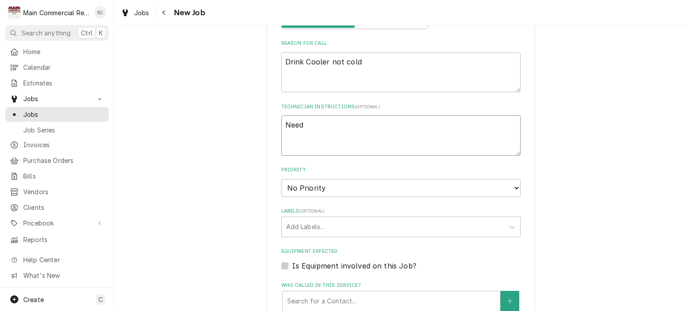
type textarea "x"
type textarea "Need"
type textarea "x"
type textarea "Need t"
type textarea "x"
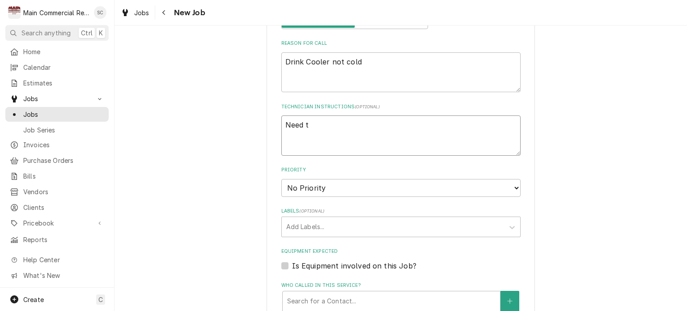
type textarea "Need to"
type textarea "x"
type textarea "Need to"
type textarea "x"
type textarea "Need to c"
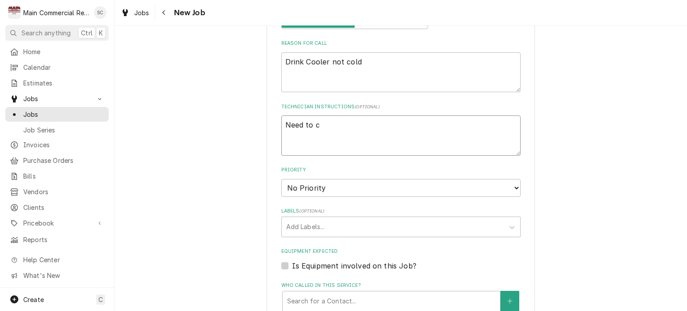
type textarea "x"
type textarea "Need to ca"
type textarea "x"
type textarea "Need to cal"
type textarea "x"
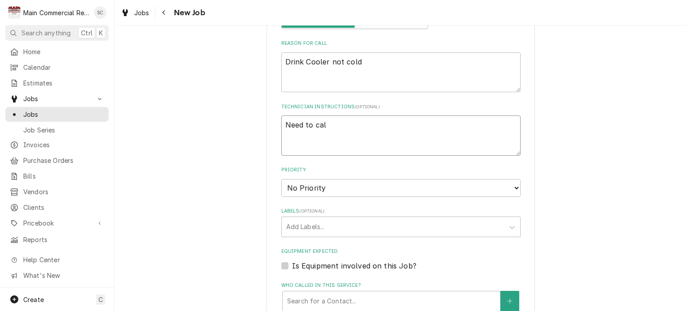
type textarea "Need to call"
type textarea "x"
type textarea "Need to call"
type textarea "x"
type textarea "Need to call S"
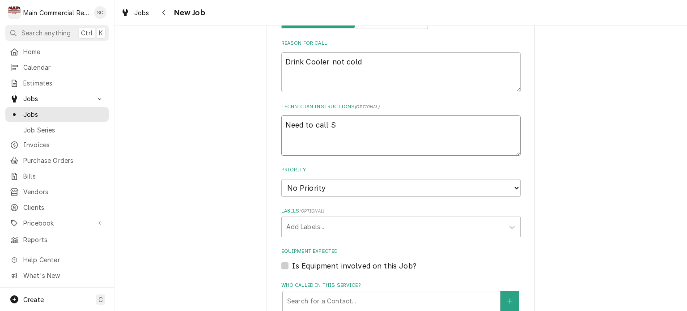
type textarea "x"
type textarea "Need to call Sa"
type textarea "x"
type textarea "Need to call Sam"
type textarea "x"
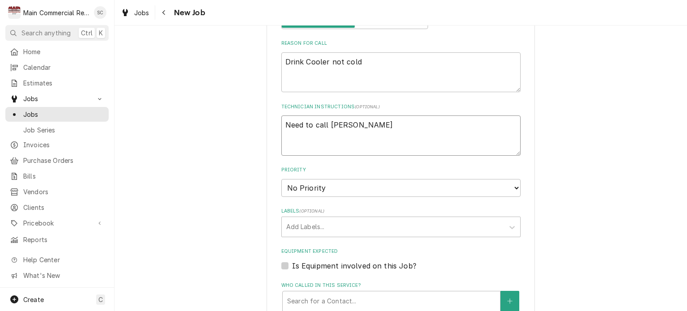
type textarea "Need to call Sam"
type textarea "x"
type textarea "Need to call Sam"
type textarea "x"
type textarea "Need to call Sa"
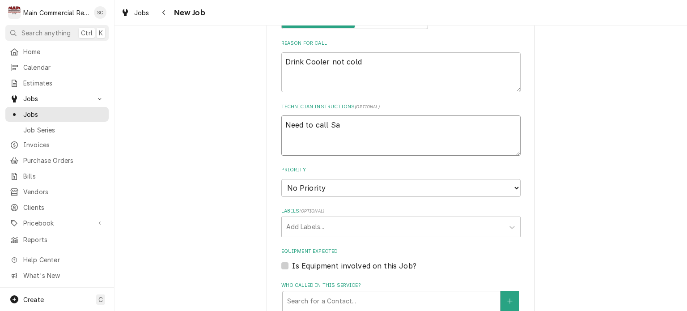
type textarea "x"
type textarea "Need to call S"
type textarea "x"
type textarea "Need to call"
type textarea "x"
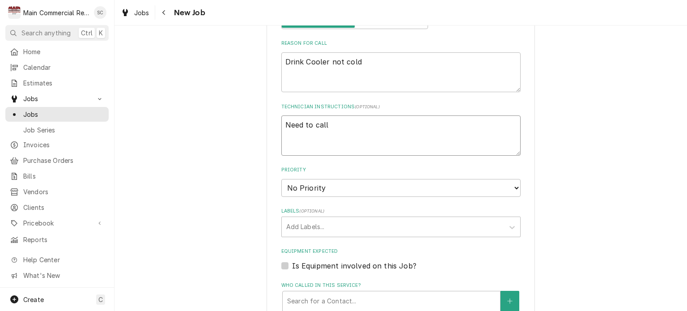
type textarea "Need to call"
type textarea "x"
type textarea "Need to cal"
type textarea "x"
type textarea "Need to ca"
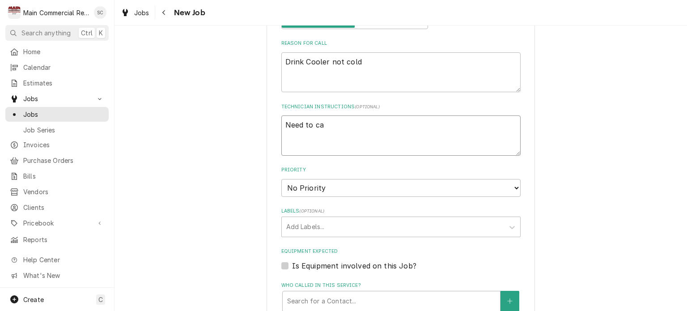
type textarea "x"
type textarea "Need to c"
type textarea "x"
type textarea "Need to"
type textarea "x"
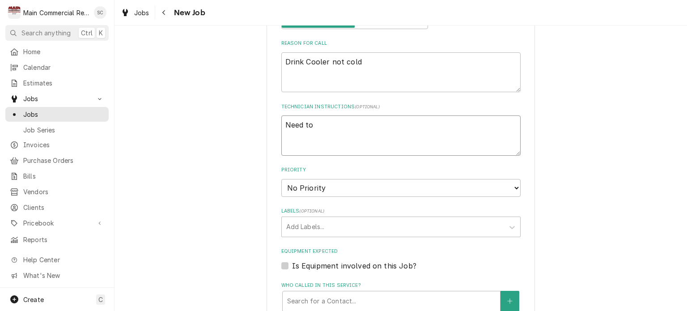
type textarea "Need to"
type textarea "x"
type textarea "Need t"
type textarea "x"
type textarea "Need"
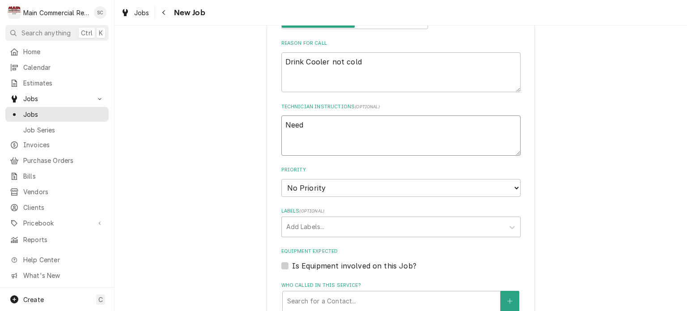
type textarea "x"
type textarea "Need"
type textarea "x"
type textarea "Nee"
type textarea "x"
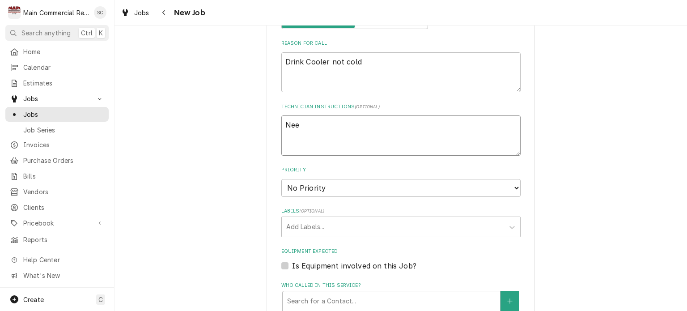
type textarea "Ne"
type textarea "x"
type textarea "N"
type textarea "x"
click at [394, 64] on textarea "Drink Cooler not cold" at bounding box center [400, 72] width 239 height 40
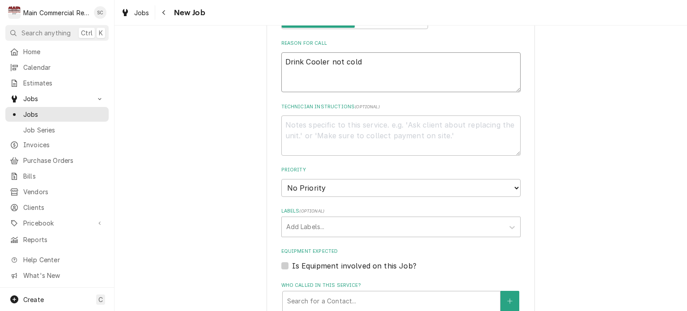
type textarea "x"
type textarea "Drink Cooler not cold"
type textarea "x"
type textarea "Drink Cooler not cold P"
type textarea "x"
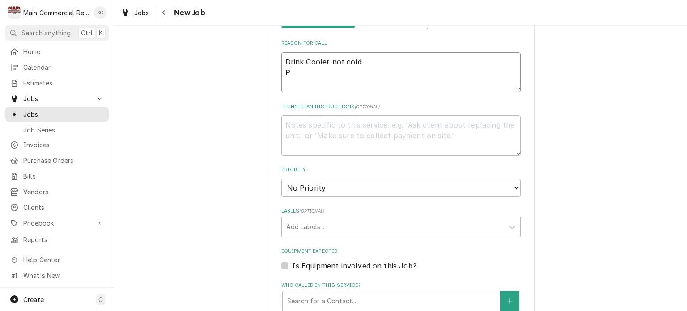
type textarea "Drink Cooler not cold Pe"
type textarea "x"
type textarea "Drink Cooler not cold Per"
type textarea "x"
type textarea "Drink Cooler not cold Per"
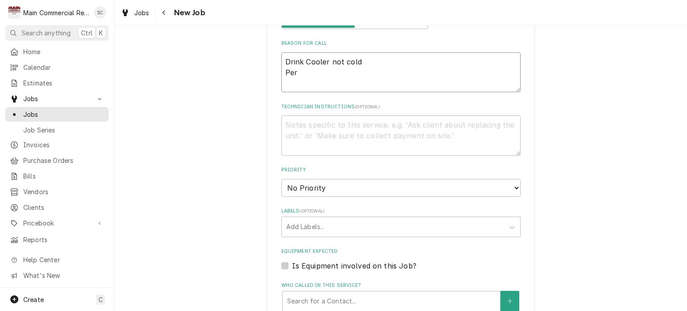
type textarea "x"
type textarea "Drink Cooler not cold Per S"
type textarea "x"
type textarea "Drink Cooler not cold Per Sa"
type textarea "x"
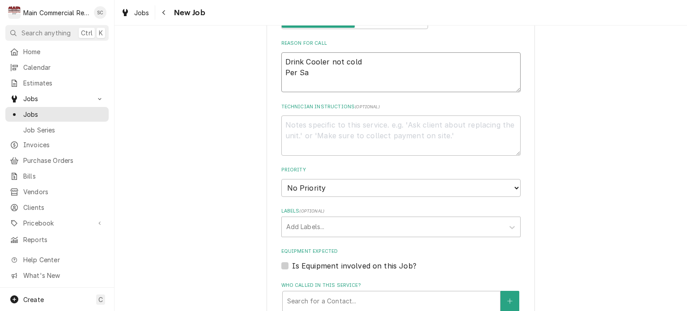
type textarea "Drink Cooler not cold Per Sam"
type textarea "x"
type textarea "Drink Cooler not cold Per Sam"
type textarea "x"
type textarea "Drink Cooler not cold Per Sam"
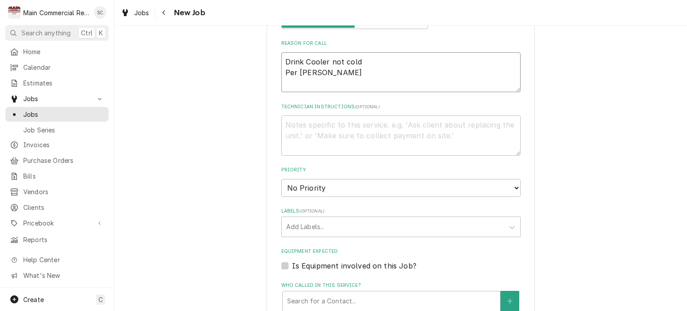
type textarea "x"
type textarea "Drink Cooler not cold Per Sam,"
type textarea "x"
type textarea "Drink Cooler not cold Per Sam,"
type textarea "x"
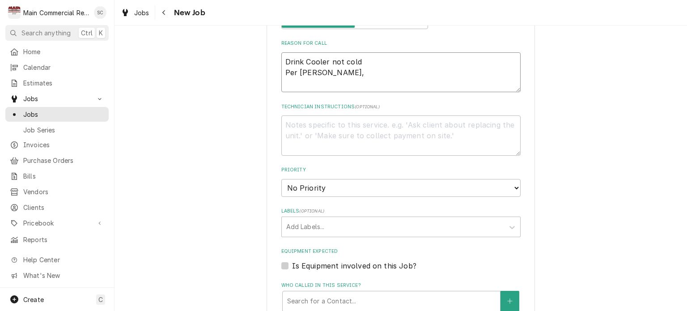
type textarea "Drink Cooler not cold Per Sam, c"
type textarea "x"
type textarea "Drink Cooler not cold Per Sam, ca"
type textarea "x"
type textarea "Drink Cooler not cold Per Sam, cal"
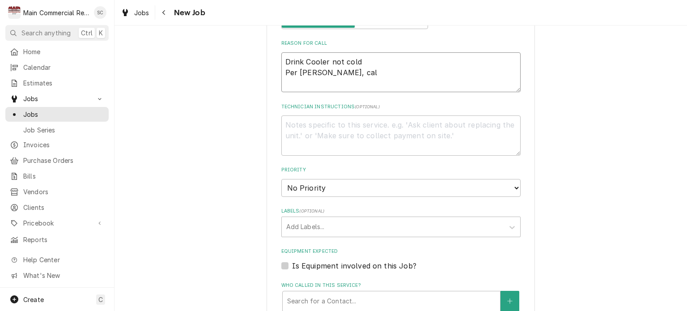
type textarea "x"
type textarea "Drink Cooler not cold Per Sam, call"
type textarea "x"
type textarea "Drink Cooler not cold Per Sam, call"
type textarea "x"
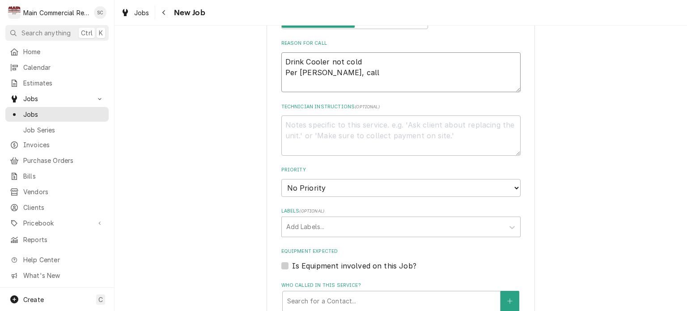
type textarea "Drink Cooler not cold Per Sam, call 3"
type textarea "x"
type textarea "Drink Cooler not cold Per Sam, call 30"
type textarea "x"
type textarea "Drink Cooler not cold Per Sam, call 30"
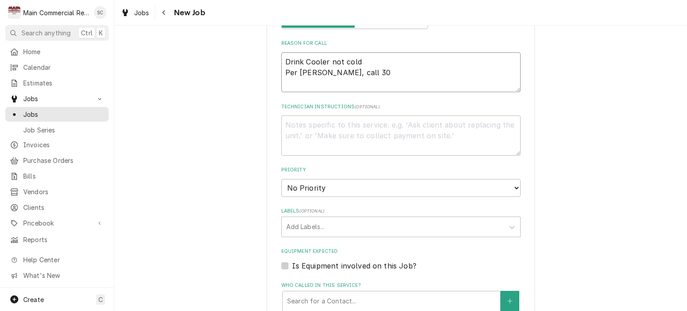
type textarea "x"
type textarea "Drink Cooler not cold Per Sam, call 30 m"
type textarea "x"
type textarea "Drink Cooler not cold Per Sam, call 30 mi"
type textarea "x"
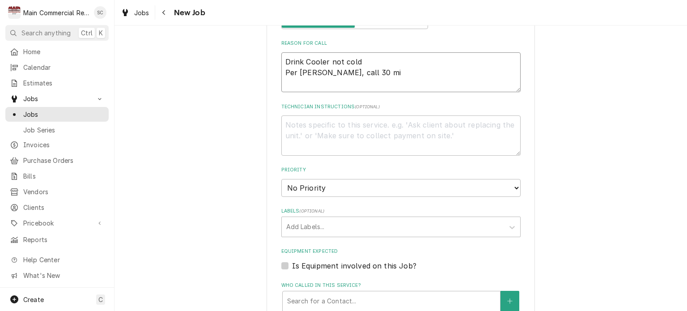
type textarea "Drink Cooler not cold Per Sam, call 30 min"
type textarea "x"
type textarea "Drink Cooler not cold Per Sam, call 30 minu"
type textarea "x"
type textarea "Drink Cooler not cold Per Sam, call 30 minut"
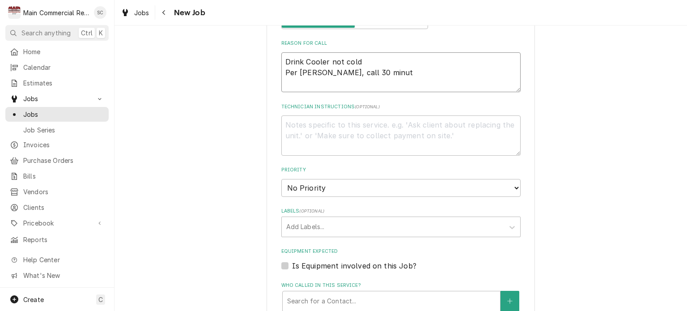
type textarea "x"
type textarea "Drink Cooler not cold Per Sam, call 30 minute"
type textarea "x"
type textarea "Drink Cooler not cold Per Sam, call 30 minutes"
type textarea "x"
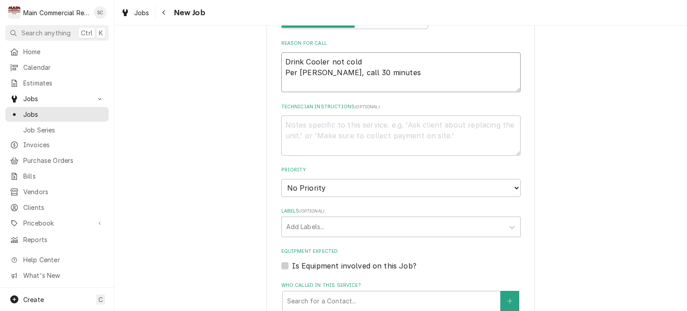
type textarea "Drink Cooler not cold Per Sam, call 30 minutes"
type textarea "x"
type textarea "Drink Cooler not cold Per Sam, call 30 minutes i"
type textarea "x"
type textarea "Drink Cooler not cold Per Sam, call 30 minutes in"
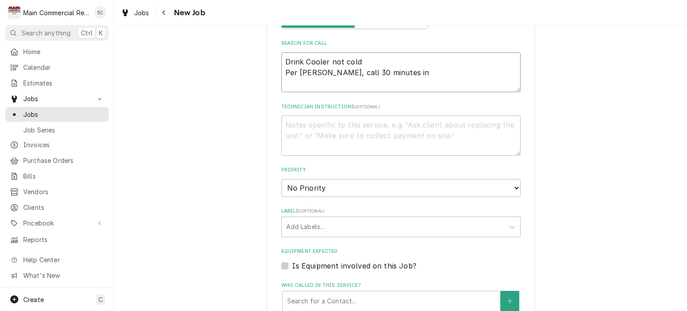
type textarea "x"
type textarea "Drink Cooler not cold Per Sam, call 30 minutes in"
type textarea "x"
type textarea "Drink Cooler not cold Per Sam, call 30 minutes in r"
type textarea "x"
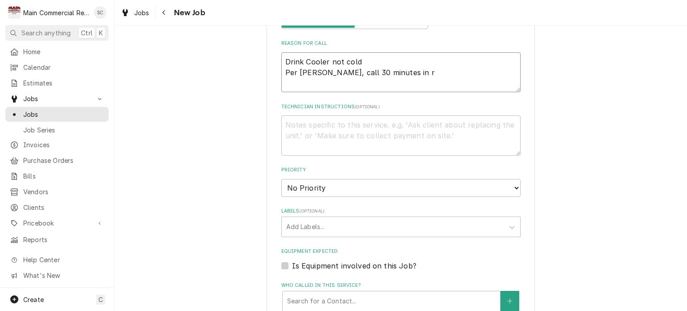
type textarea "Drink Cooler not cold Per Sam, call 30 minutes in ro"
type textarea "x"
type textarea "Drink Cooler not cold Per Sam, call 30 minutes in rou"
type textarea "x"
type textarea "Drink Cooler not cold Per Sam, call 30 minutes in rout"
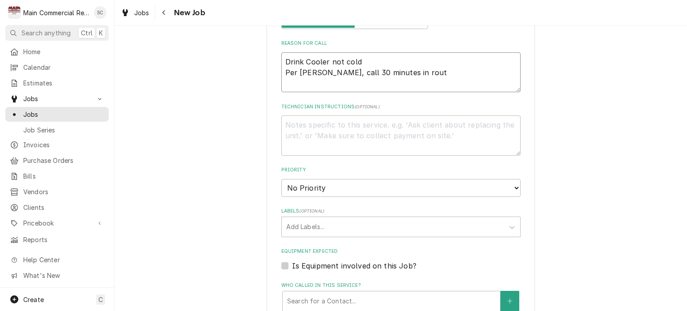
type textarea "x"
type textarea "Drink Cooler not cold Per Sam, call 30 minutes in route"
type textarea "x"
type textarea "Drink Cooler not cold Per Sam, call 30 minutes in route"
click at [366, 191] on select "No Priority Urgent High Medium Low" at bounding box center [400, 188] width 239 height 18
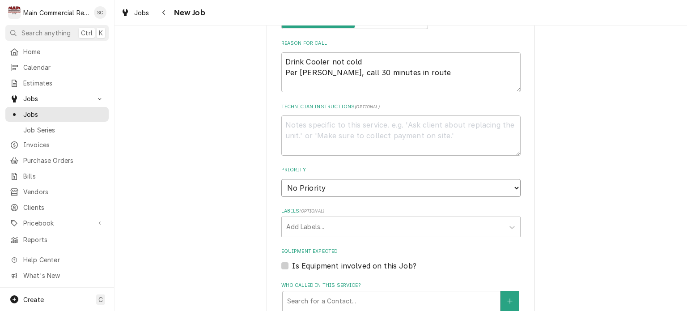
select select "4"
click at [281, 179] on select "No Priority Urgent High Medium Low" at bounding box center [400, 188] width 239 height 18
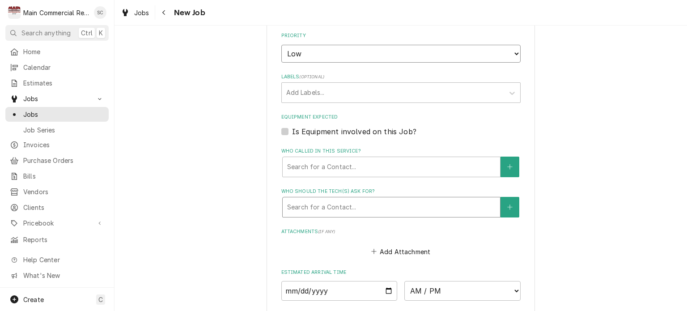
type textarea "x"
click at [318, 93] on div "Labels" at bounding box center [392, 93] width 213 height 16
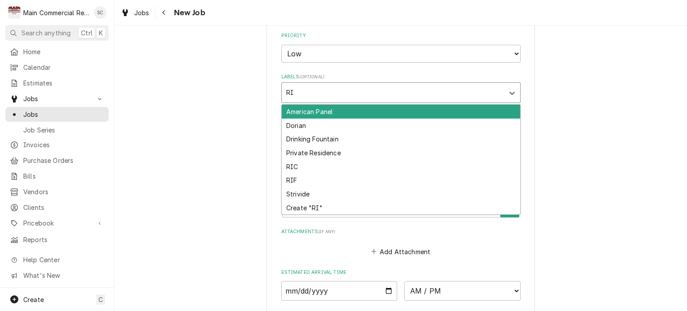
type input "RIC"
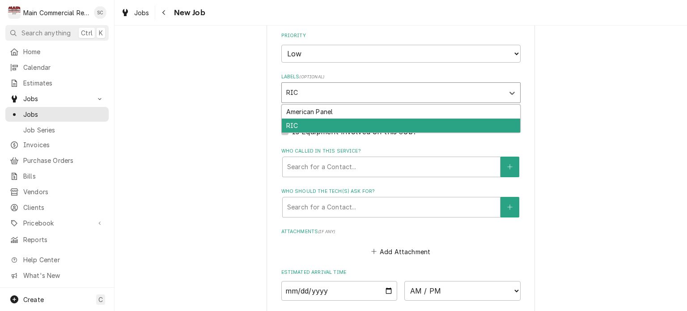
click at [344, 124] on div "RIC" at bounding box center [401, 126] width 238 height 14
type textarea "x"
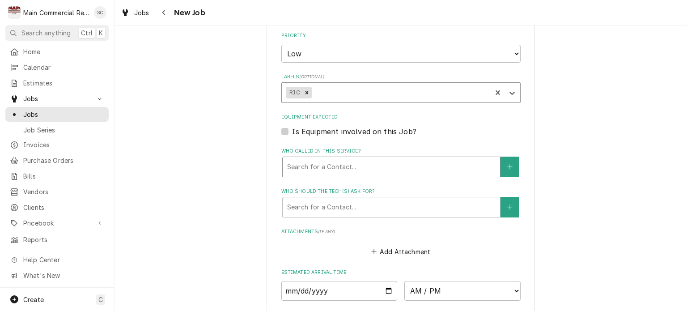
click at [349, 165] on div "Who called in this service?" at bounding box center [391, 167] width 208 height 16
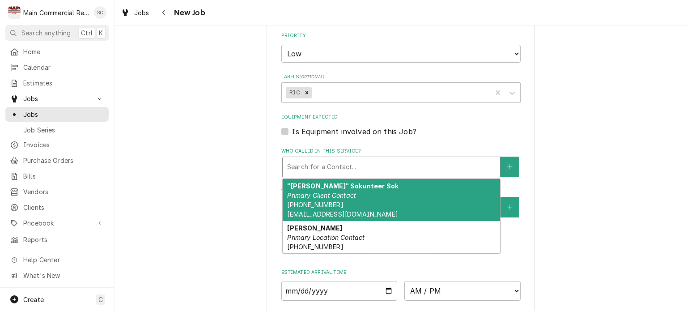
click at [361, 195] on div ""Sam" Sokunteer Sok Primary Client Contact (626) 823-5502 soksokunteer@yahoo.com" at bounding box center [391, 200] width 217 height 42
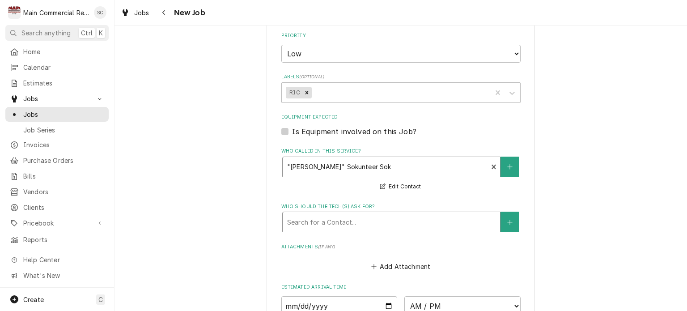
click at [361, 216] on div "Who should the tech(s) ask for?" at bounding box center [391, 222] width 208 height 16
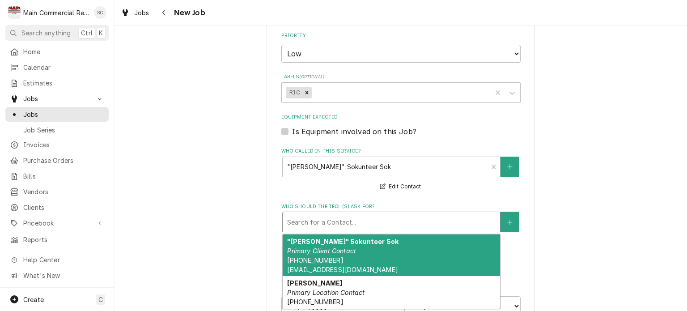
click at [347, 249] on em "Primary Client Contact" at bounding box center [321, 251] width 69 height 8
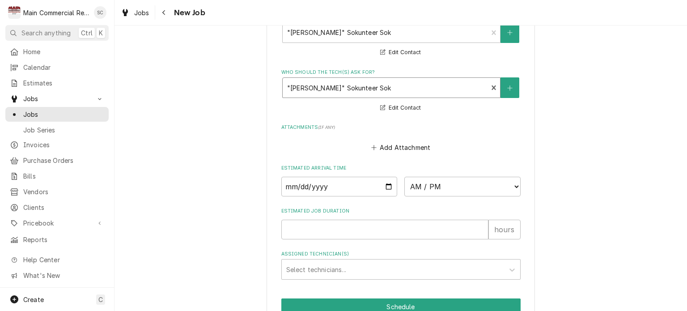
scroll to position [759, 0]
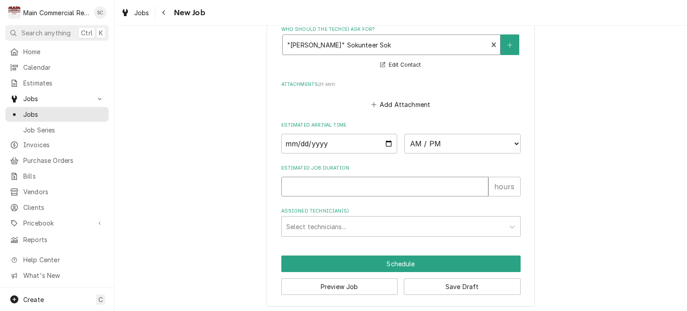
click at [361, 184] on input "Estimated Job Duration" at bounding box center [384, 187] width 207 height 20
type textarea "x"
type input "2"
type textarea "x"
type input "2"
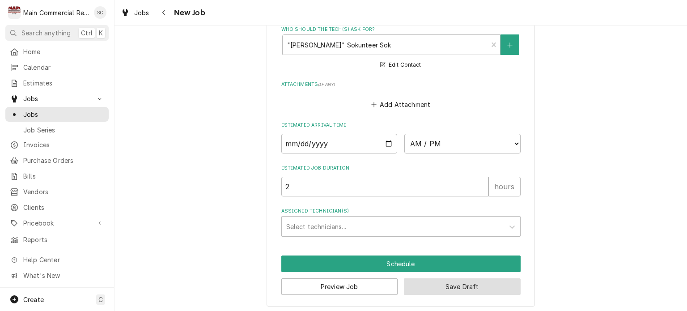
click at [456, 284] on button "Save Draft" at bounding box center [462, 286] width 117 height 17
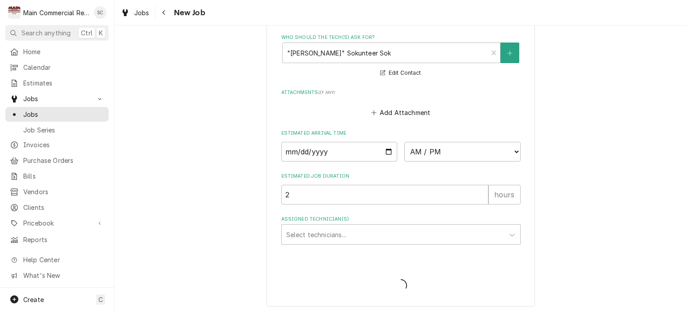
type textarea "x"
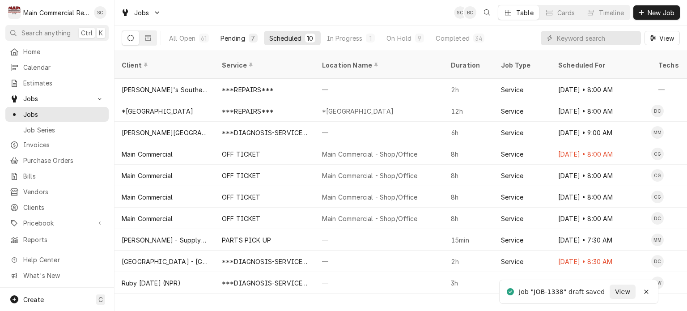
click at [221, 36] on div "Pending" at bounding box center [233, 38] width 25 height 9
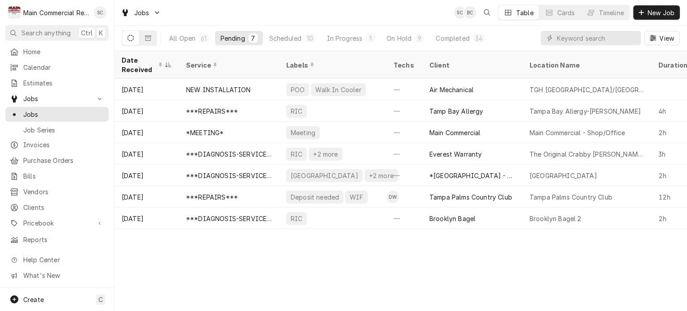
click at [458, 259] on div "Date Received Service Labels Techs Client Location Name Duration Priority Sched…" at bounding box center [401, 181] width 573 height 260
click at [410, 237] on div "Date Received Service Labels Techs Client Location Name Duration Priority Sched…" at bounding box center [401, 181] width 573 height 260
click at [500, 260] on div "Date Received Service Labels Techs Client Location Name Duration Priority Sched…" at bounding box center [401, 181] width 573 height 260
click at [649, 14] on span "New Job" at bounding box center [661, 12] width 30 height 9
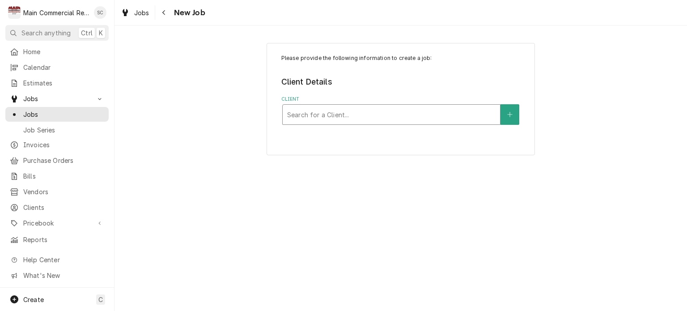
click at [332, 115] on div "Client" at bounding box center [391, 114] width 208 height 16
type input "5"
type input "[GEOGRAPHIC_DATA]"
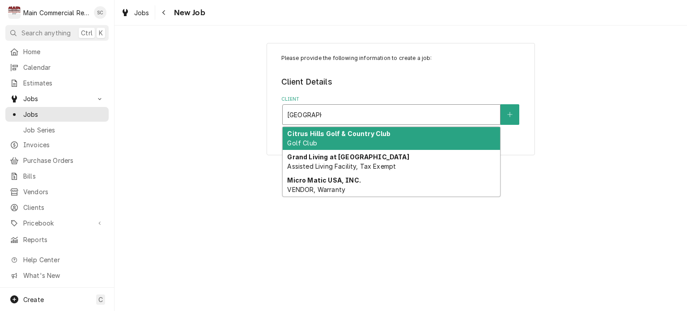
click at [368, 147] on div "[GEOGRAPHIC_DATA]" at bounding box center [391, 138] width 217 height 23
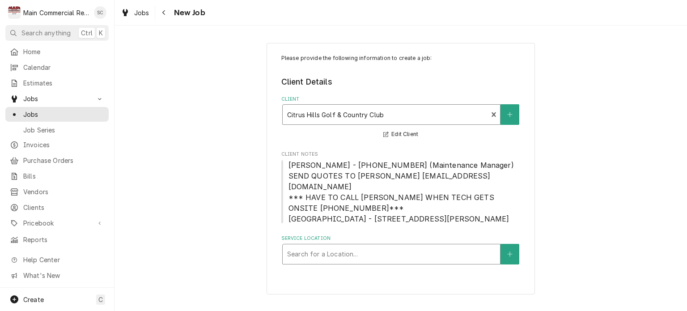
click at [374, 246] on div "Service Location" at bounding box center [391, 254] width 208 height 16
type input "505"
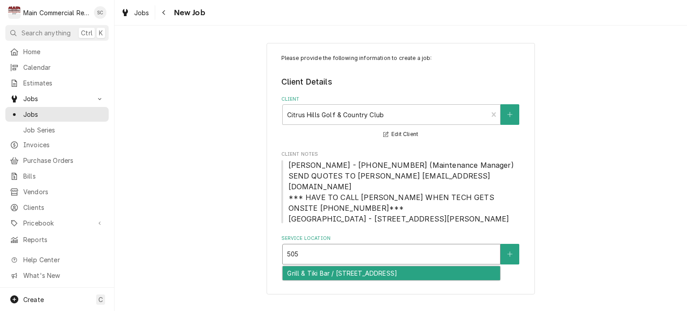
click at [374, 266] on div "Grill & Tiki Bar / [STREET_ADDRESS]" at bounding box center [391, 273] width 217 height 14
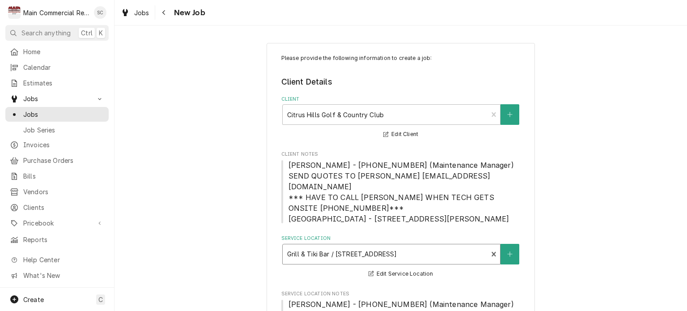
scroll to position [268, 0]
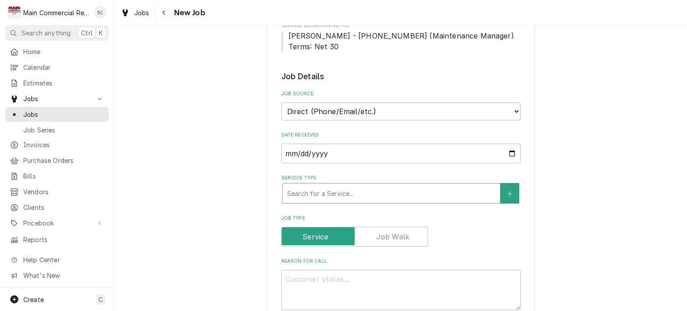
click at [373, 185] on div "Service Type" at bounding box center [391, 193] width 208 height 16
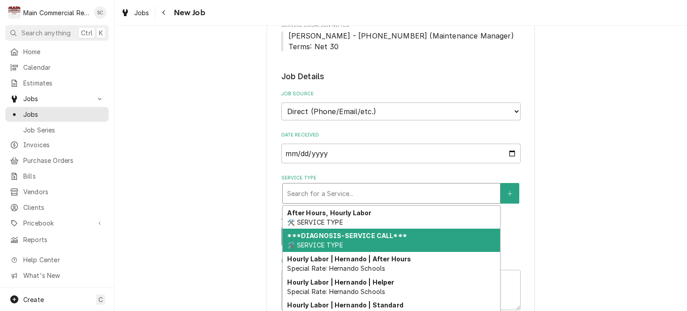
click at [353, 232] on strong "***DIAGNOSIS-SERVICE CALL***" at bounding box center [346, 236] width 119 height 8
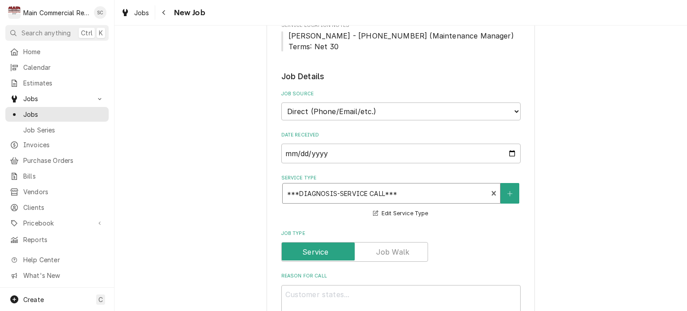
scroll to position [403, 0]
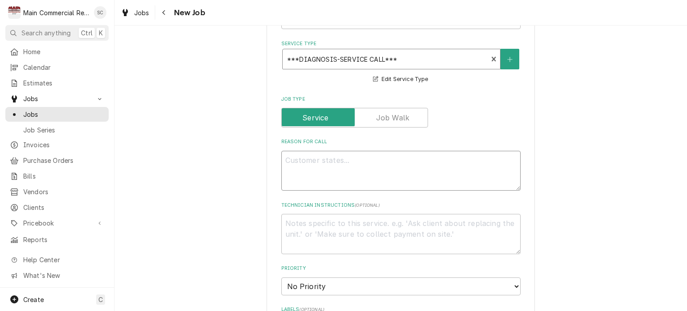
click at [342, 151] on textarea "Reason For Call" at bounding box center [400, 171] width 239 height 40
type textarea "x"
type textarea "P"
type textarea "x"
type textarea "Pi"
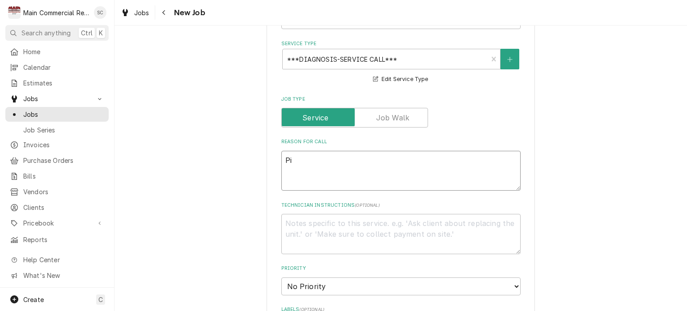
type textarea "x"
type textarea "Piz"
type textarea "x"
type textarea "Pizz"
type textarea "x"
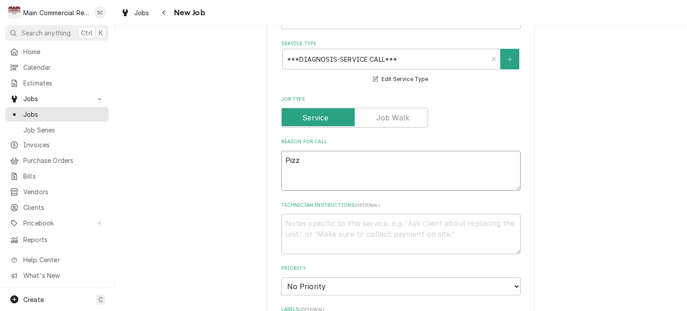
type textarea "Pizza"
type textarea "x"
type textarea "Pizza"
type textarea "x"
type textarea "Pizza P"
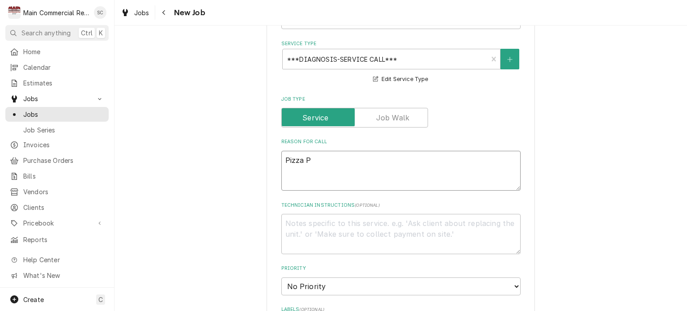
type textarea "x"
type textarea "Pizza Pr"
type textarea "x"
type textarea "Pizza Pre"
type textarea "x"
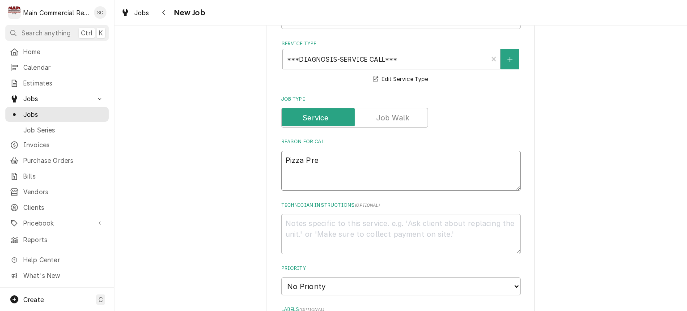
type textarea "Pizza Prep"
type textarea "x"
type textarea "Pizza Prep"
type textarea "x"
type textarea "Pizza Prep B"
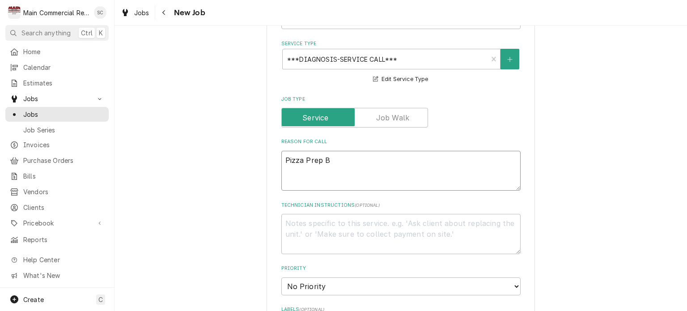
type textarea "x"
type textarea "Pizza Prep Bl"
type textarea "x"
type textarea "Pizza Prep Blo"
type textarea "x"
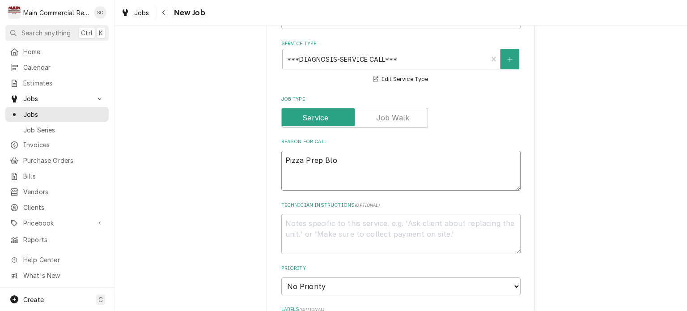
type textarea "Pizza Prep Blow"
type textarea "x"
type textarea "Pizza Prep Blowi"
type textarea "x"
type textarea "Pizza Prep Blowin"
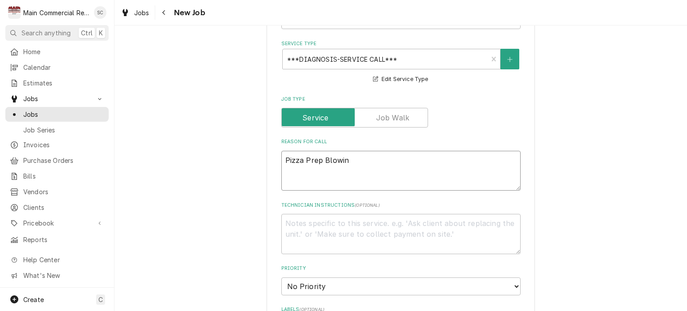
type textarea "x"
type textarea "Pizza Prep Blowing"
type textarea "x"
type textarea "Pizza Prep Blowing"
type textarea "x"
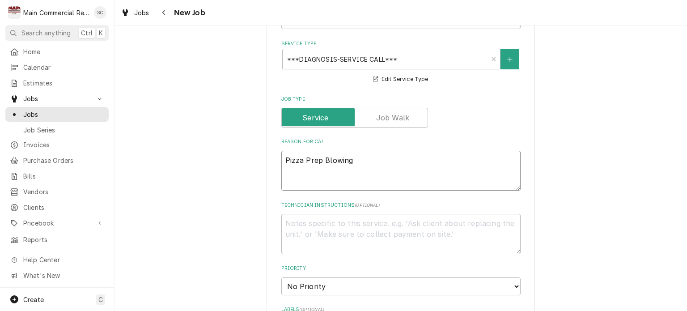
type textarea "Pizza Prep Blowing H"
type textarea "x"
type textarea "Pizza Prep Blowing Ho"
type textarea "x"
type textarea "Pizza Prep Blowing Hot"
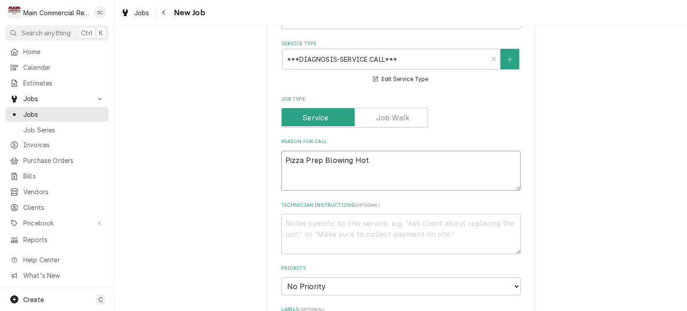
type textarea "x"
type textarea "Pizza Prep Blowing Hot"
type textarea "x"
type textarea "Pizza Prep Blowing Hot A"
type textarea "x"
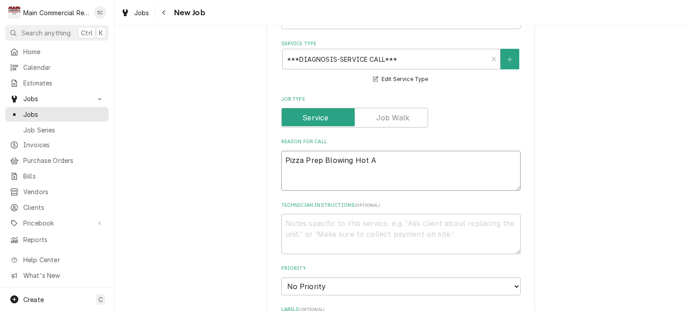
type textarea "Pizza Prep Blowing Hot Ai"
type textarea "x"
type textarea "Pizza Prep Blowing Hot Air"
type textarea "x"
type textarea "Pizza Prep Blowing Hot Air"
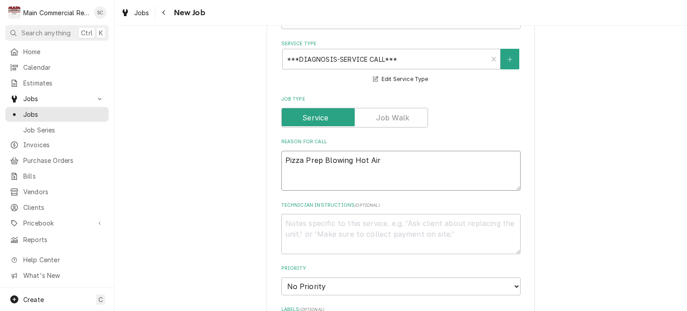
type textarea "x"
type textarea "Pizza Prep Blowing Hot Air"
type textarea "x"
type textarea "Pizza Prep Blowing Hot Air P"
type textarea "x"
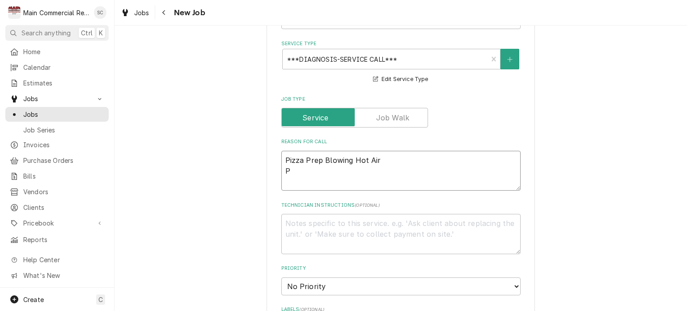
type textarea "Pizza Prep Blowing Hot Air Pe"
type textarea "x"
type textarea "Pizza Prep Blowing Hot Air Per"
type textarea "x"
type textarea "Pizza Prep Blowing Hot Air Per"
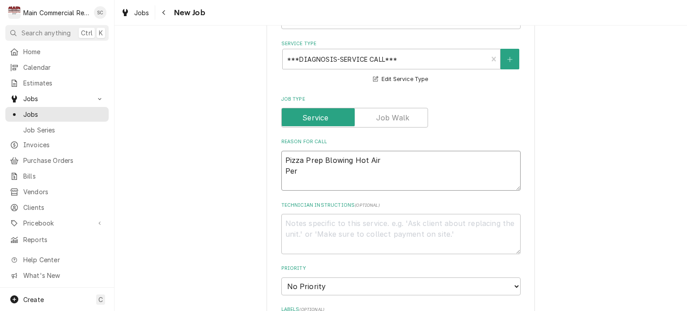
type textarea "x"
type textarea "Pizza Prep Blowing Hot Air Per D"
type textarea "x"
type textarea "Pizza Prep Blowing Hot Air Per Da"
type textarea "x"
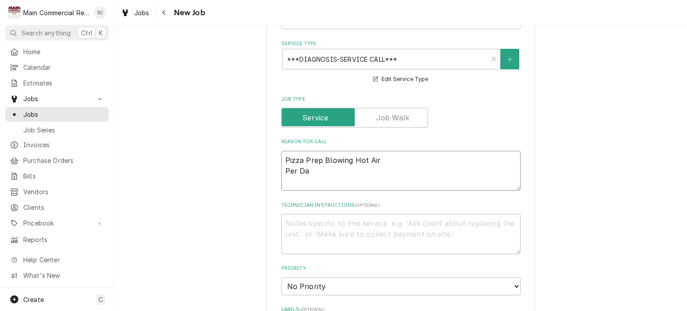
type textarea "Pizza Prep Blowing Hot Air Per Dav"
type textarea "x"
type textarea "Pizza Prep Blowing Hot Air Per Davi"
type textarea "x"
type textarea "Pizza Prep Blowing Hot Air Per David"
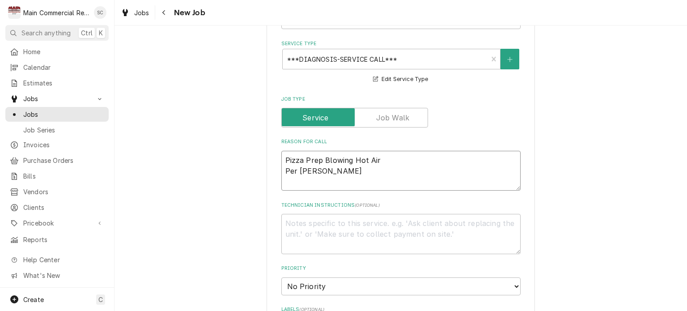
type textarea "x"
type textarea "Pizza Prep Blowing Hot Air Per David"
type textarea "x"
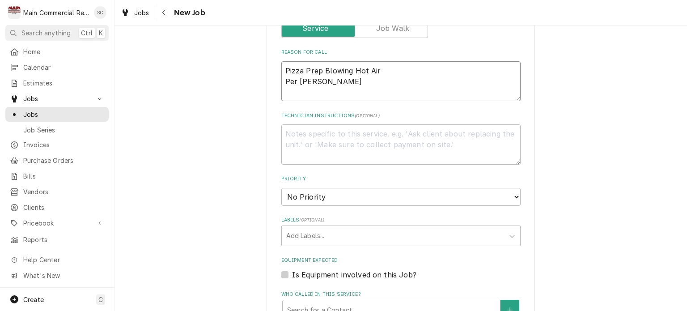
scroll to position [537, 0]
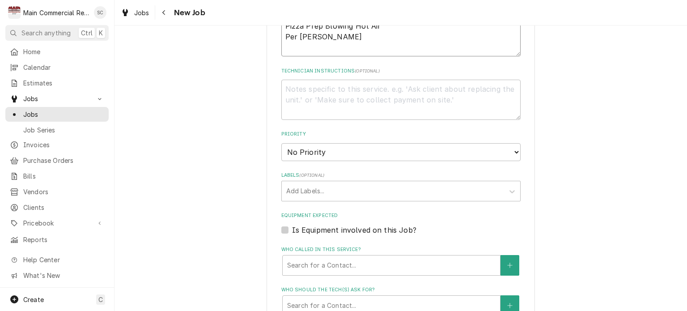
type textarea "Pizza Prep Blowing Hot Air Per David"
click at [334, 144] on select "No Priority Urgent High Medium Low" at bounding box center [400, 152] width 239 height 18
select select "3"
click at [281, 143] on select "No Priority Urgent High Medium Low" at bounding box center [400, 152] width 239 height 18
type textarea "x"
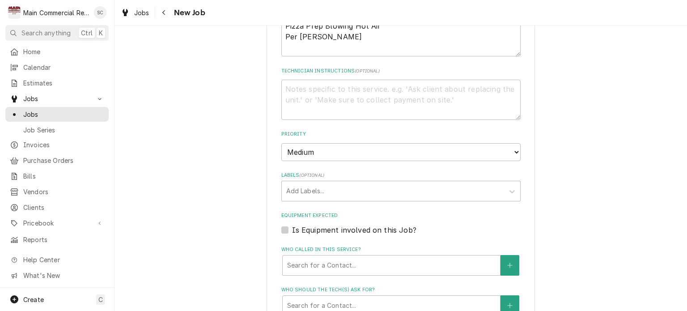
click at [327, 188] on fieldset "Job Details Job Source Direct (Phone/Email/etc.) Service Channel Corrigo Ecotra…" at bounding box center [400, 142] width 239 height 680
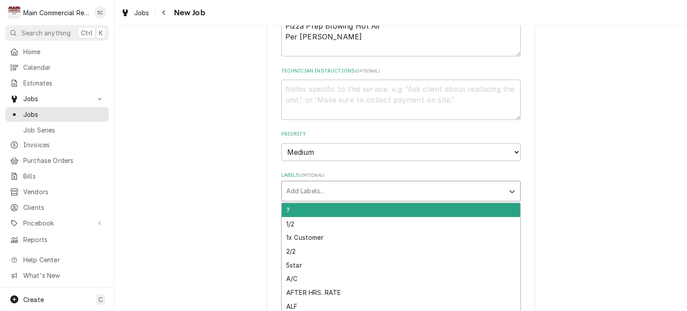
click at [323, 183] on div "Labels" at bounding box center [392, 191] width 213 height 16
type input "RIC"
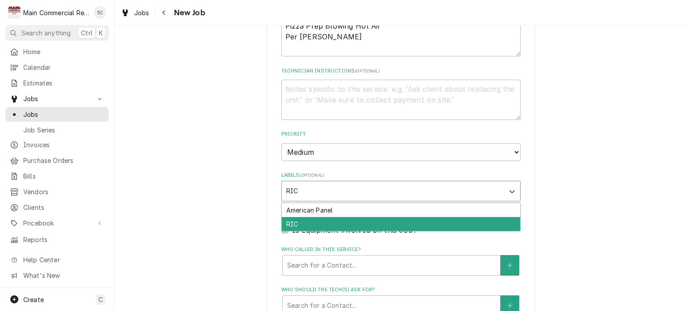
click at [321, 217] on div "RIC" at bounding box center [401, 224] width 238 height 14
type textarea "x"
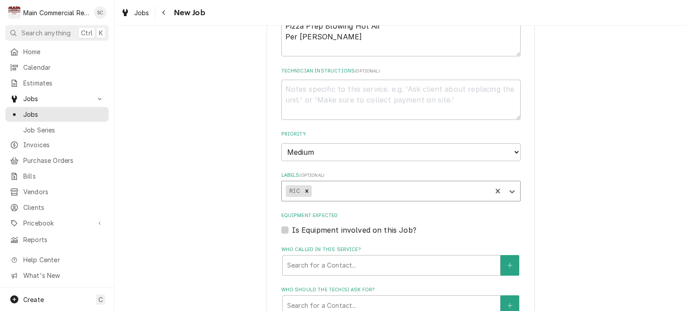
scroll to position [671, 0]
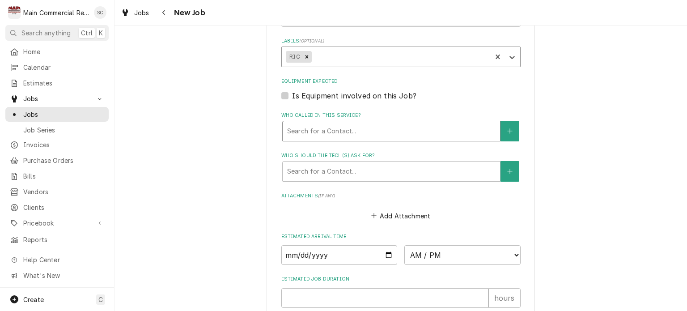
click at [336, 123] on div "Who called in this service?" at bounding box center [391, 131] width 208 height 16
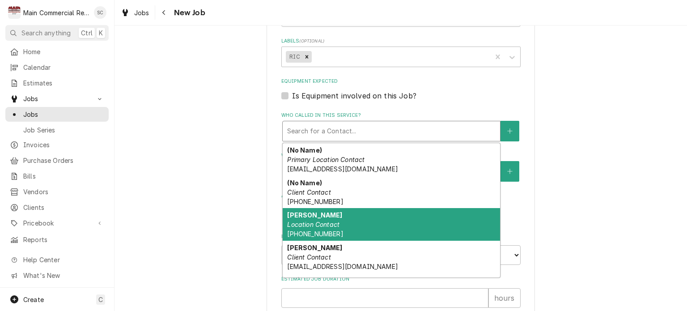
click at [333, 208] on div "David Location Contact (727) 505-8554" at bounding box center [391, 224] width 217 height 33
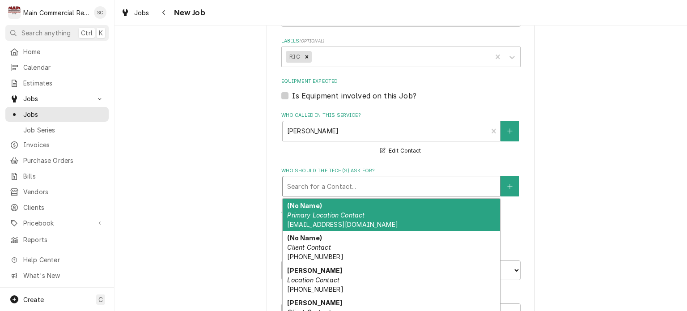
click at [350, 178] on div "Who should the tech(s) ask for?" at bounding box center [391, 186] width 208 height 16
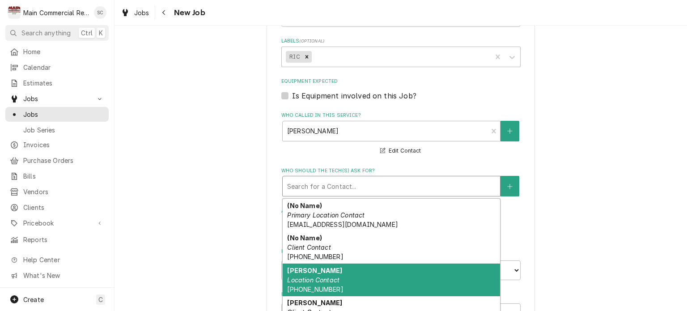
click at [345, 268] on div "David Location Contact (727) 505-8554" at bounding box center [391, 279] width 217 height 33
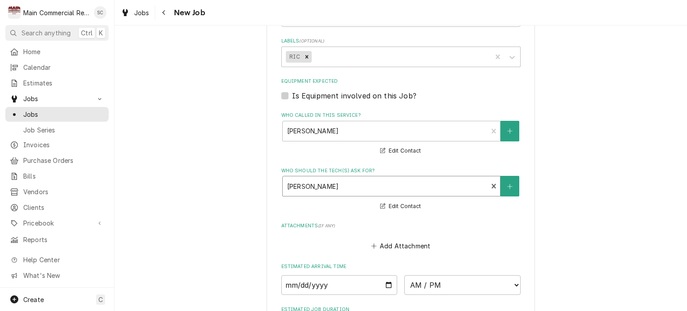
scroll to position [802, 0]
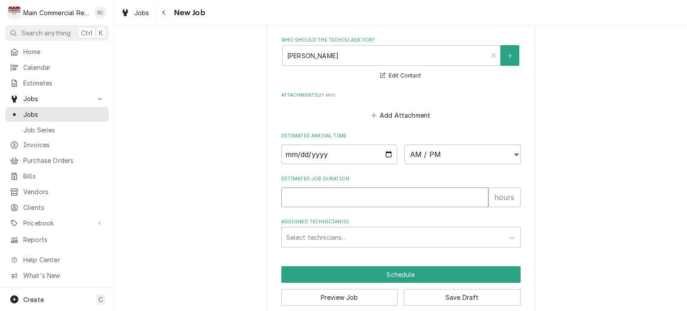
click at [382, 187] on input "Estimated Job Duration" at bounding box center [384, 197] width 207 height 20
type textarea "x"
type input "2"
type textarea "x"
type input "2"
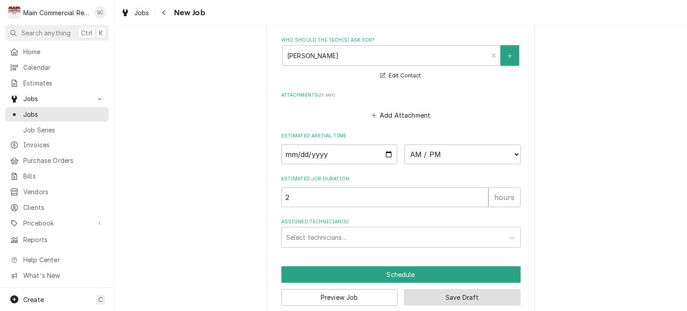
click at [464, 289] on button "Save Draft" at bounding box center [462, 297] width 117 height 17
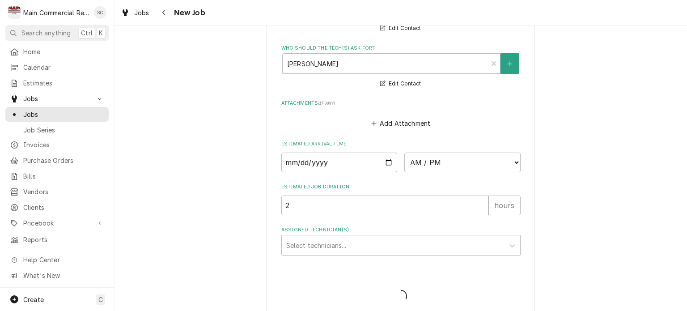
type textarea "x"
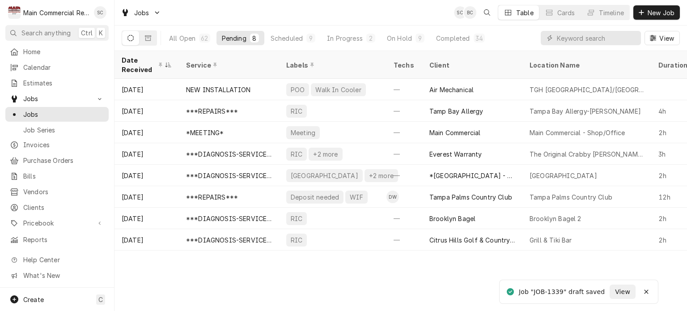
click at [438, 282] on div "Date Received Service Labels Techs Client Location Name Duration Priority Sched…" at bounding box center [401, 181] width 573 height 260
click at [358, 276] on div "Date Received Service Labels Techs Client Location Name Duration Priority Sched…" at bounding box center [401, 181] width 573 height 260
